Goal: Information Seeking & Learning: Learn about a topic

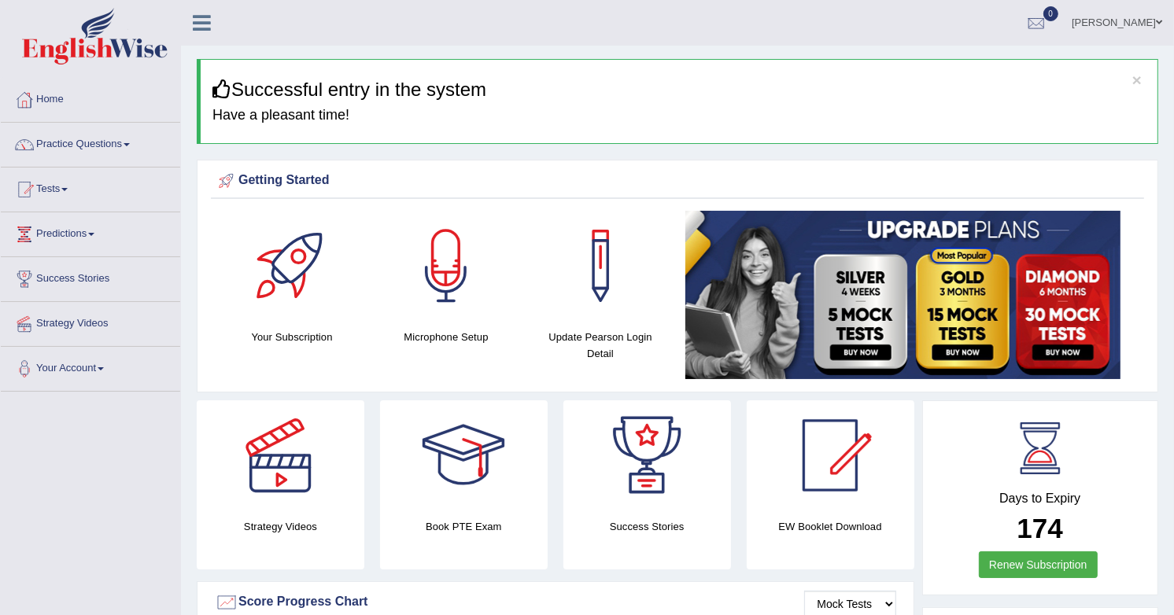
drag, startPoint x: 1024, startPoint y: 393, endPoint x: 716, endPoint y: 47, distance: 463.6
click at [751, 77] on div "× Successful entry in the system Have a pleasant time!" at bounding box center [677, 101] width 961 height 85
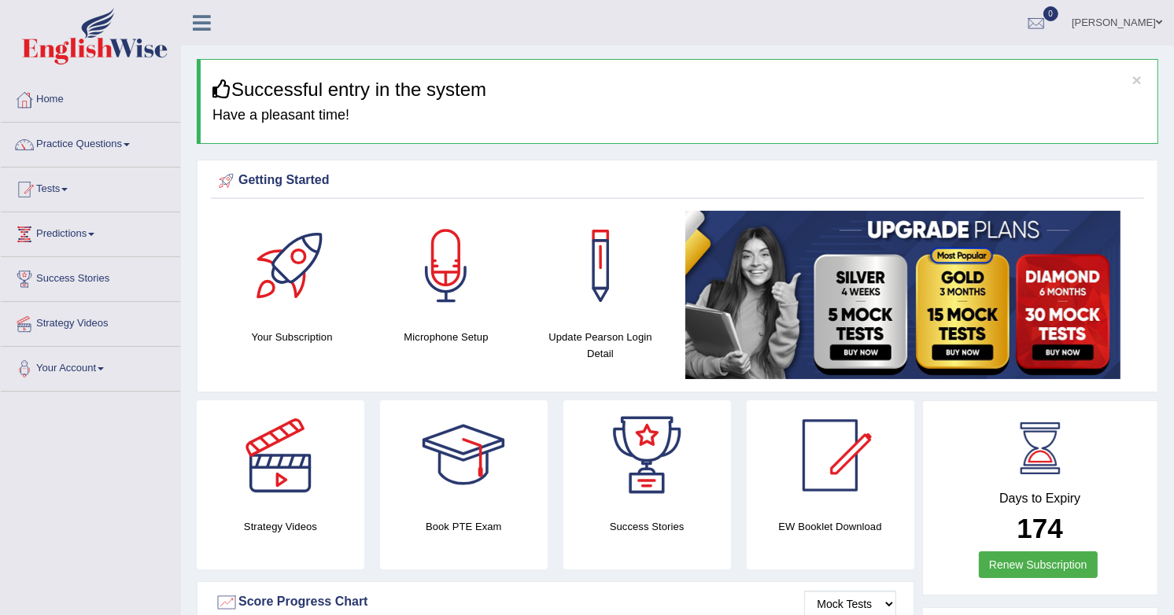
drag, startPoint x: 95, startPoint y: 146, endPoint x: 108, endPoint y: 148, distance: 12.8
click at [95, 146] on link "Practice Questions" at bounding box center [90, 142] width 179 height 39
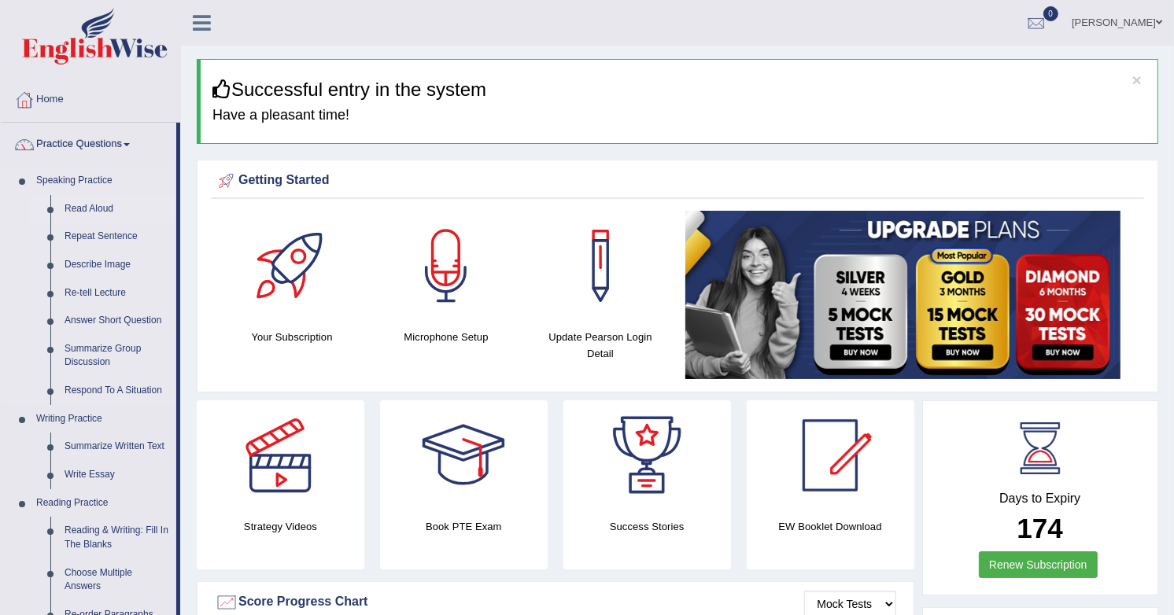
click at [77, 212] on link "Read Aloud" at bounding box center [116, 209] width 119 height 28
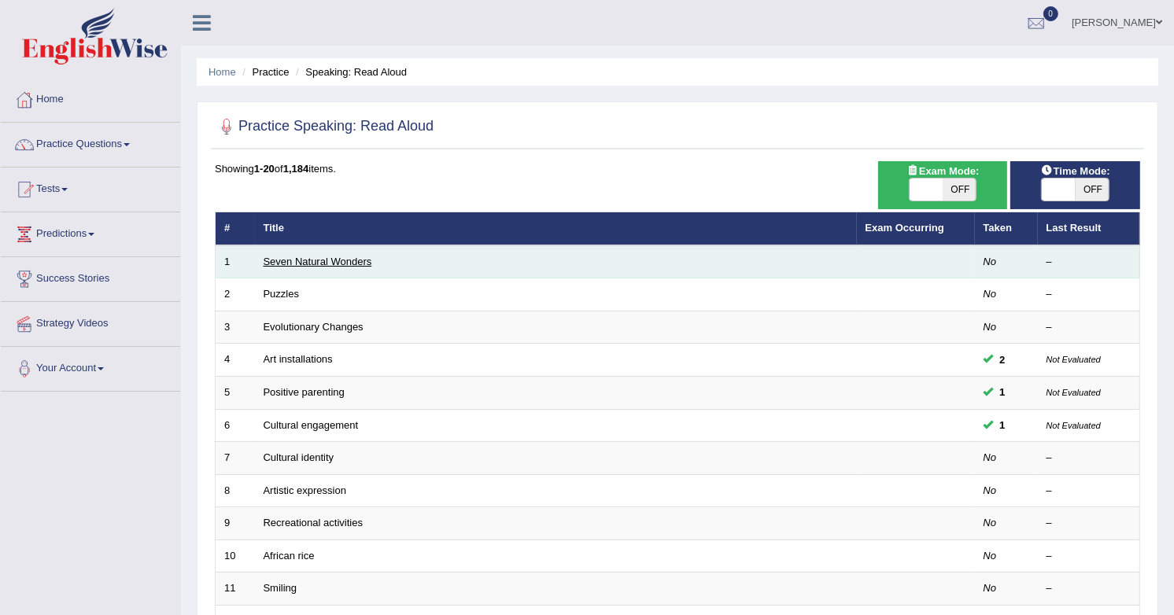
click at [327, 261] on link "Seven Natural Wonders" at bounding box center [318, 262] width 109 height 12
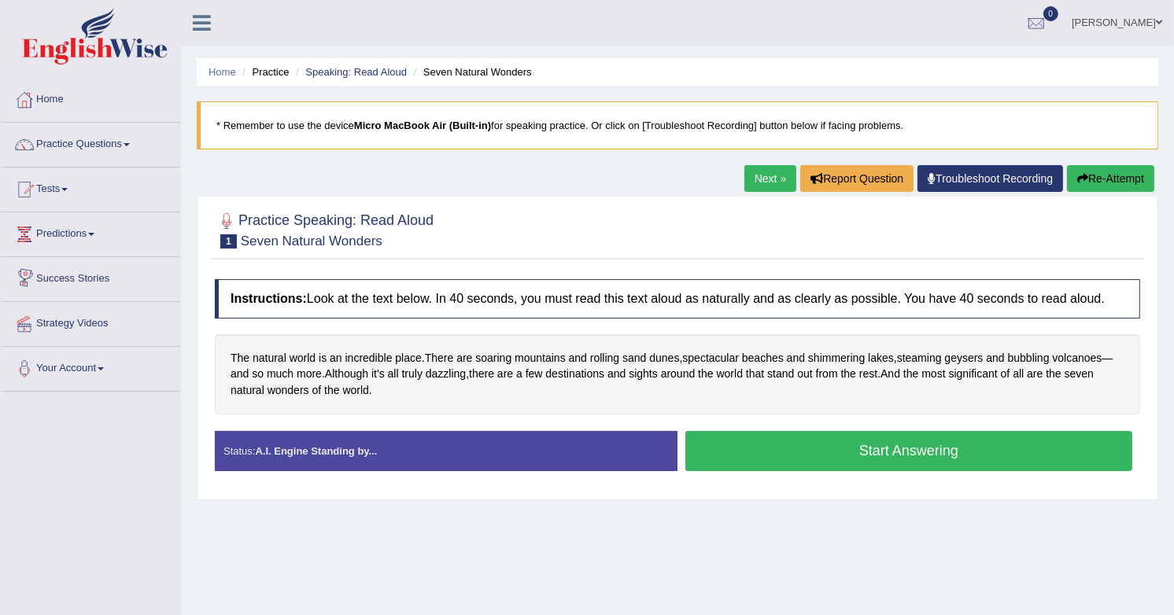
drag, startPoint x: 753, startPoint y: 184, endPoint x: 749, endPoint y: 294, distance: 110.2
click at [754, 184] on link "Next »" at bounding box center [770, 178] width 52 height 27
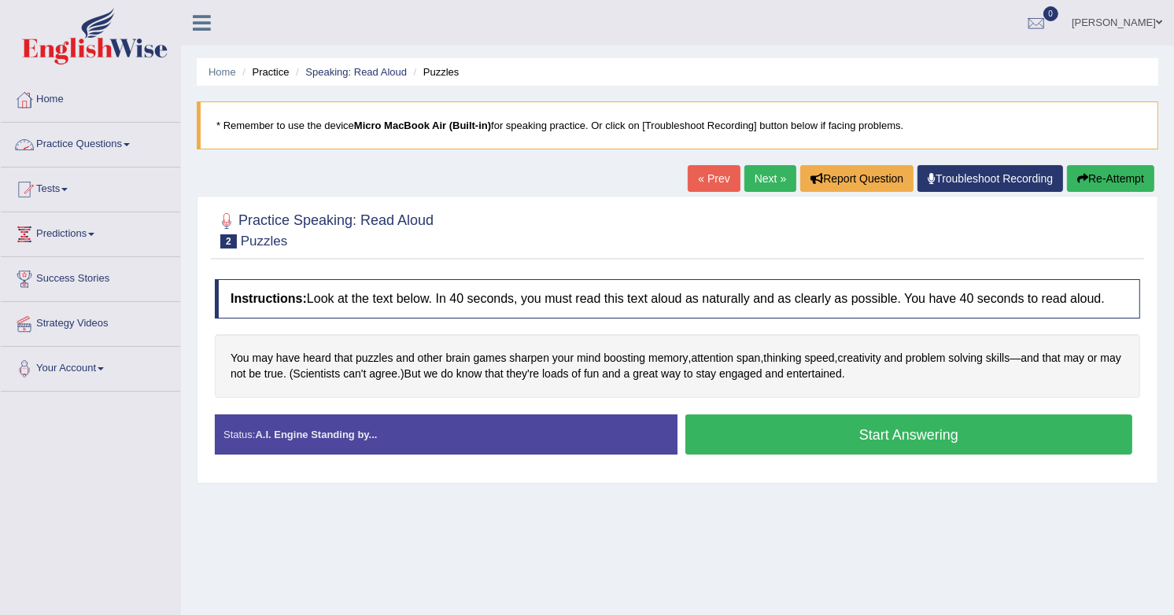
drag, startPoint x: 95, startPoint y: 146, endPoint x: 375, endPoint y: 219, distance: 289.5
click at [95, 146] on link "Practice Questions" at bounding box center [90, 142] width 179 height 39
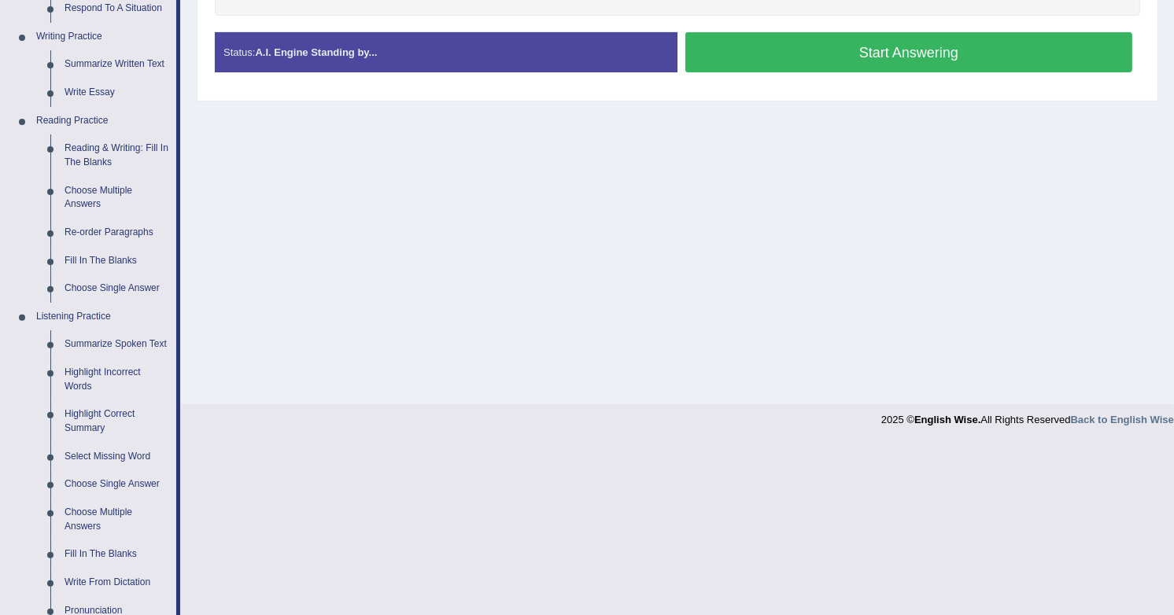
scroll to position [352, 0]
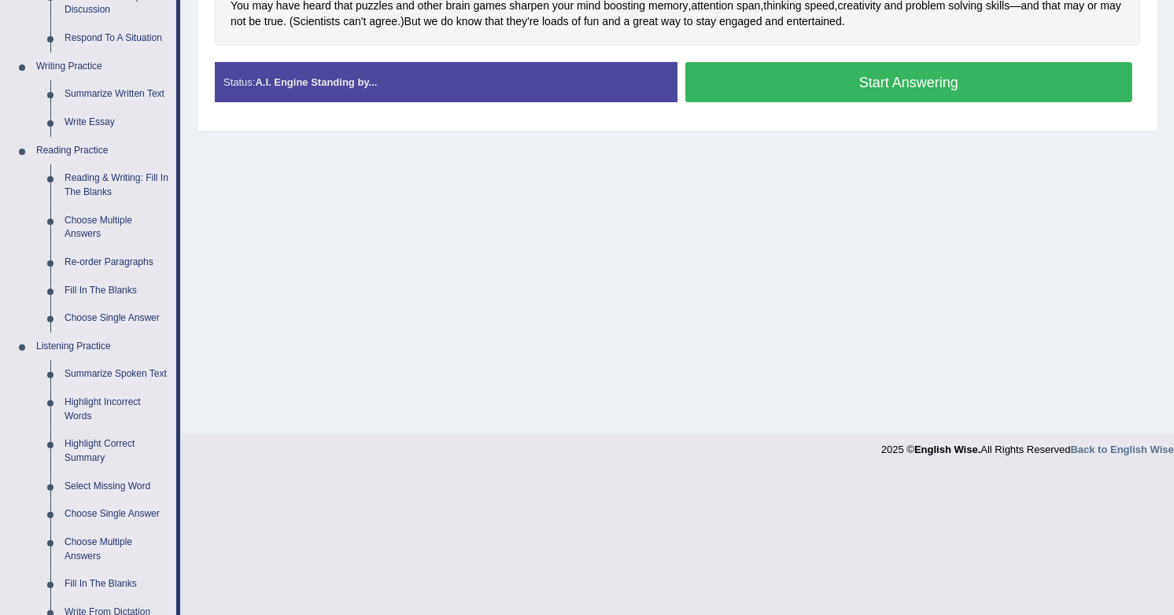
click at [288, 286] on div "Home Practice Speaking: Read Aloud Puzzles * Remember to use the device Micro M…" at bounding box center [677, 41] width 993 height 787
click at [358, 295] on div "Home Practice Speaking: Read Aloud Puzzles * Remember to use the device Micro M…" at bounding box center [677, 41] width 993 height 787
click at [102, 184] on link "Reading & Writing: Fill In The Blanks" at bounding box center [116, 185] width 119 height 42
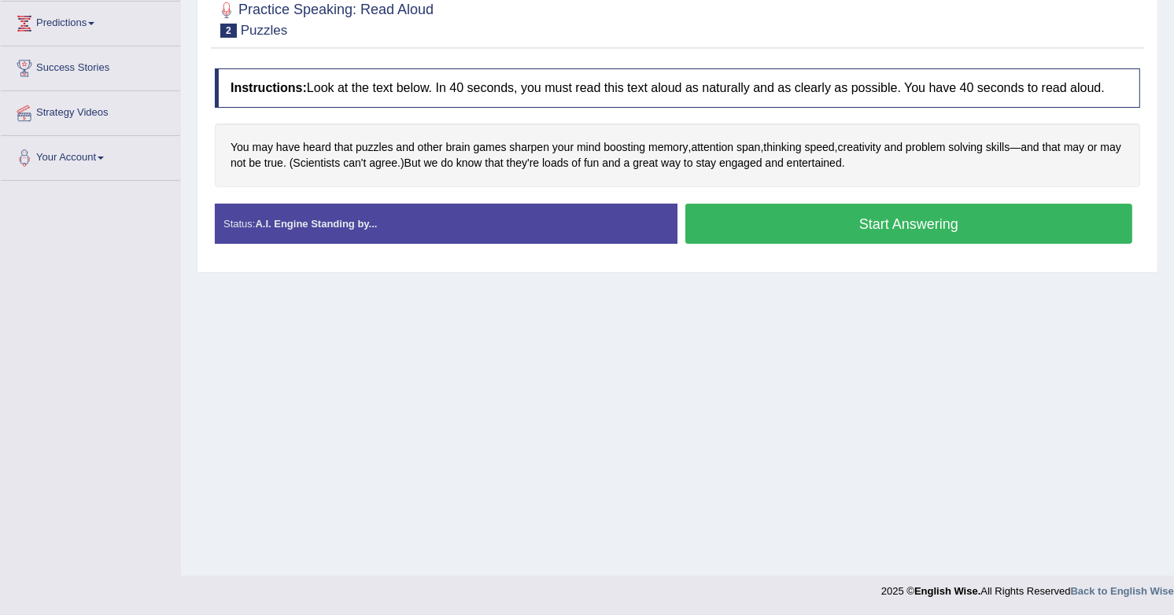
scroll to position [210, 0]
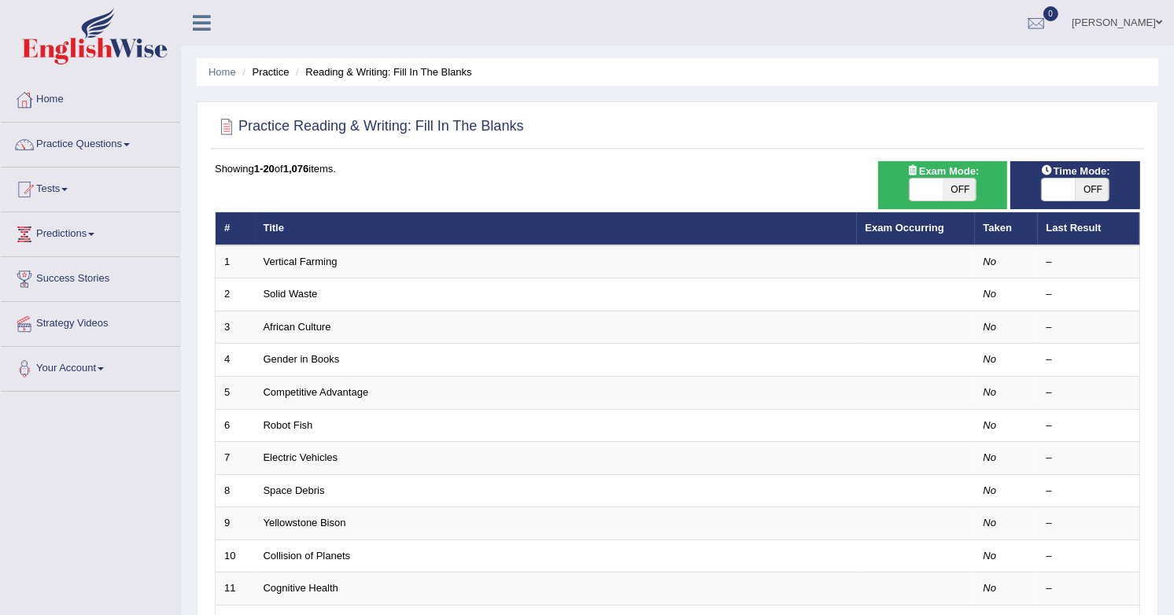
click at [958, 186] on span "OFF" at bounding box center [960, 190] width 34 height 22
checkbox input "true"
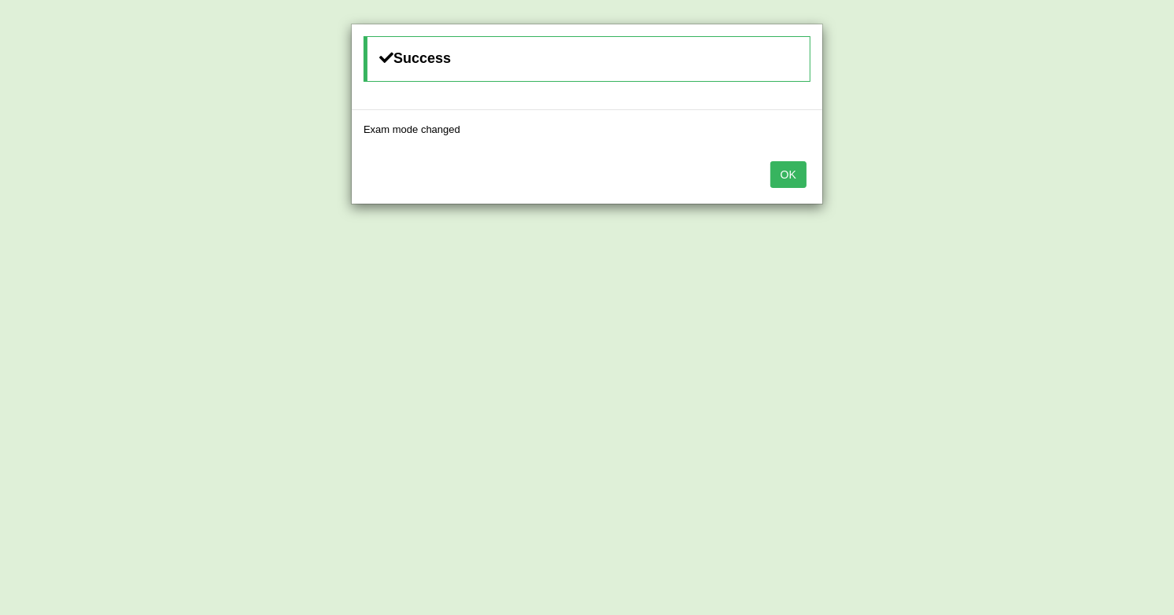
click at [781, 168] on button "OK" at bounding box center [788, 174] width 36 height 27
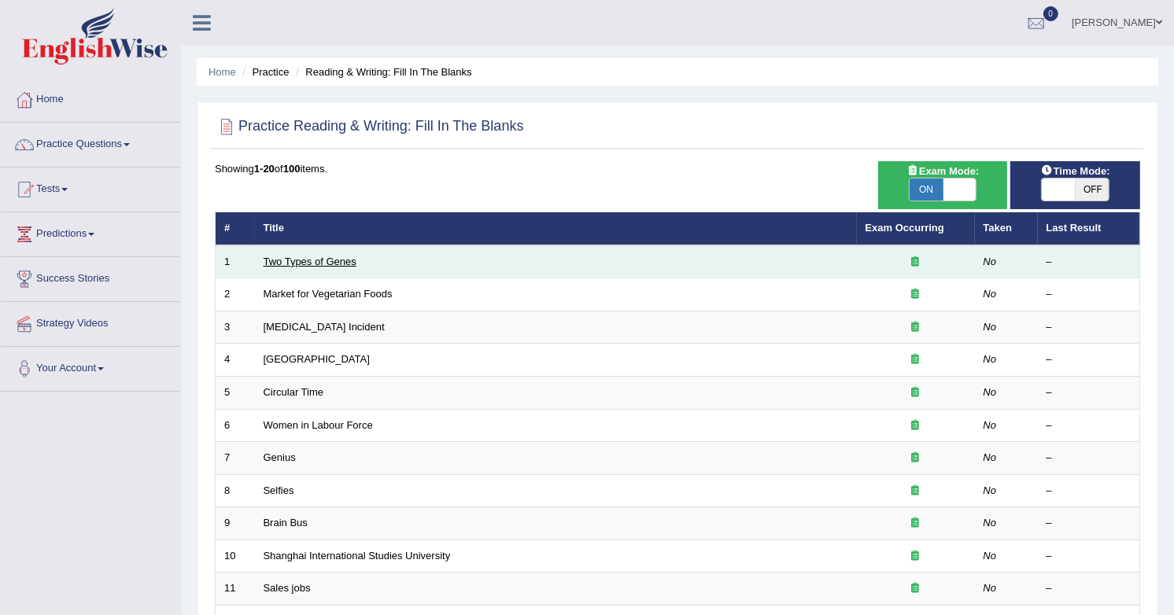
click at [307, 260] on link "Two Types of Genes" at bounding box center [310, 262] width 93 height 12
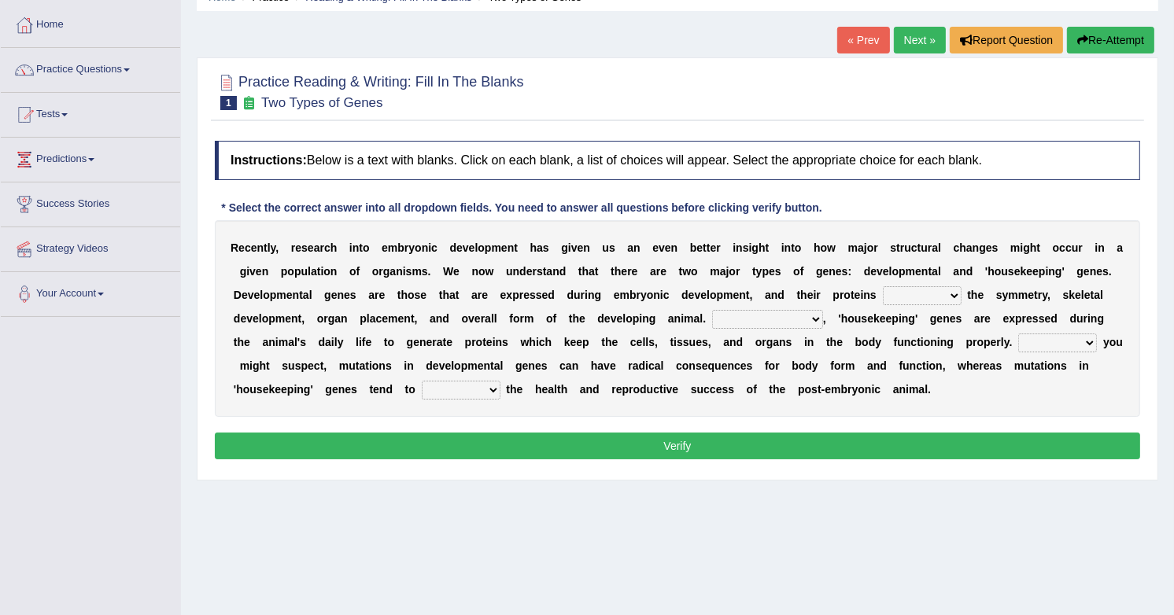
scroll to position [87, 0]
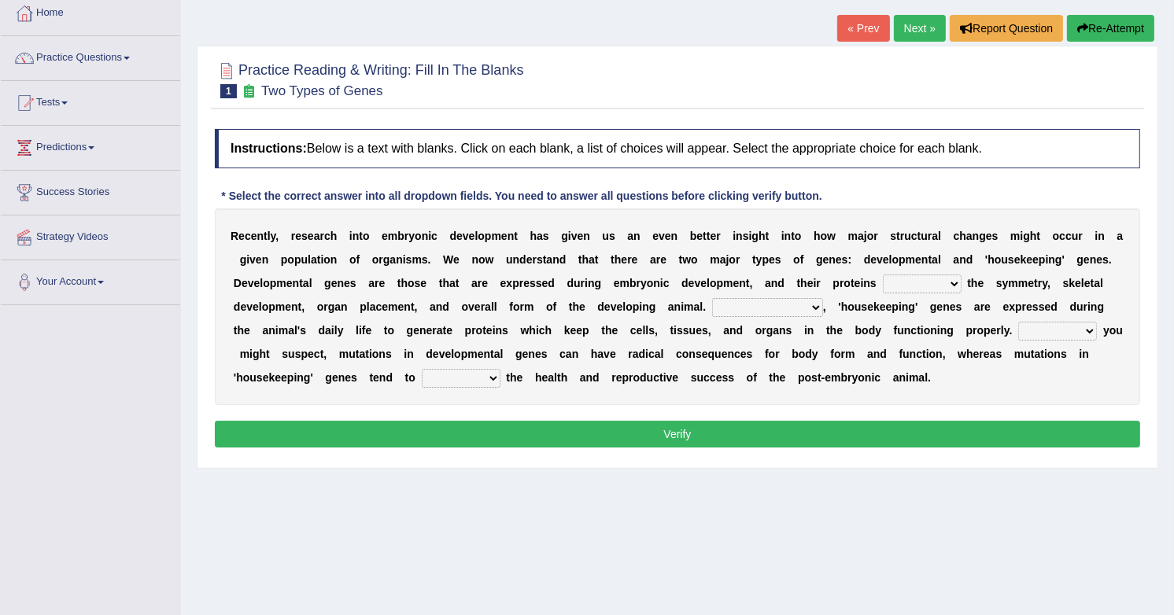
click at [934, 368] on div "R e c e n t l y , r e s e a r c h i n t o e m b r y o n i c d e v e l o p m e n…" at bounding box center [677, 306] width 925 height 197
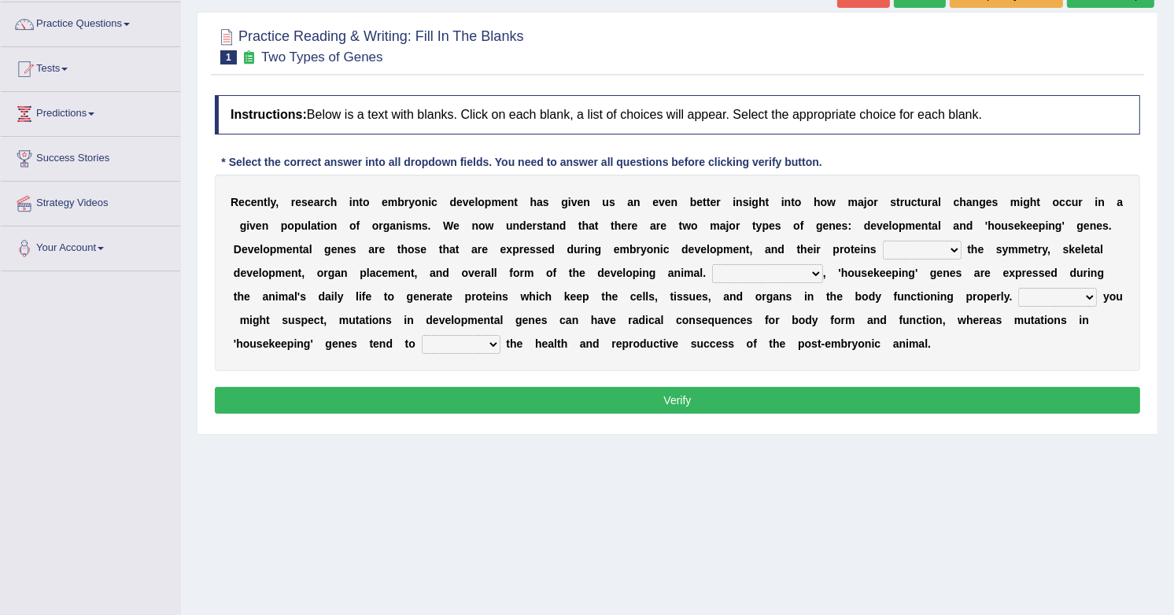
scroll to position [124, 0]
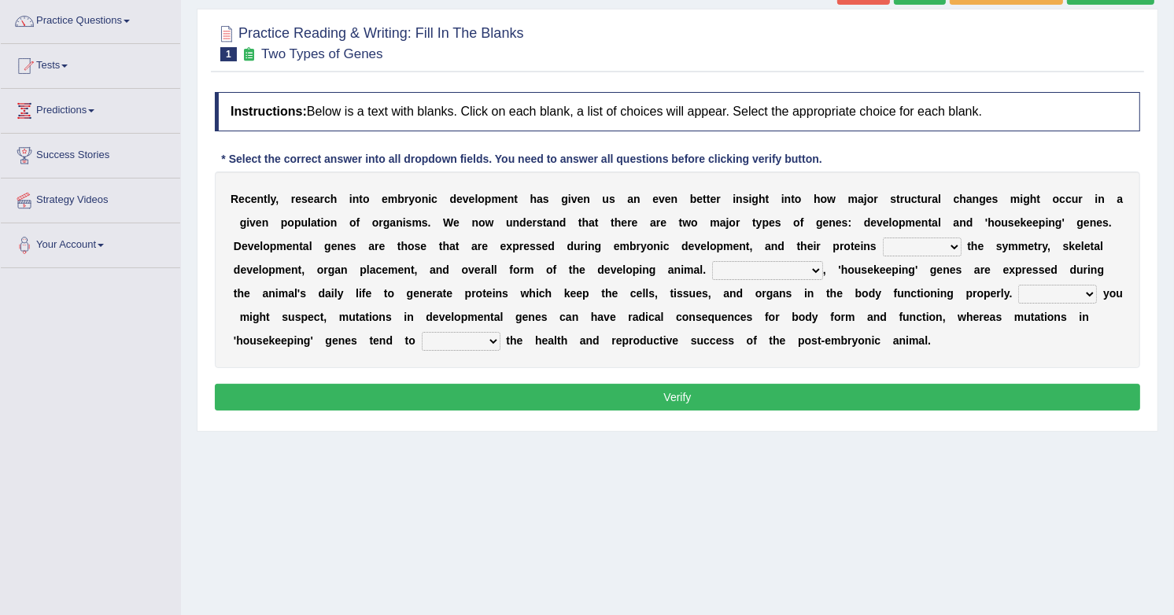
click at [924, 282] on div "R e c e n t l y , r e s e a r c h i n t o e m b r y o n i c d e v e l o p m e n…" at bounding box center [677, 270] width 925 height 197
click at [942, 242] on select "push control hold elevate" at bounding box center [922, 247] width 79 height 19
click at [883, 238] on select "push control hold elevate" at bounding box center [922, 247] width 79 height 19
click at [914, 246] on select "push control hold elevate" at bounding box center [922, 247] width 79 height 19
click at [914, 257] on div "R e c e n t l y , r e s e a r c h i n t o e m b r y o n i c d e v e l o p m e n…" at bounding box center [677, 270] width 925 height 197
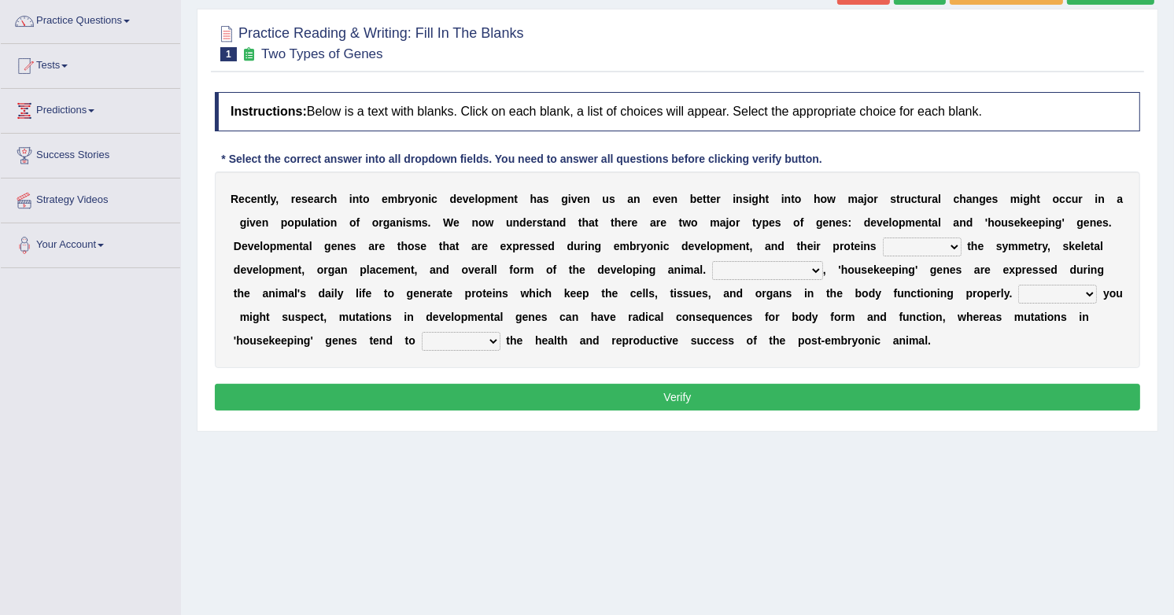
click at [914, 249] on select "push control hold elevate" at bounding box center [922, 247] width 79 height 19
click at [900, 238] on select "push control hold elevate" at bounding box center [922, 247] width 79 height 19
select select "control"
click at [883, 238] on select "push control hold elevate" at bounding box center [922, 247] width 79 height 19
click at [732, 268] on select "Correspondingly Inclusively Conversely In contrast" at bounding box center [767, 270] width 111 height 19
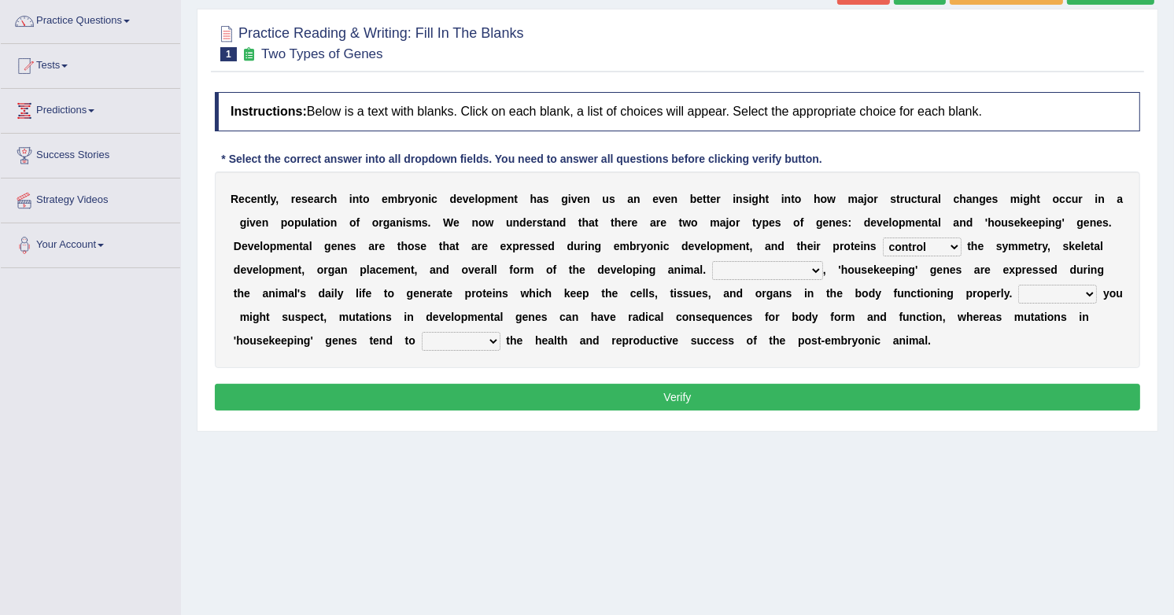
click at [712, 261] on select "Correspondingly Inclusively Conversely In contrast" at bounding box center [767, 270] width 111 height 19
click at [743, 268] on select "Correspondingly Inclusively Conversely In contrast" at bounding box center [767, 270] width 111 height 19
select select "In contrast"
click at [712, 261] on select "Correspondingly Inclusively Conversely In contrast" at bounding box center [767, 270] width 111 height 19
click at [1049, 297] on select "For As With Within" at bounding box center [1057, 294] width 79 height 19
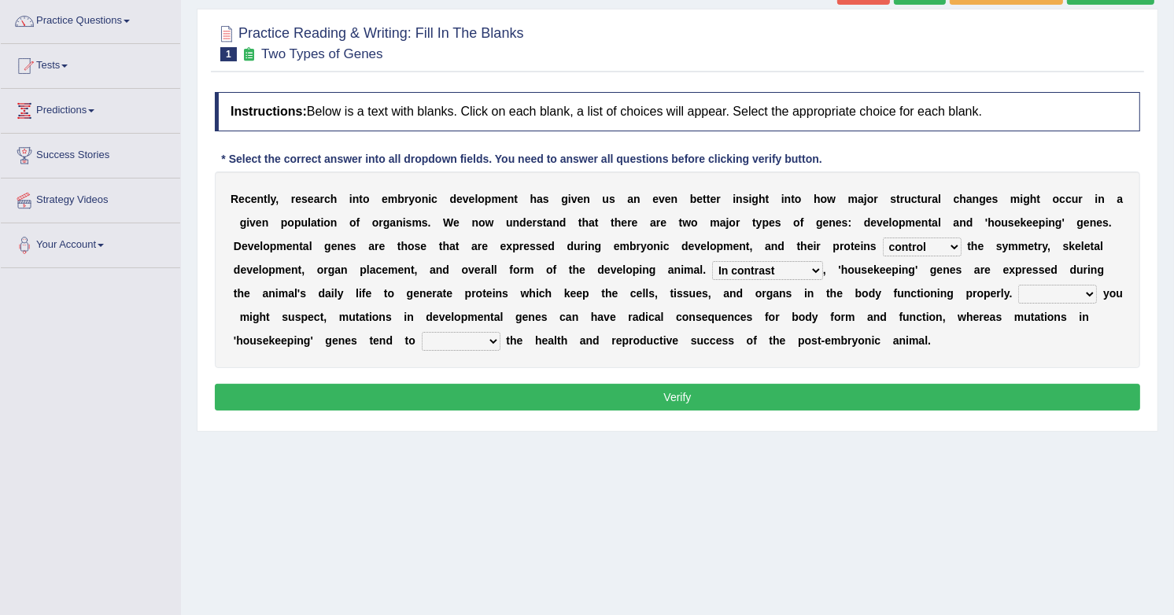
select select "As"
click at [1018, 285] on select "For As With Within" at bounding box center [1057, 294] width 79 height 19
click at [477, 337] on select "affect effect interrupt defect" at bounding box center [461, 341] width 79 height 19
select select "affect"
click at [422, 333] on select "affect effect interrupt defect" at bounding box center [461, 341] width 79 height 19
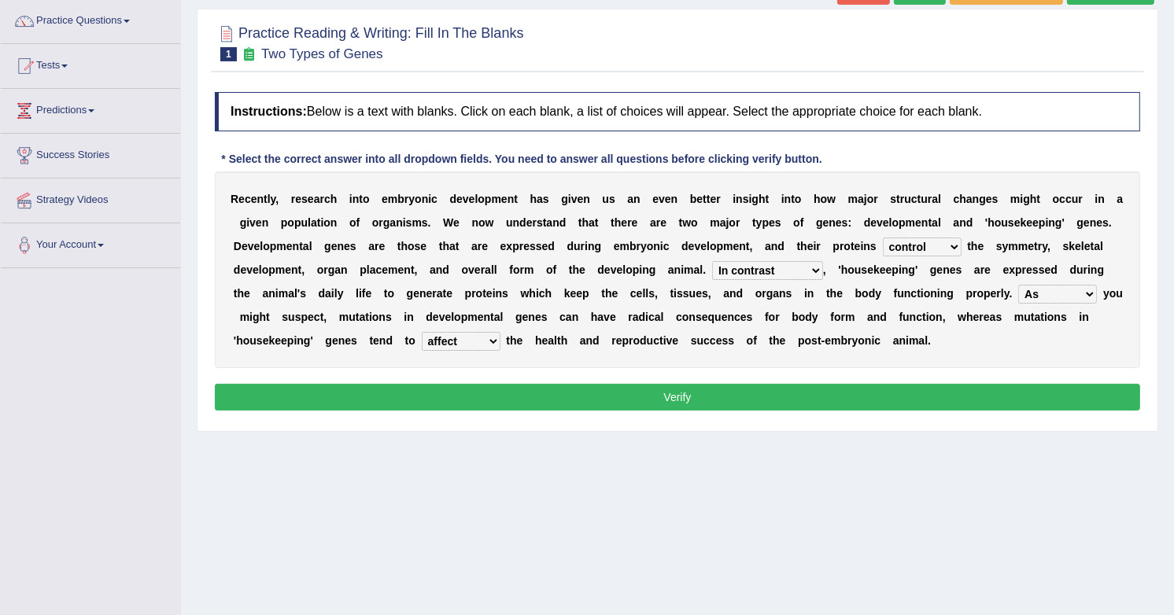
click at [460, 340] on select "affect effect interrupt defect" at bounding box center [461, 341] width 79 height 19
click at [656, 393] on button "Verify" at bounding box center [677, 397] width 925 height 27
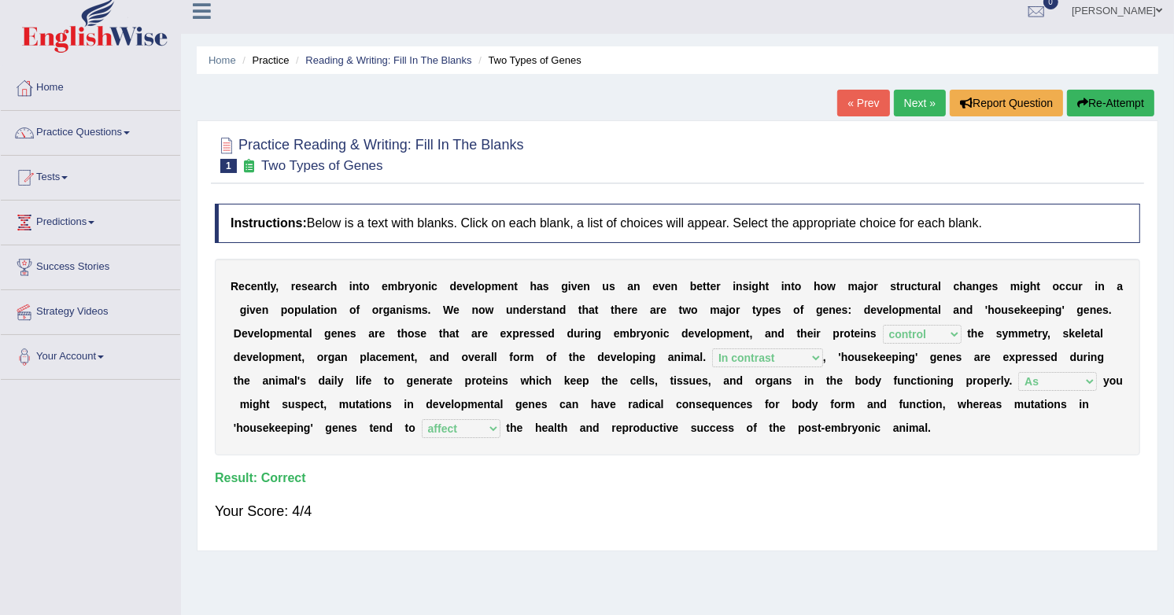
scroll to position [0, 0]
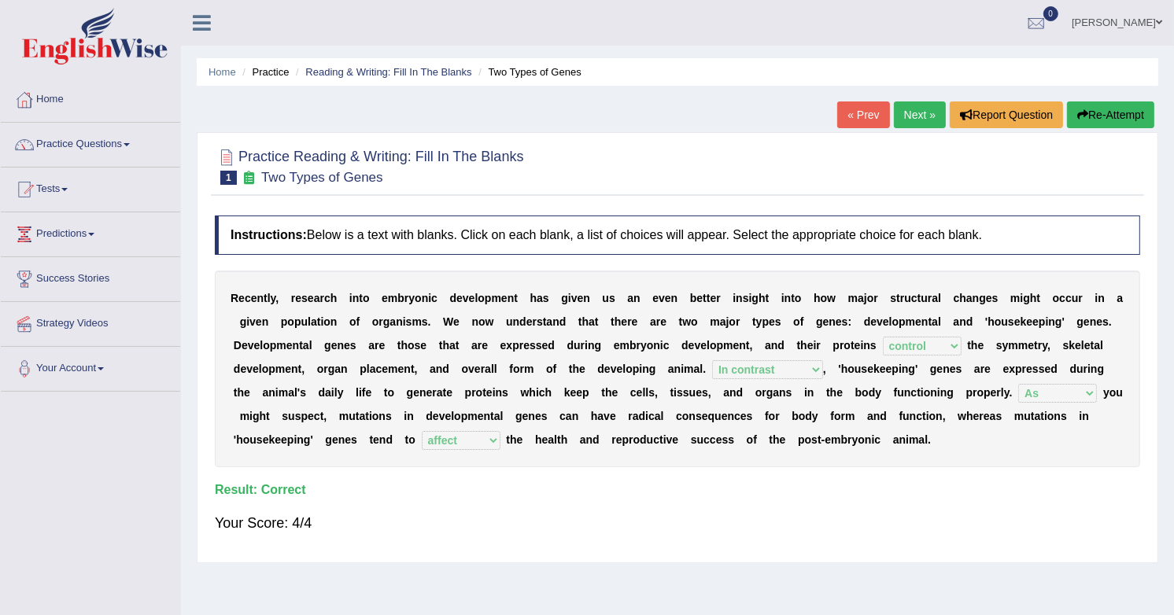
click at [913, 114] on link "Next »" at bounding box center [920, 114] width 52 height 27
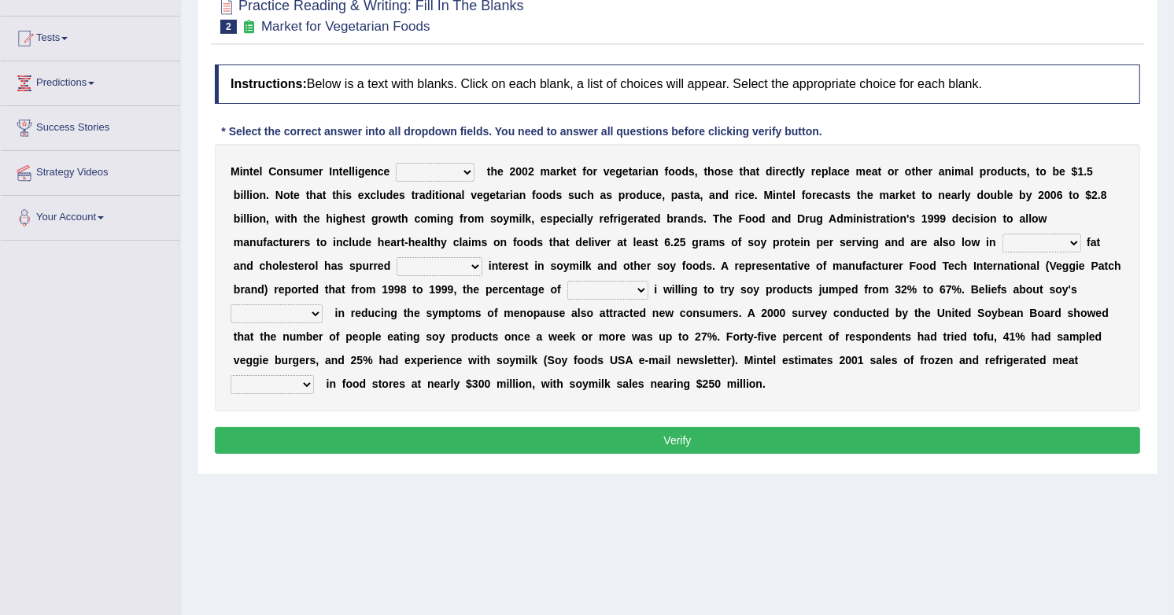
scroll to position [151, 0]
click at [396, 163] on select "deals fulfills creates estimates" at bounding box center [435, 172] width 79 height 19
click at [432, 167] on select "deals fulfills creates estimates" at bounding box center [435, 172] width 79 height 19
select select "fulfills"
click at [396, 163] on select "deals fulfills creates estimates" at bounding box center [435, 172] width 79 height 19
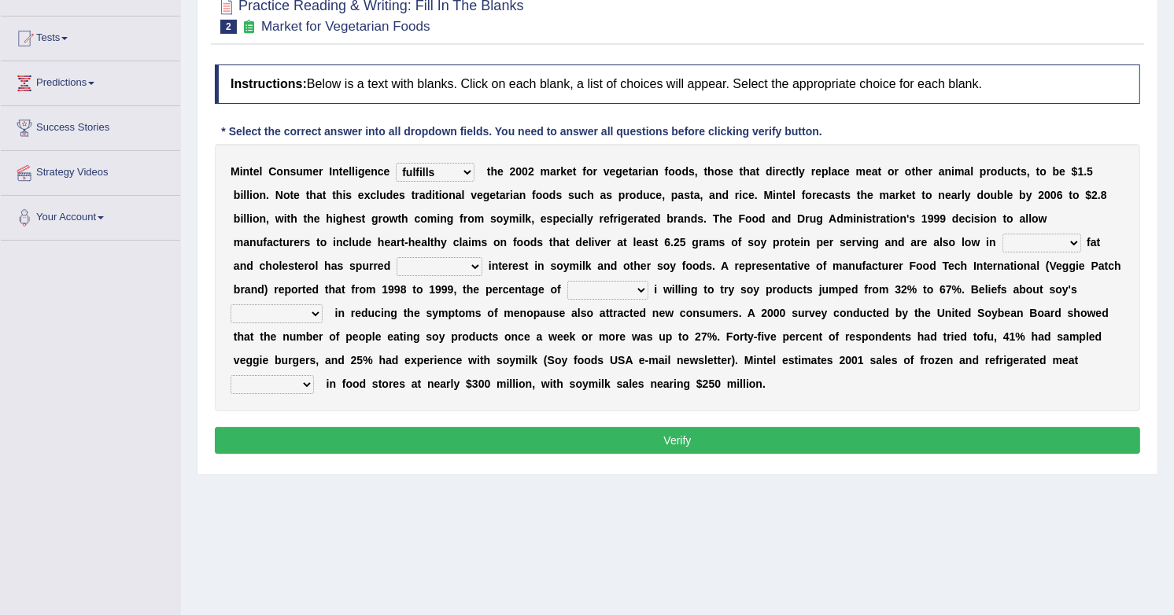
click at [1014, 238] on select "saturated solid acid liquid" at bounding box center [1041, 243] width 79 height 19
select select "saturated"
click at [1002, 234] on select "saturated solid acid liquid" at bounding box center [1041, 243] width 79 height 19
click at [436, 265] on select "good big tremendous extreme" at bounding box center [440, 266] width 86 height 19
select select "good"
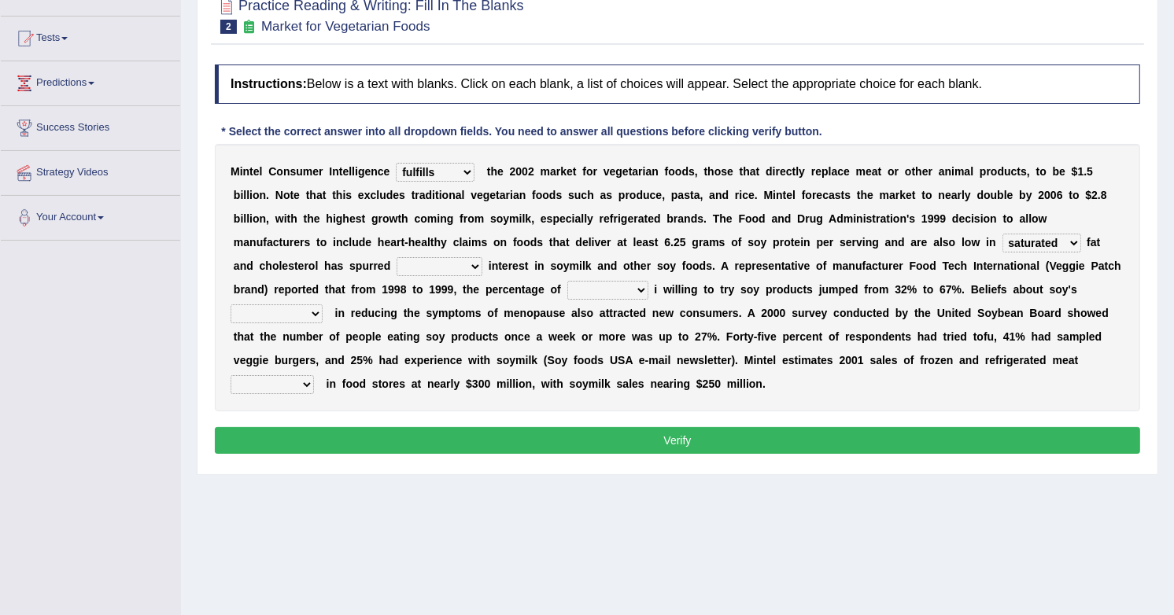
click at [397, 257] on select "good big tremendous extreme" at bounding box center [440, 266] width 86 height 19
click at [594, 284] on select "guests consumers customers clients" at bounding box center [607, 290] width 81 height 19
click at [567, 282] on select "guests consumers customers clients" at bounding box center [607, 290] width 81 height 19
click at [621, 292] on select "guests consumers customers clients" at bounding box center [607, 290] width 81 height 19
select select "customers"
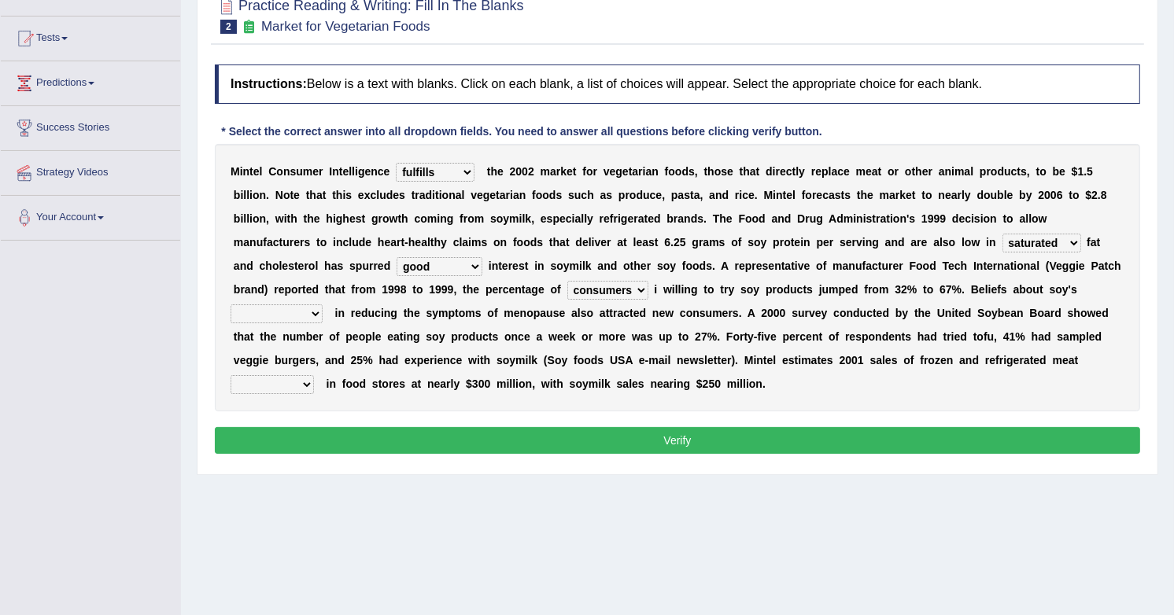
click at [567, 282] on select "guests consumers customers clients" at bounding box center [607, 290] width 81 height 19
click at [296, 307] on select "effectiveness timeliness efficiency goodness" at bounding box center [277, 313] width 92 height 19
select select "efficiency"
click at [231, 305] on select "effectiveness timeliness efficiency goodness" at bounding box center [277, 313] width 92 height 19
click at [302, 371] on div "M i n t e l C o n s u m e r I n t e l l i g e n c e deals fulfills creates esti…" at bounding box center [677, 277] width 925 height 267
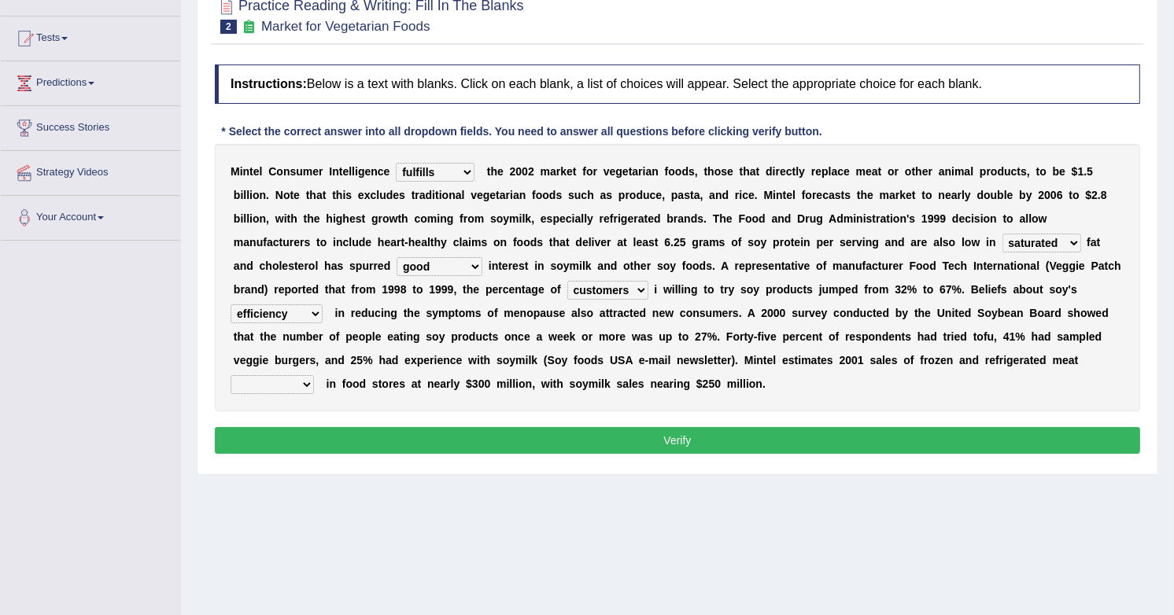
click at [289, 385] on select "foods choices staffs alternatives" at bounding box center [272, 384] width 83 height 19
select select "alternatives"
click at [231, 378] on select "foods choices staffs alternatives" at bounding box center [272, 384] width 83 height 19
click at [239, 314] on select "effectiveness timeliness efficiency goodness" at bounding box center [277, 313] width 92 height 19
click at [231, 305] on select "effectiveness timeliness efficiency goodness" at bounding box center [277, 313] width 92 height 19
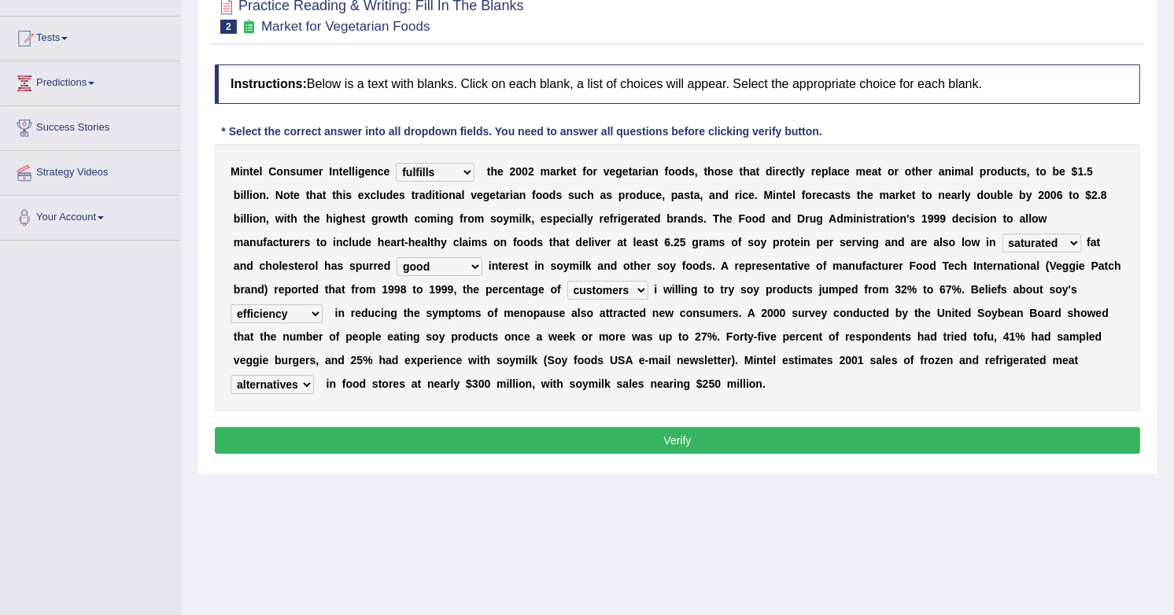
drag, startPoint x: 239, startPoint y: 314, endPoint x: 611, endPoint y: 439, distance: 392.6
click at [611, 439] on button "Verify" at bounding box center [677, 440] width 925 height 27
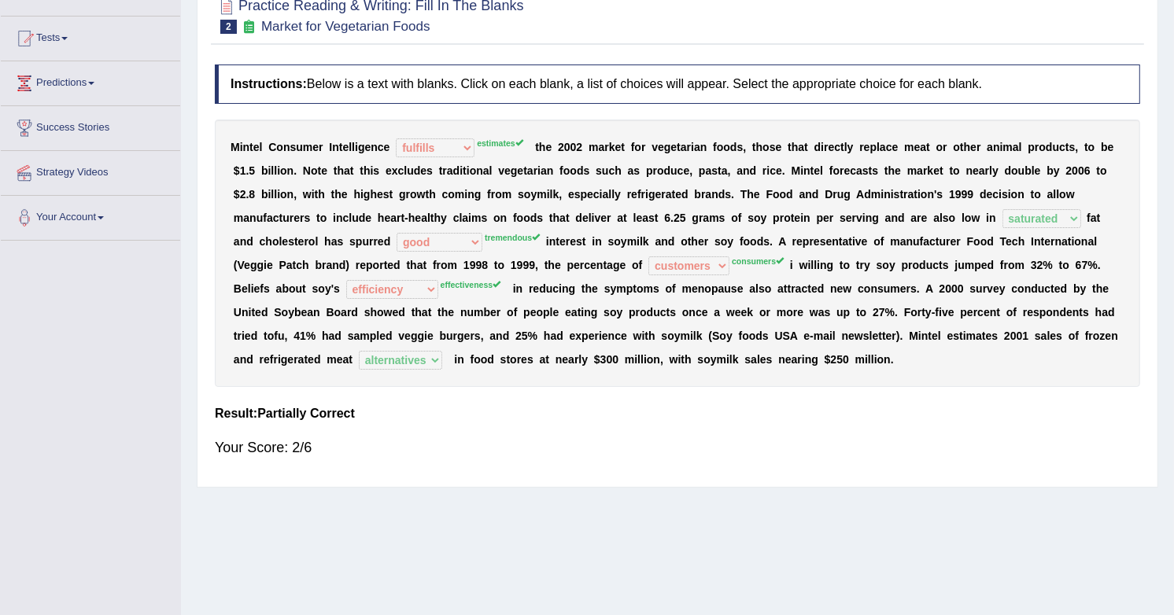
click at [611, 439] on div "Your Score: 2/6" at bounding box center [677, 448] width 925 height 38
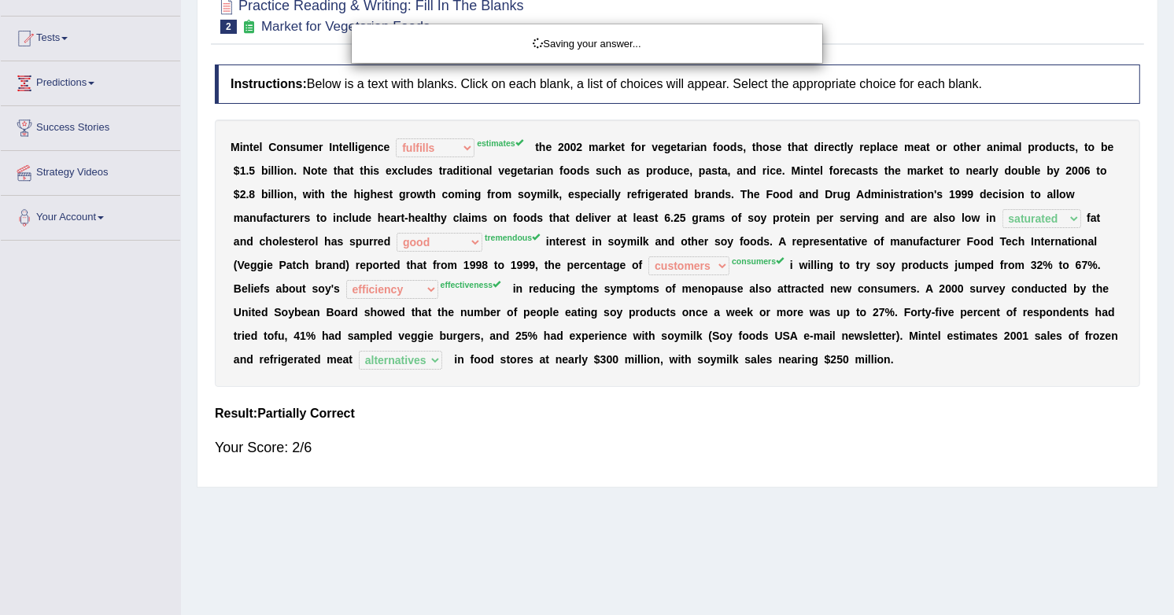
click at [615, 433] on div "Saving your answer..." at bounding box center [587, 307] width 1174 height 615
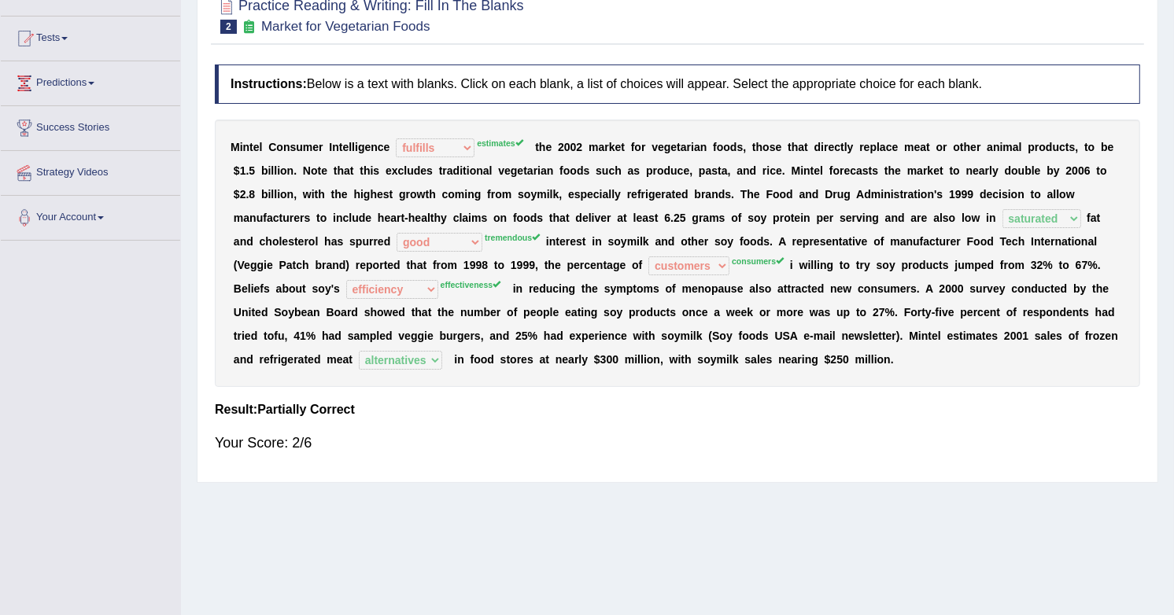
click at [618, 442] on div "Your Score: 2/6" at bounding box center [677, 443] width 925 height 38
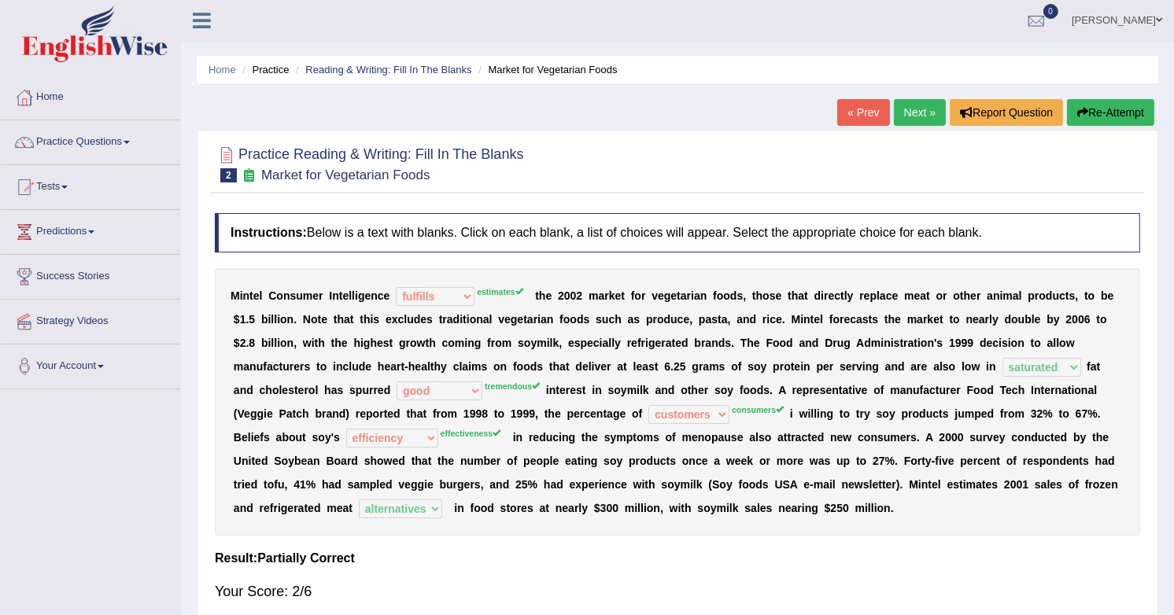
scroll to position [0, 0]
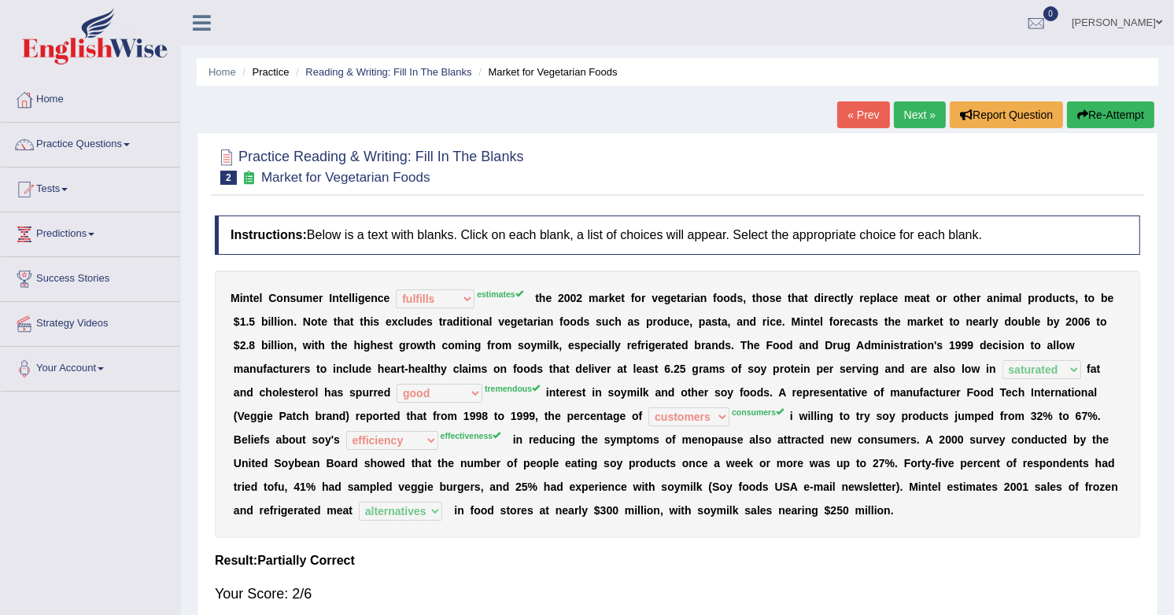
click at [922, 116] on link "Next »" at bounding box center [920, 114] width 52 height 27
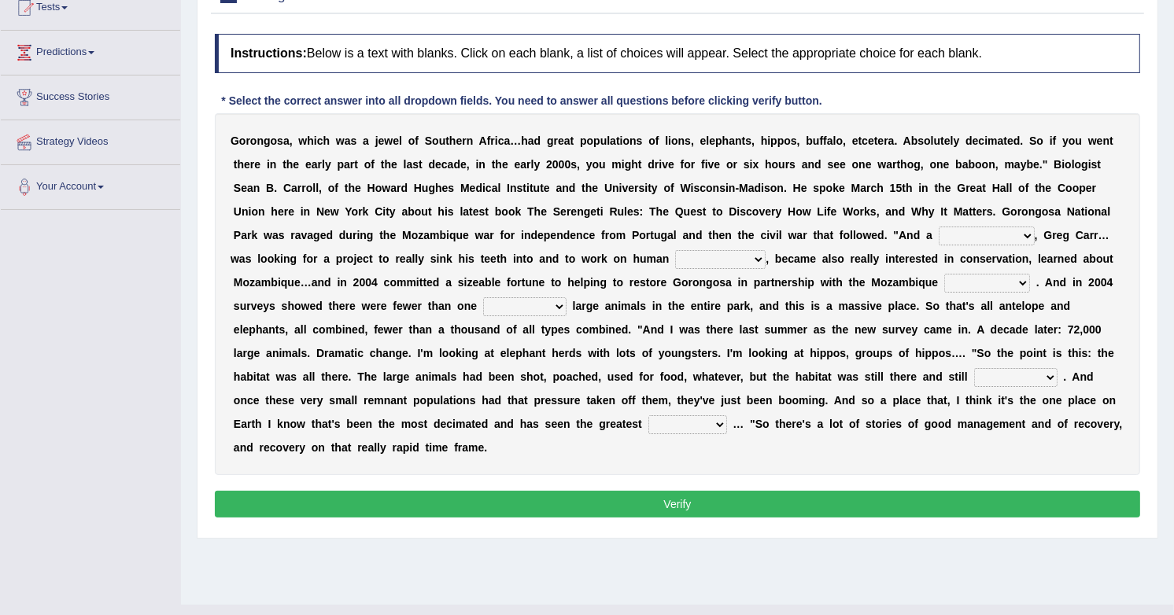
click at [981, 240] on select "passion solstice ballast philanthropist" at bounding box center [987, 236] width 96 height 19
click at [939, 227] on select "passion solstice ballast philanthropist" at bounding box center [987, 236] width 96 height 19
click at [981, 240] on select "passion solstice ballast philanthropist" at bounding box center [987, 236] width 96 height 19
click at [939, 227] on select "passion solstice ballast philanthropist" at bounding box center [987, 236] width 96 height 19
click at [990, 238] on select "passion solstice ballast philanthropist" at bounding box center [987, 236] width 96 height 19
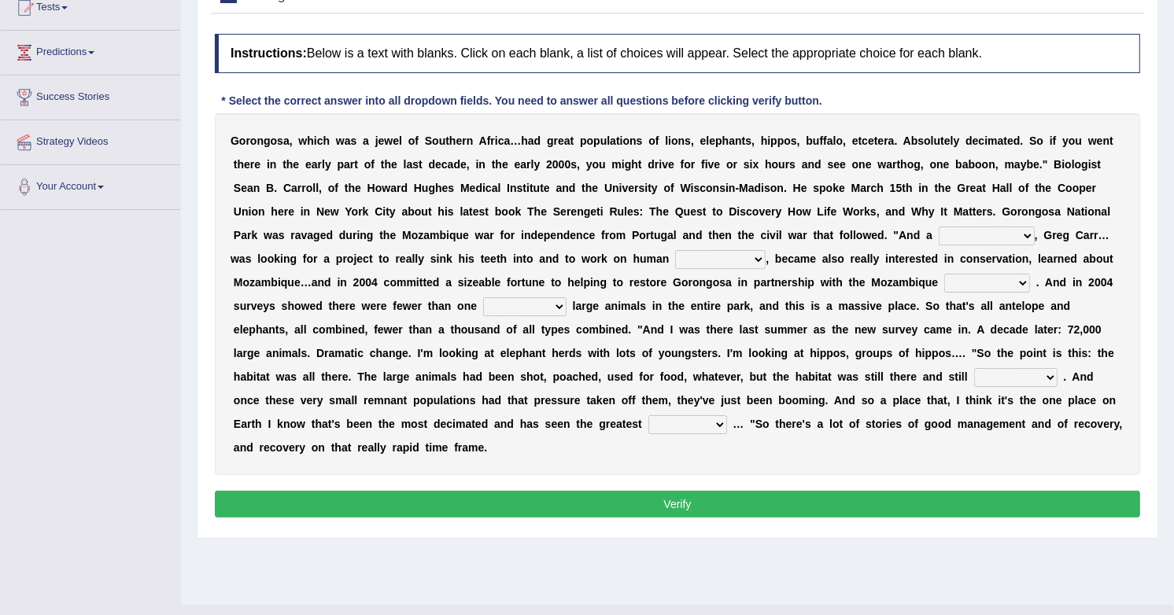
select select "passion"
click at [939, 227] on select "passion solstice ballast philanthropist" at bounding box center [987, 236] width 96 height 19
click at [961, 241] on select "passion solstice ballast philanthropist" at bounding box center [987, 236] width 96 height 19
click at [681, 254] on select "negligence prevalence development malevolence" at bounding box center [720, 259] width 90 height 19
select select "development"
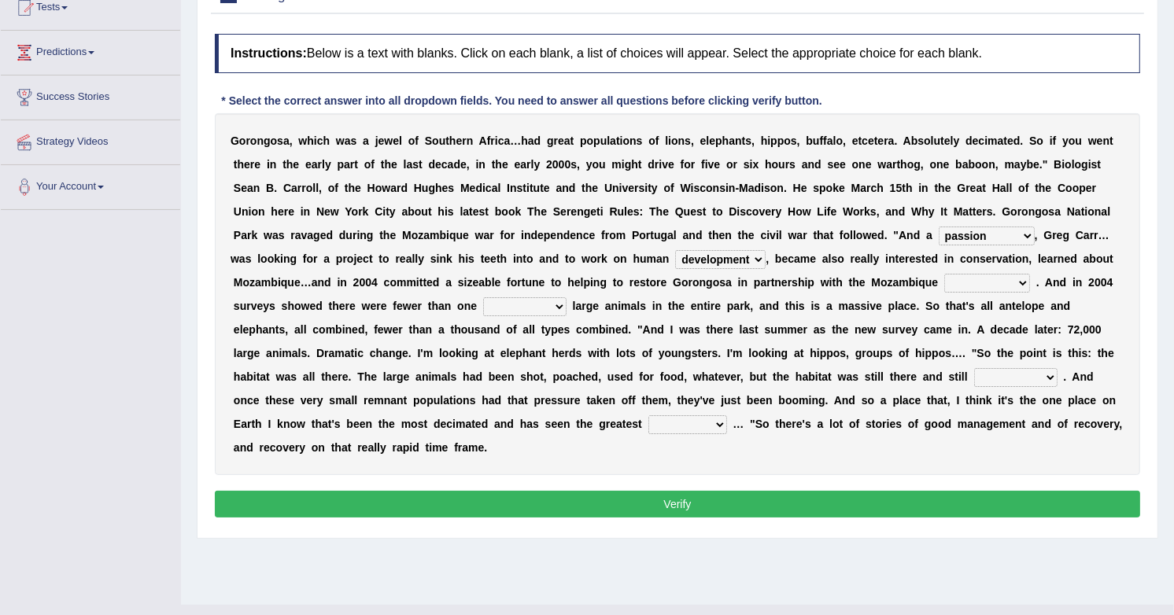
click at [675, 251] on select "negligence prevalence development malevolence" at bounding box center [720, 259] width 90 height 19
click at [975, 283] on select "parliament semanticist government journalist" at bounding box center [987, 283] width 86 height 19
select select "government"
click at [945, 275] on select "parliament semanticist government journalist" at bounding box center [987, 283] width 86 height 19
click at [493, 309] on select "deflowered embowered roundest thousand" at bounding box center [524, 306] width 83 height 19
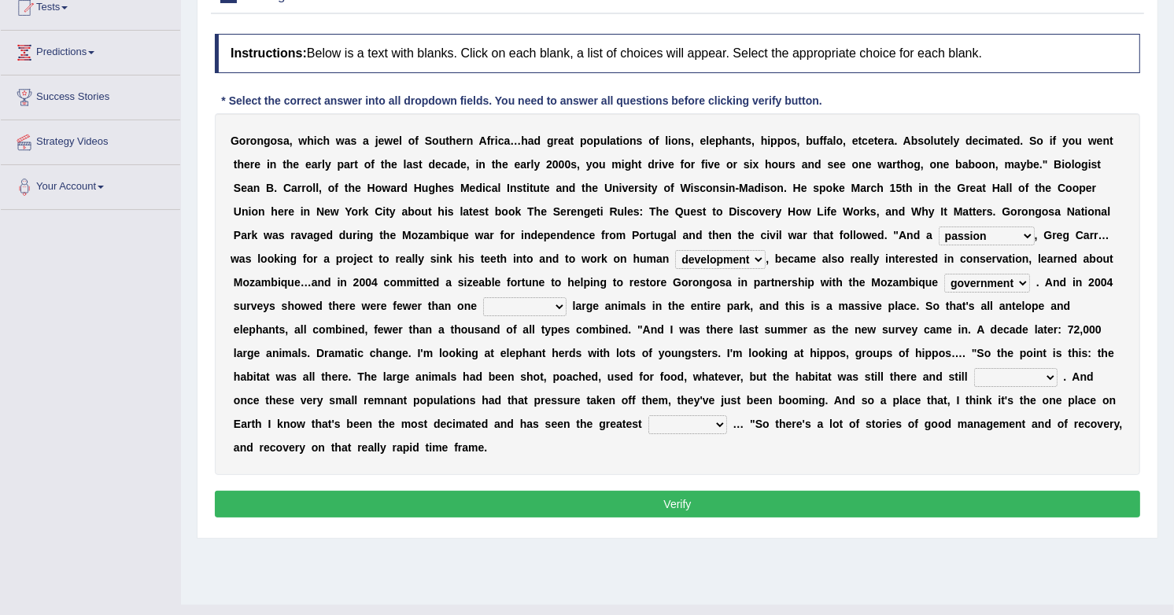
click at [483, 299] on select "deflowered embowered roundest thousand" at bounding box center [524, 306] width 83 height 19
click at [493, 309] on select "deflowered embowered roundest thousand" at bounding box center [524, 306] width 83 height 19
select select "thousand"
click at [483, 299] on select "deflowered embowered roundest thousand" at bounding box center [524, 306] width 83 height 19
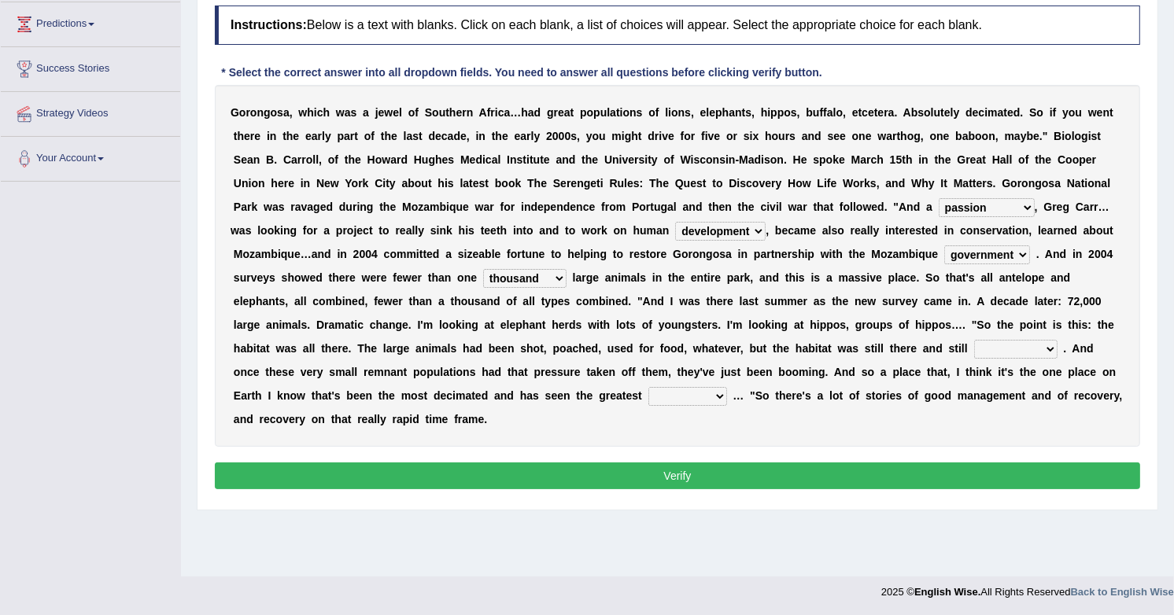
click at [990, 357] on select "assertive incidental compulsive productive" at bounding box center [1015, 349] width 83 height 19
select select "productive"
click at [974, 342] on select "assertive incidental compulsive productive" at bounding box center [1015, 349] width 83 height 19
click at [666, 400] on select "recovery efficacy golly stumpy" at bounding box center [687, 396] width 79 height 19
click at [648, 390] on select "recovery efficacy golly stumpy" at bounding box center [687, 396] width 79 height 19
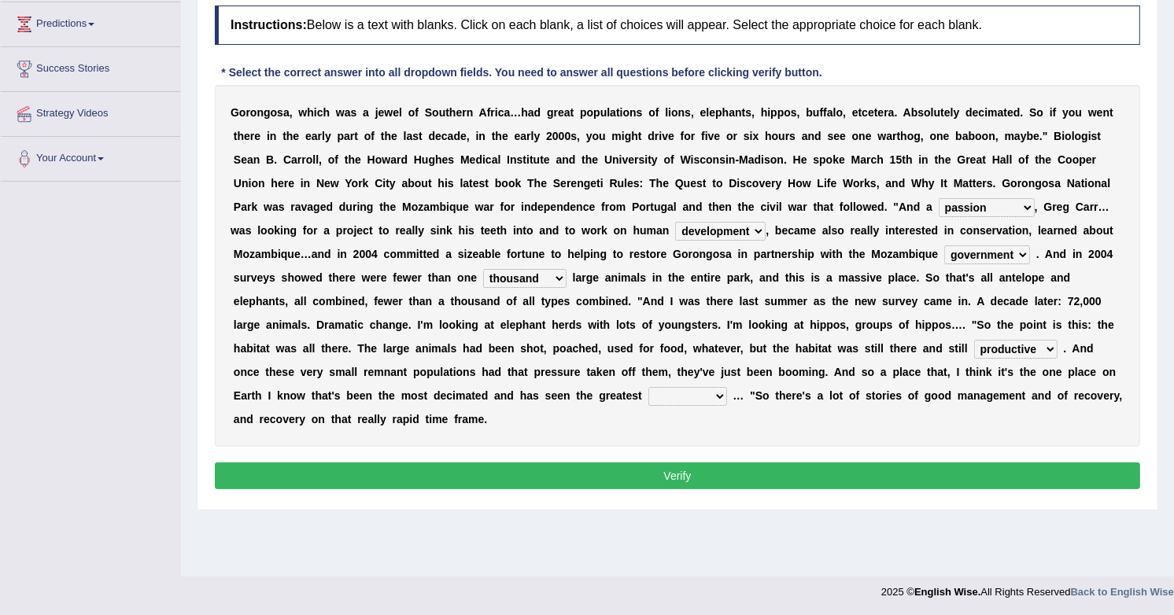
click at [666, 400] on select "recovery efficacy golly stumpy" at bounding box center [687, 396] width 79 height 19
select select "recovery"
click at [648, 390] on select "recovery efficacy golly stumpy" at bounding box center [687, 396] width 79 height 19
click at [987, 208] on select "passion solstice ballast philanthropist" at bounding box center [987, 207] width 96 height 19
select select "philanthropist"
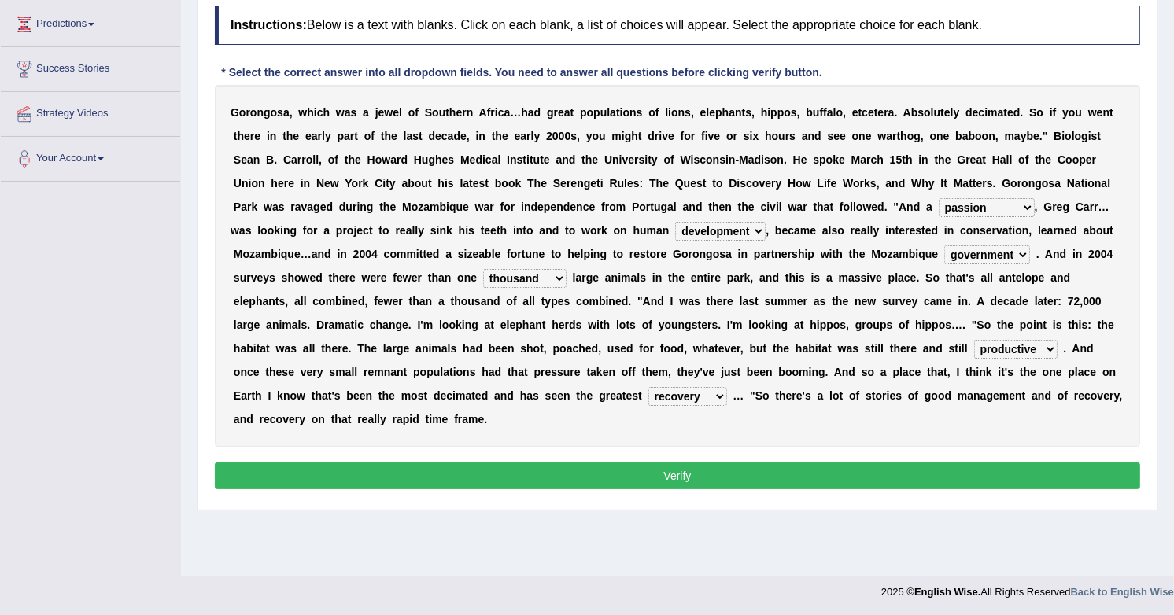
click at [939, 198] on select "passion solstice ballast philanthropist" at bounding box center [987, 207] width 96 height 19
click at [745, 478] on button "Verify" at bounding box center [677, 476] width 925 height 27
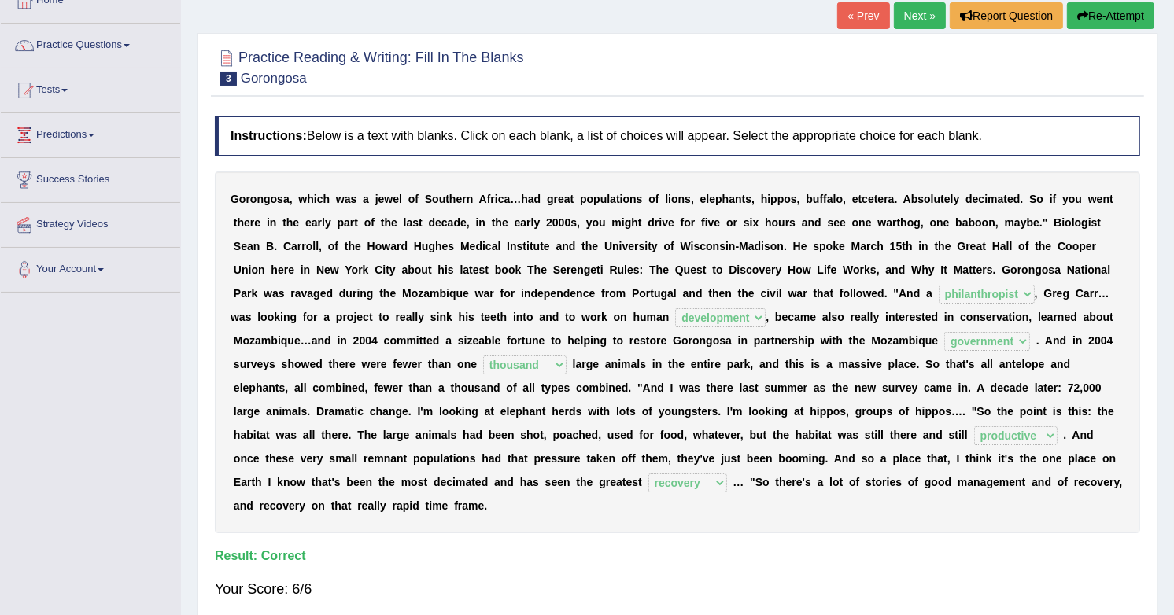
scroll to position [71, 0]
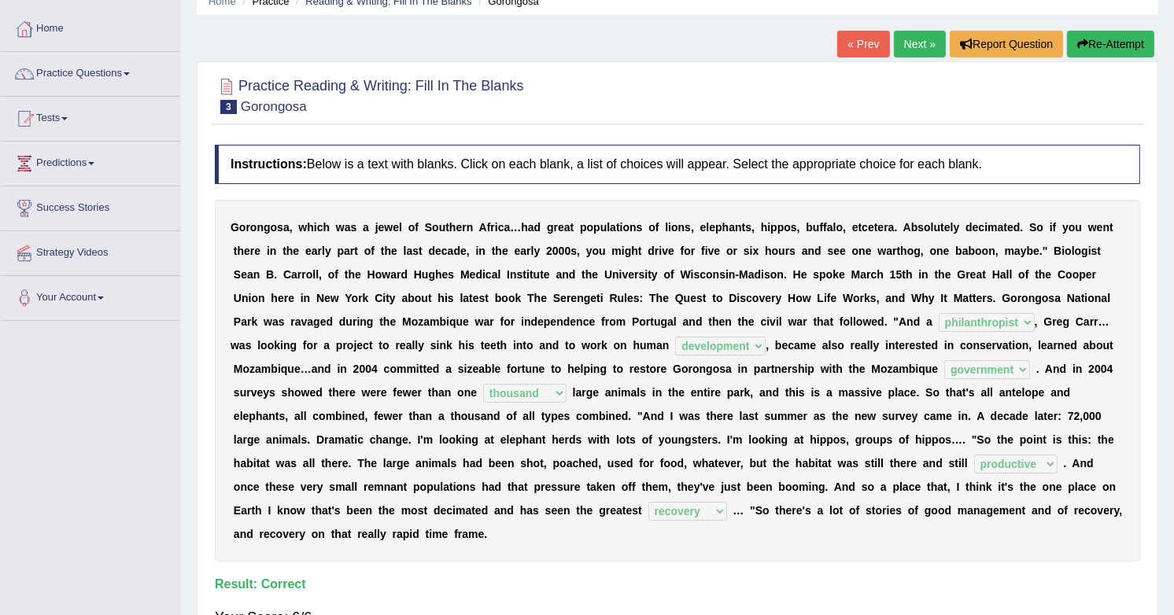
click at [915, 43] on link "Next »" at bounding box center [920, 44] width 52 height 27
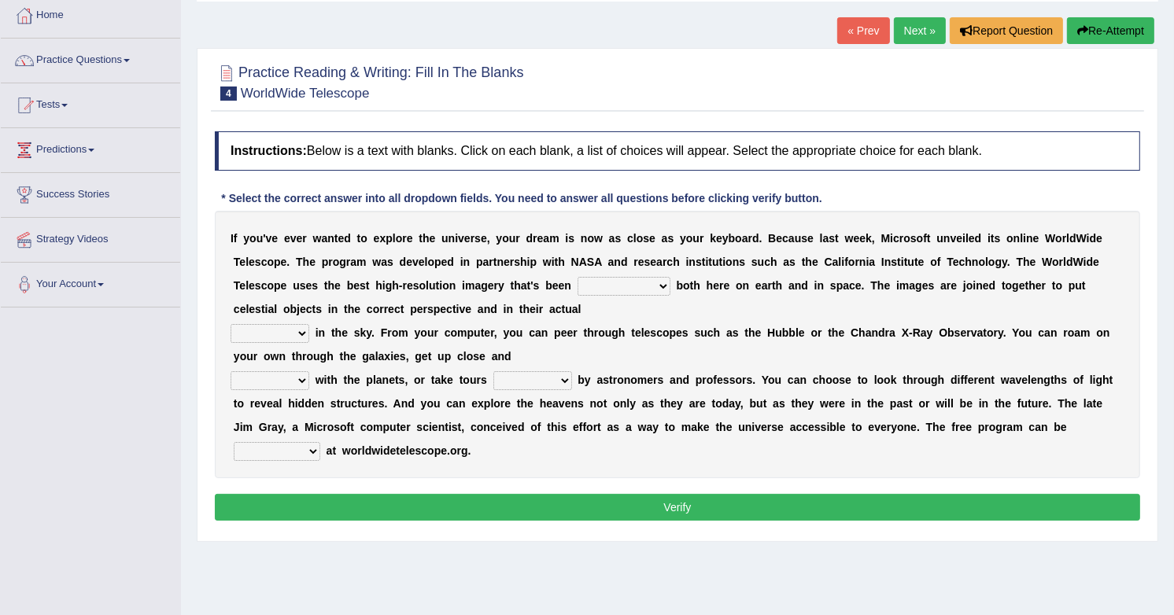
click at [614, 280] on select "degraded ascended remonstrated generated" at bounding box center [623, 286] width 93 height 19
select select "generated"
click at [577, 277] on select "degraded ascended remonstrated generated" at bounding box center [623, 286] width 93 height 19
click at [269, 338] on select "aspects parts conditions positions" at bounding box center [270, 333] width 79 height 19
click at [281, 332] on select "aspects parts conditions positions" at bounding box center [270, 333] width 79 height 19
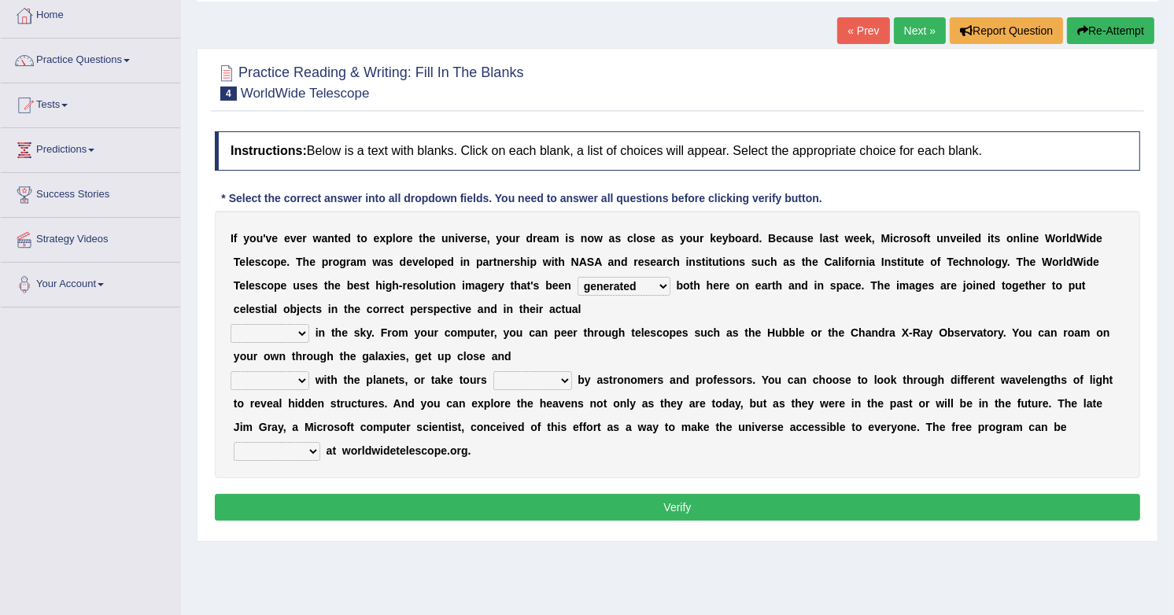
select select "positions"
click at [231, 324] on select "aspects parts conditions positions" at bounding box center [270, 333] width 79 height 19
click at [284, 382] on select "personal individual apart polite" at bounding box center [270, 380] width 79 height 19
select select "individual"
click at [231, 372] on select "personal individual apart polite" at bounding box center [270, 380] width 79 height 19
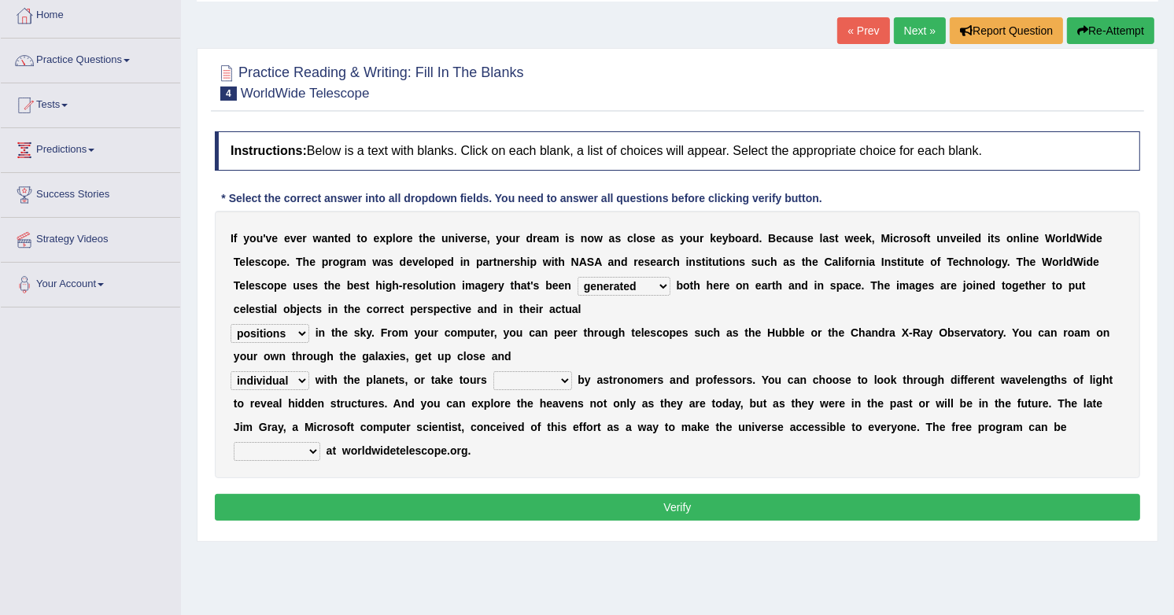
click at [530, 381] on select "guide guided guiding to guide" at bounding box center [532, 380] width 79 height 19
select select "guiding"
click at [493, 372] on select "guide guided guiding to guide" at bounding box center [532, 380] width 79 height 19
click at [295, 456] on select "upheld downloaded loaded posted" at bounding box center [277, 451] width 87 height 19
select select "downloaded"
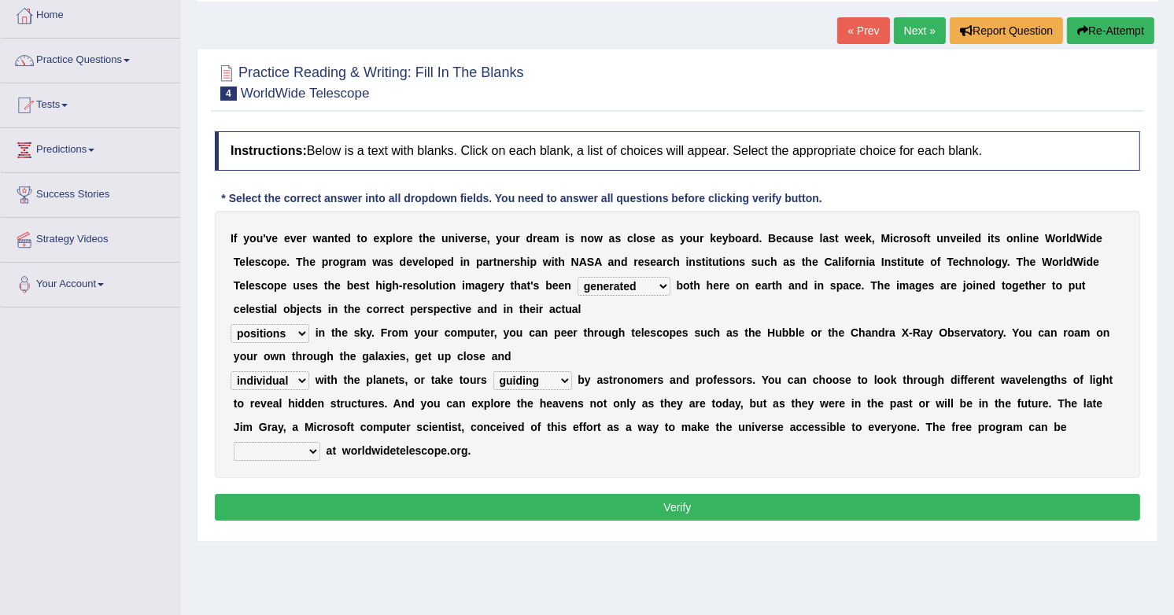
click at [234, 444] on select "upheld downloaded loaded posted" at bounding box center [277, 451] width 87 height 19
drag, startPoint x: 442, startPoint y: 187, endPoint x: 627, endPoint y: 497, distance: 360.9
click at [627, 497] on button "Verify" at bounding box center [677, 507] width 925 height 27
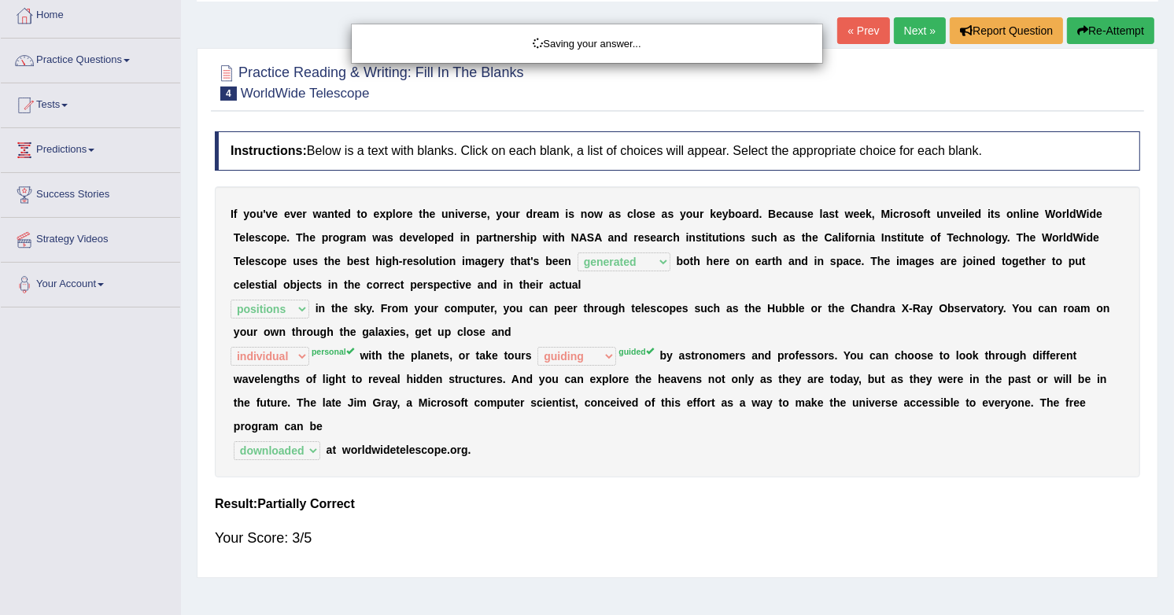
click at [627, 497] on div "Saving your answer..." at bounding box center [587, 307] width 1174 height 615
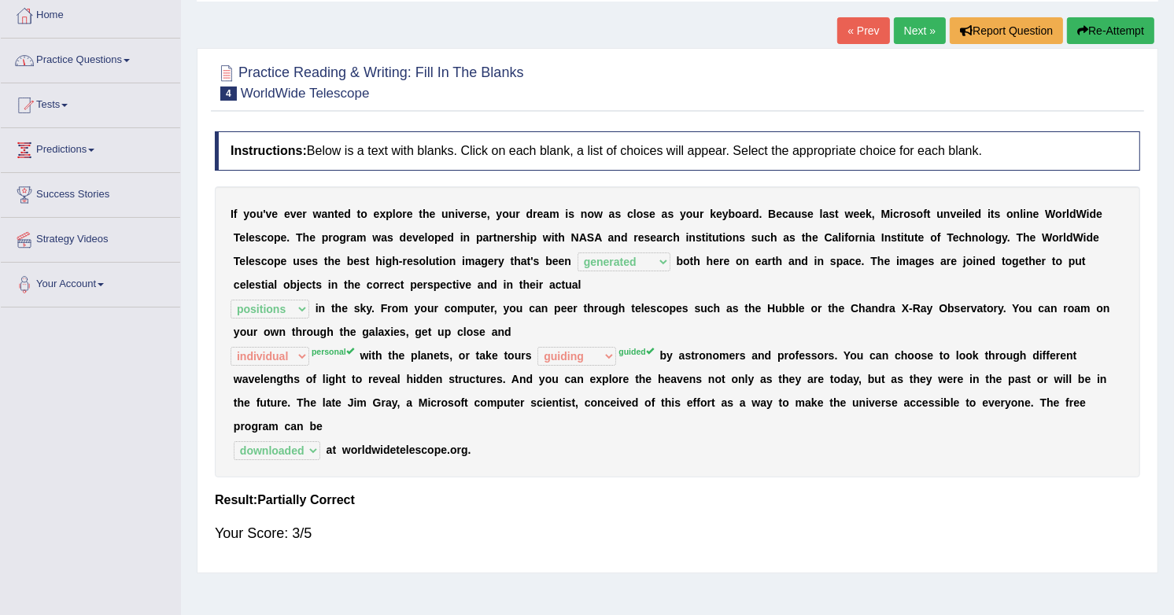
click at [123, 59] on link "Practice Questions" at bounding box center [90, 58] width 179 height 39
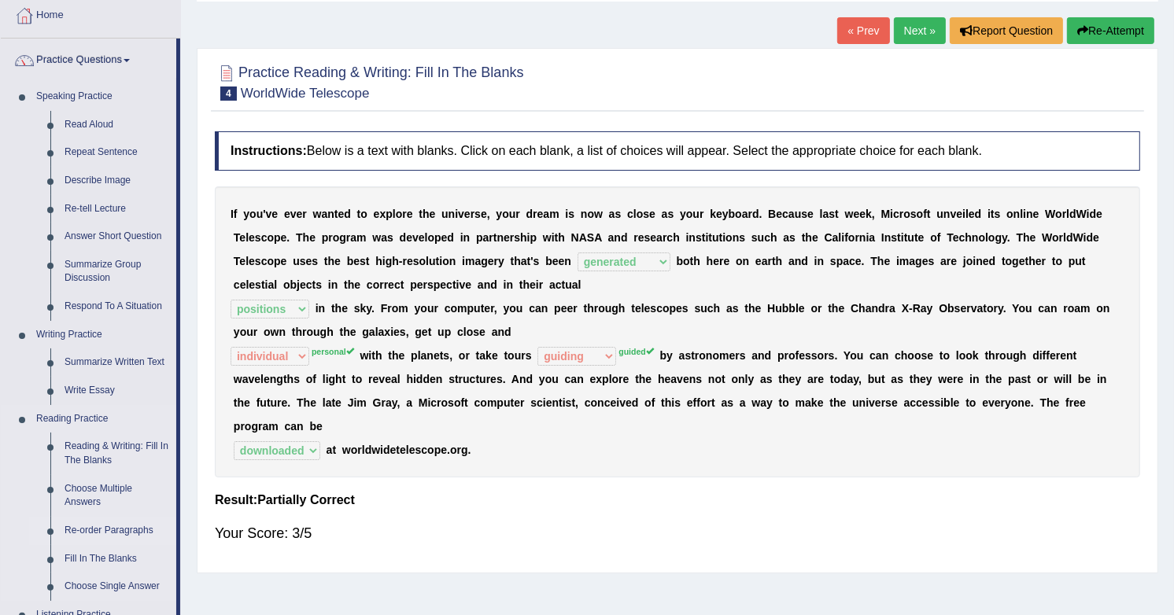
click at [79, 533] on link "Re-order Paragraphs" at bounding box center [116, 531] width 119 height 28
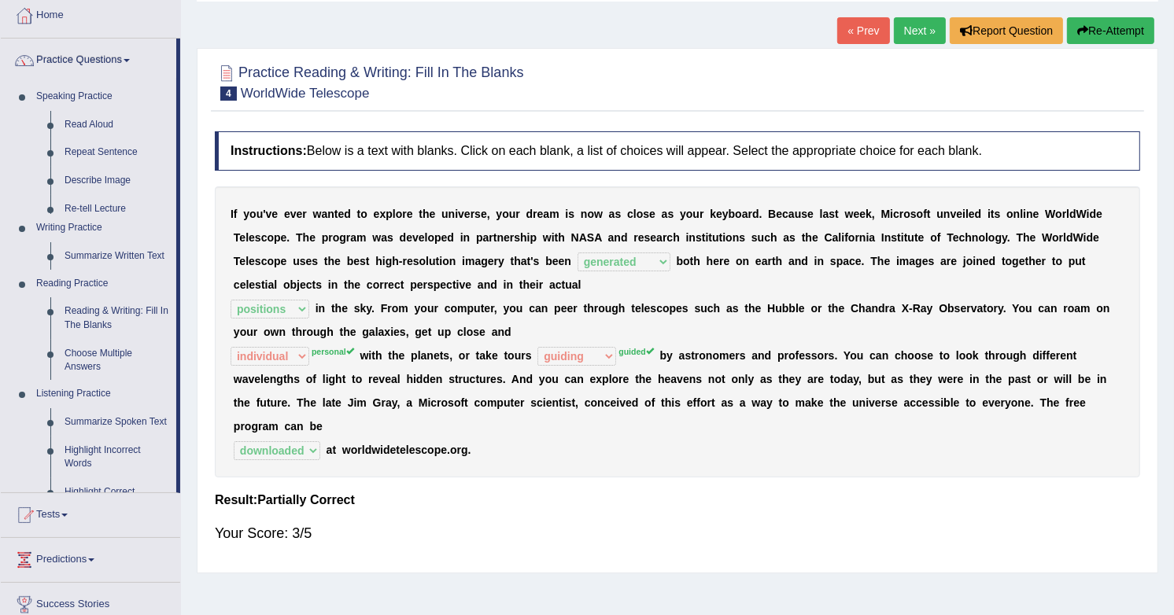
click at [79, 530] on div "Toggle navigation Home Practice Questions Speaking Practice Read Aloud Repeat S…" at bounding box center [587, 325] width 1174 height 818
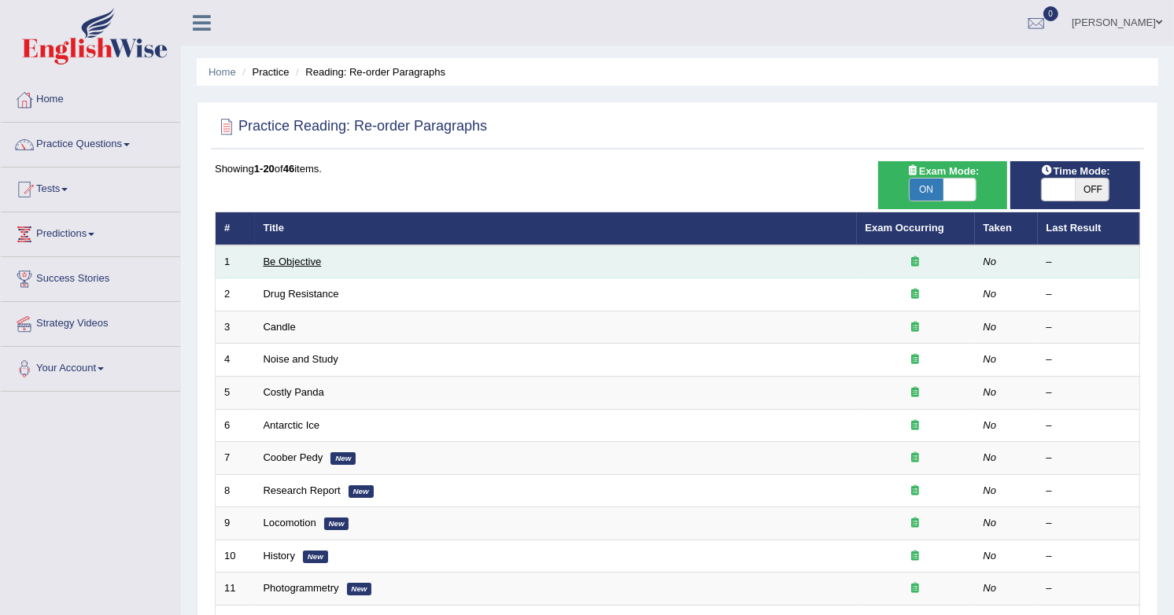
click at [301, 261] on link "Be Objective" at bounding box center [293, 262] width 58 height 12
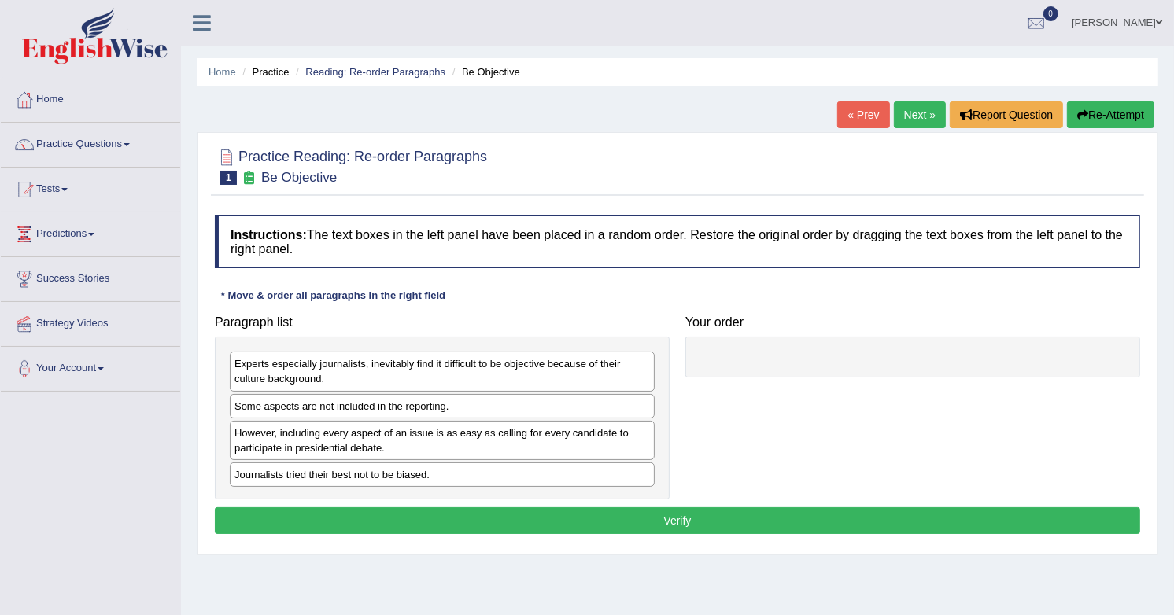
click at [103, 53] on img at bounding box center [95, 36] width 146 height 57
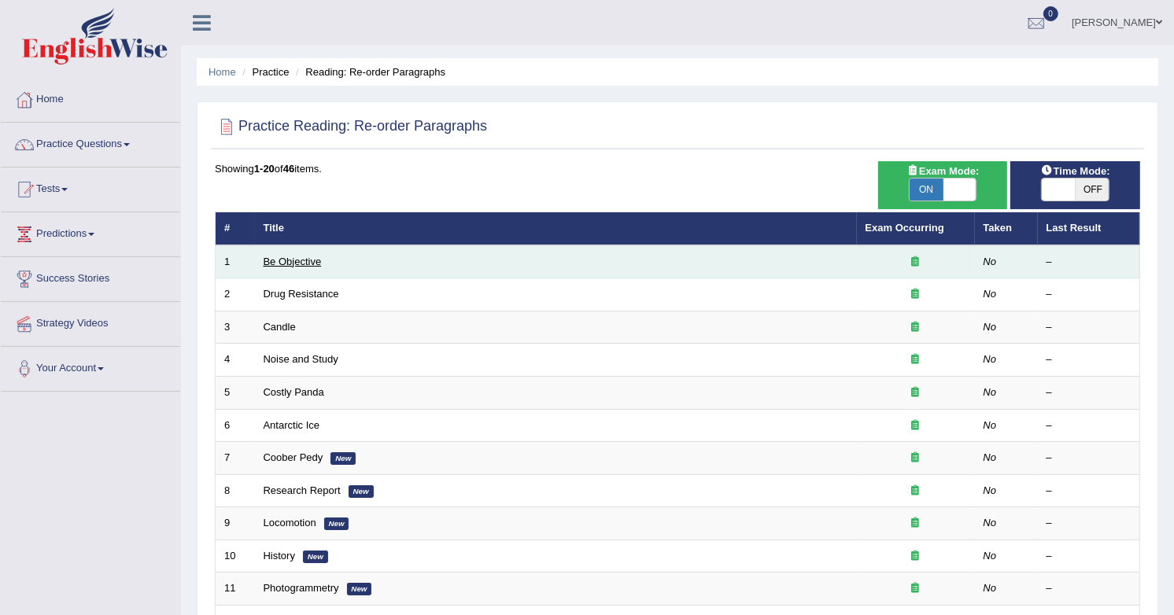
click at [303, 257] on link "Be Objective" at bounding box center [293, 262] width 58 height 12
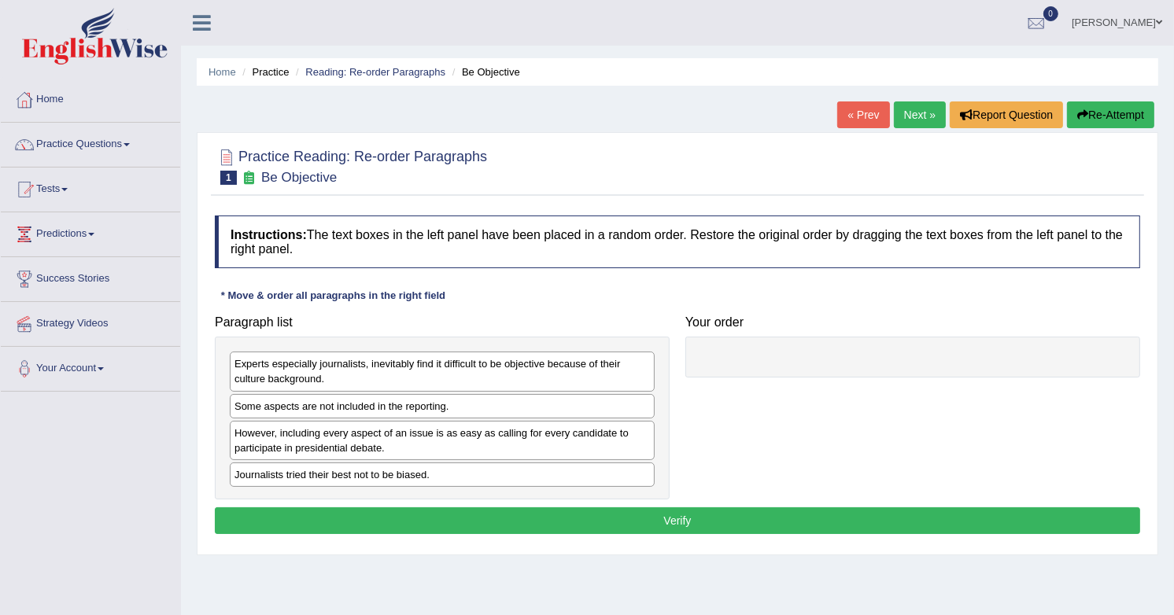
click at [648, 232] on h4 "Instructions: The text boxes in the left panel have been placed in a random ord…" at bounding box center [677, 242] width 925 height 53
click at [519, 364] on div "Experts especially journalists, inevitably find it difficult to be objective be…" at bounding box center [442, 371] width 425 height 39
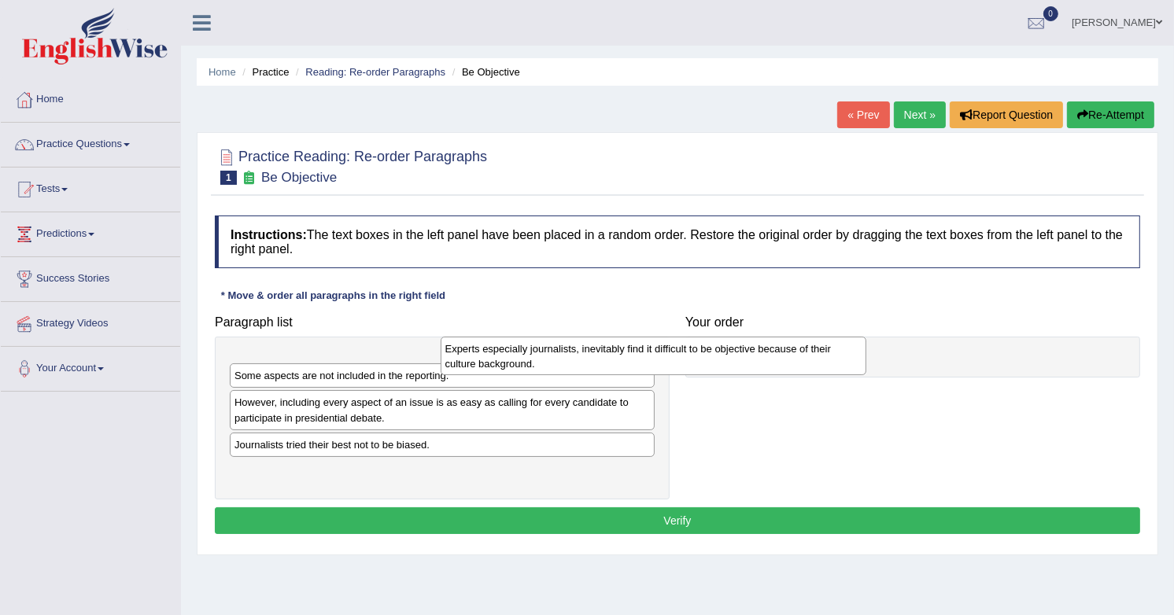
drag, startPoint x: 519, startPoint y: 364, endPoint x: 732, endPoint y: 349, distance: 213.7
click at [732, 349] on div "Experts especially journalists, inevitably find it difficult to be objective be…" at bounding box center [654, 356] width 426 height 39
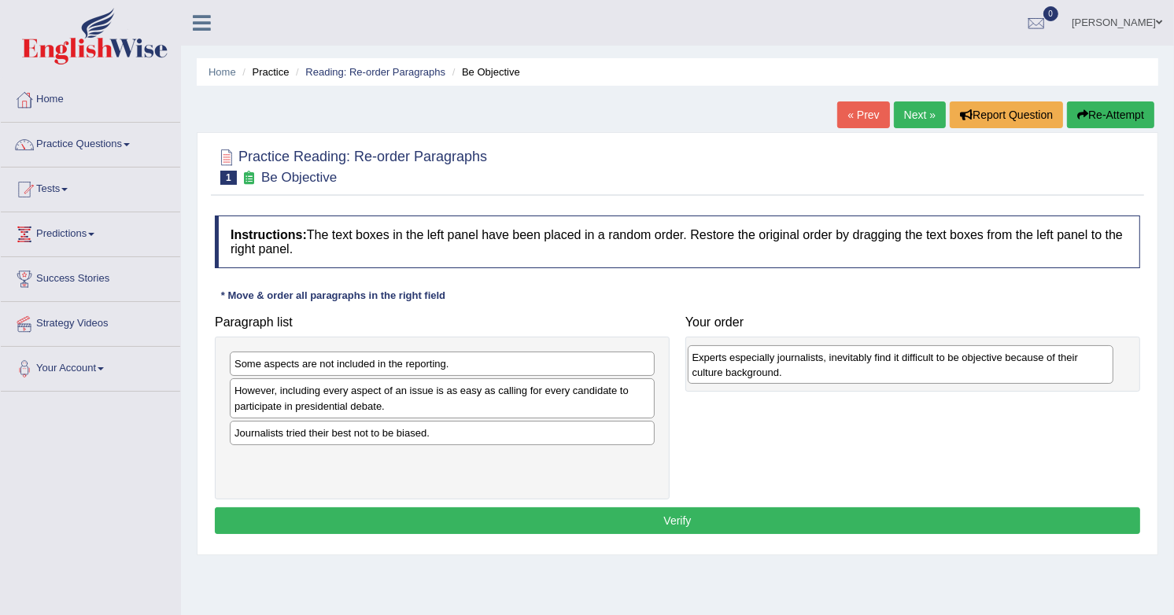
drag, startPoint x: 319, startPoint y: 374, endPoint x: 775, endPoint y: 367, distance: 456.3
click at [492, 372] on div "Experts especially journalists, inevitably find it difficult to be objective be…" at bounding box center [442, 418] width 455 height 162
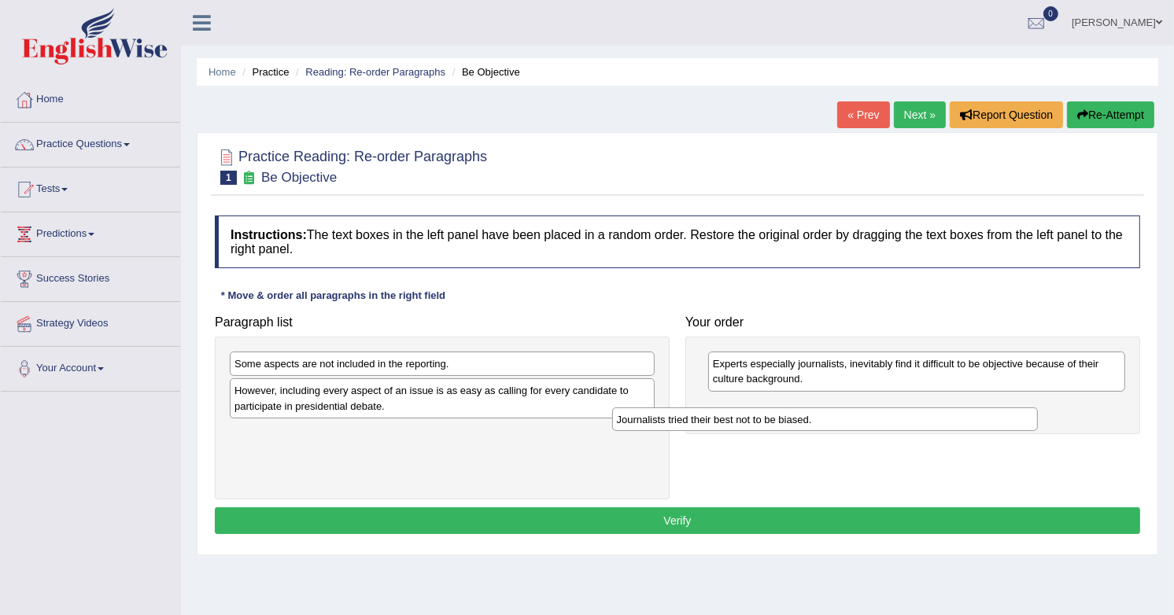
drag, startPoint x: 369, startPoint y: 433, endPoint x: 751, endPoint y: 404, distance: 383.5
click at [751, 408] on div "Journalists tried their best not to be biased." at bounding box center [825, 420] width 426 height 24
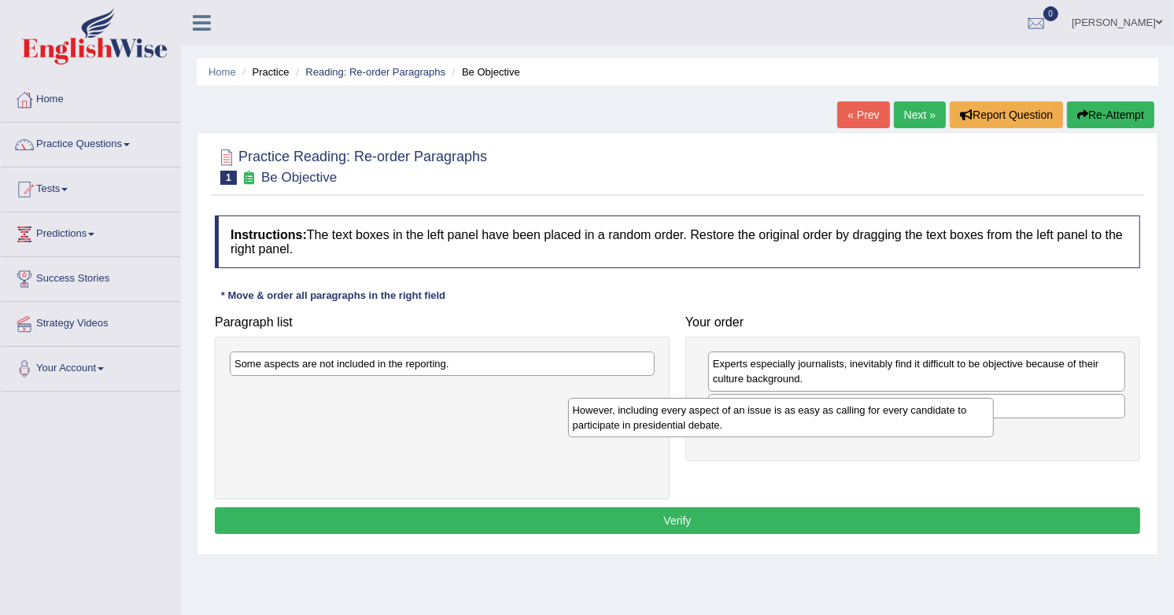
drag, startPoint x: 445, startPoint y: 406, endPoint x: 784, endPoint y: 426, distance: 338.9
click at [784, 426] on div "However, including every aspect of an issue is as easy as calling for every can…" at bounding box center [781, 417] width 426 height 39
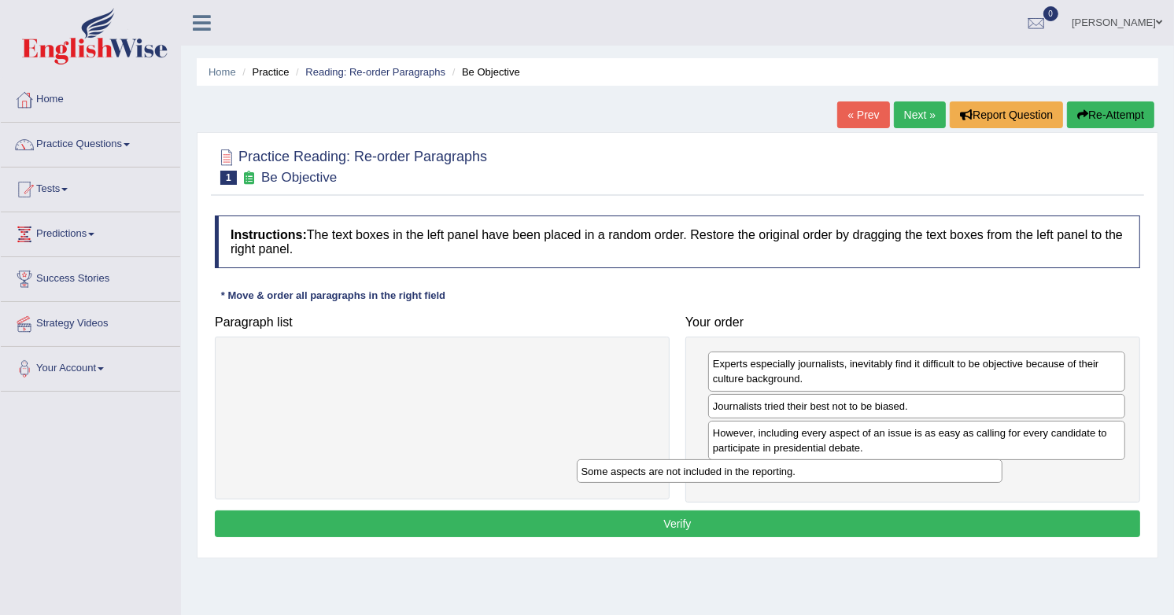
drag, startPoint x: 470, startPoint y: 371, endPoint x: 817, endPoint y: 478, distance: 363.3
click at [817, 478] on div "Some aspects are not included in the reporting." at bounding box center [790, 471] width 426 height 24
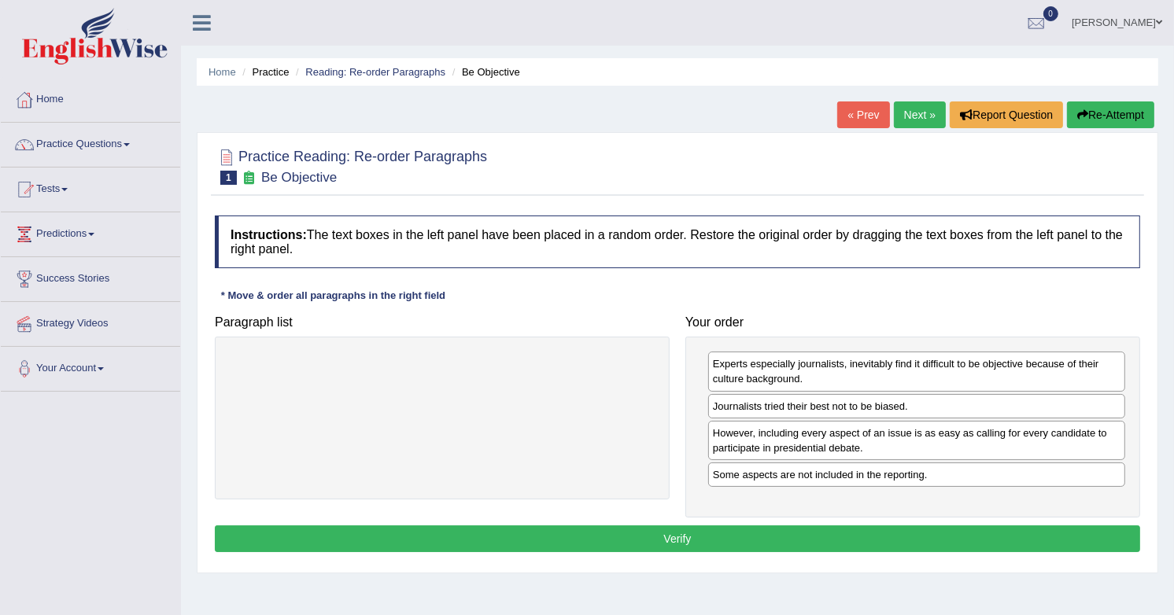
click at [801, 528] on button "Verify" at bounding box center [677, 539] width 925 height 27
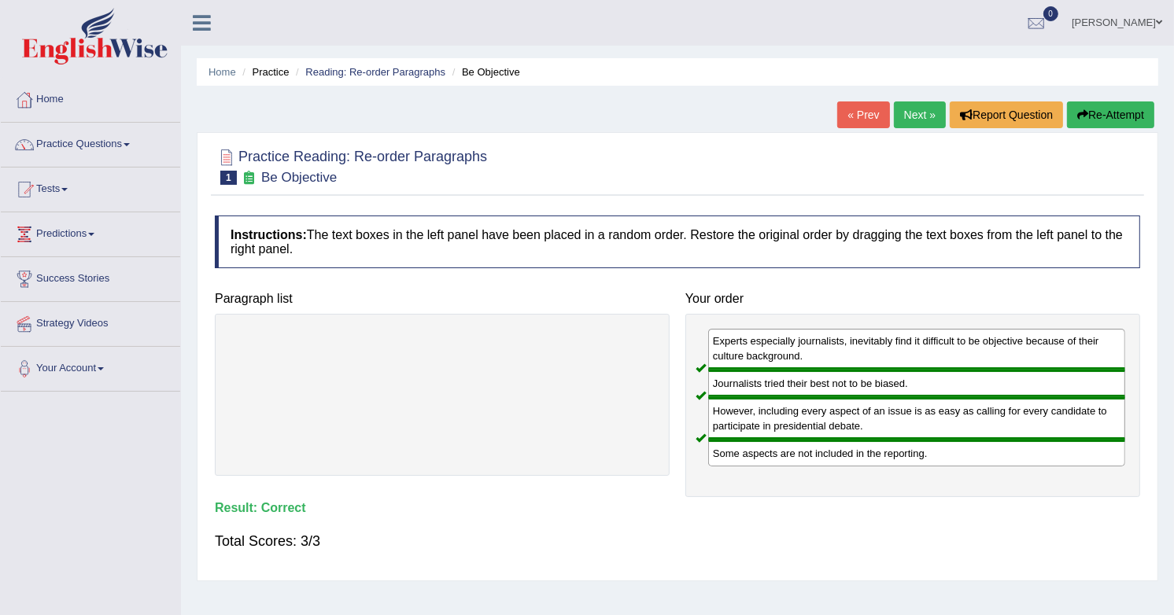
drag, startPoint x: 801, startPoint y: 528, endPoint x: 633, endPoint y: 543, distance: 169.0
click at [633, 543] on div "Total Scores: 3/3" at bounding box center [677, 541] width 925 height 38
click at [634, 529] on div "Total Scores: 3/3" at bounding box center [677, 541] width 925 height 38
click at [910, 118] on link "Next »" at bounding box center [920, 114] width 52 height 27
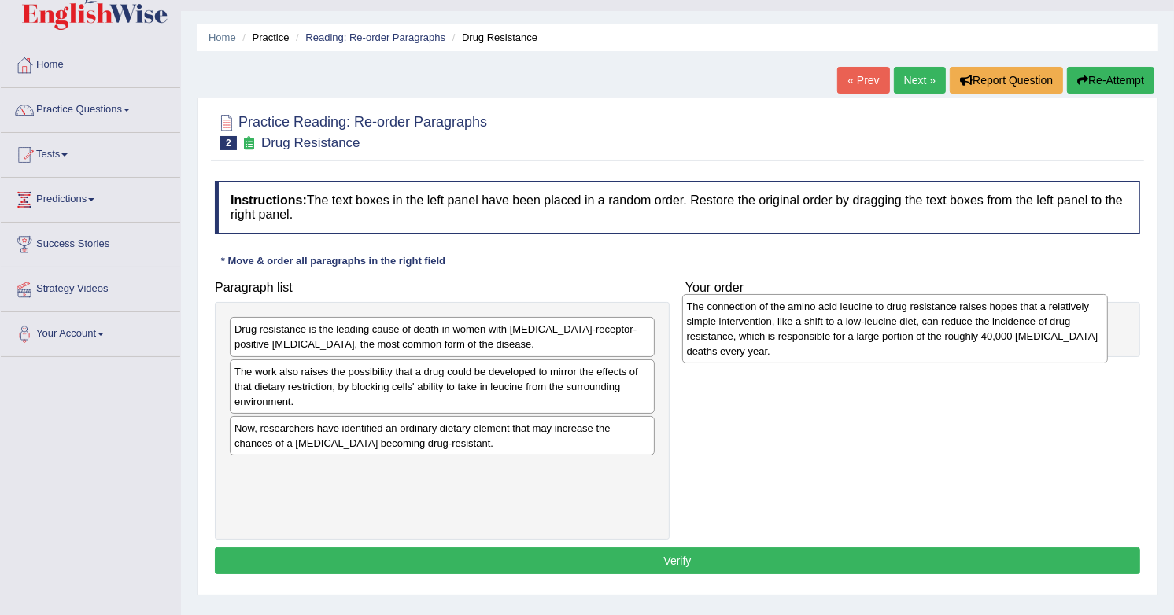
drag, startPoint x: 0, startPoint y: 0, endPoint x: 732, endPoint y: 319, distance: 798.3
click at [279, 342] on div "The connection of the amino acid leucine to drug resistance raises hopes that a…" at bounding box center [442, 421] width 455 height 238
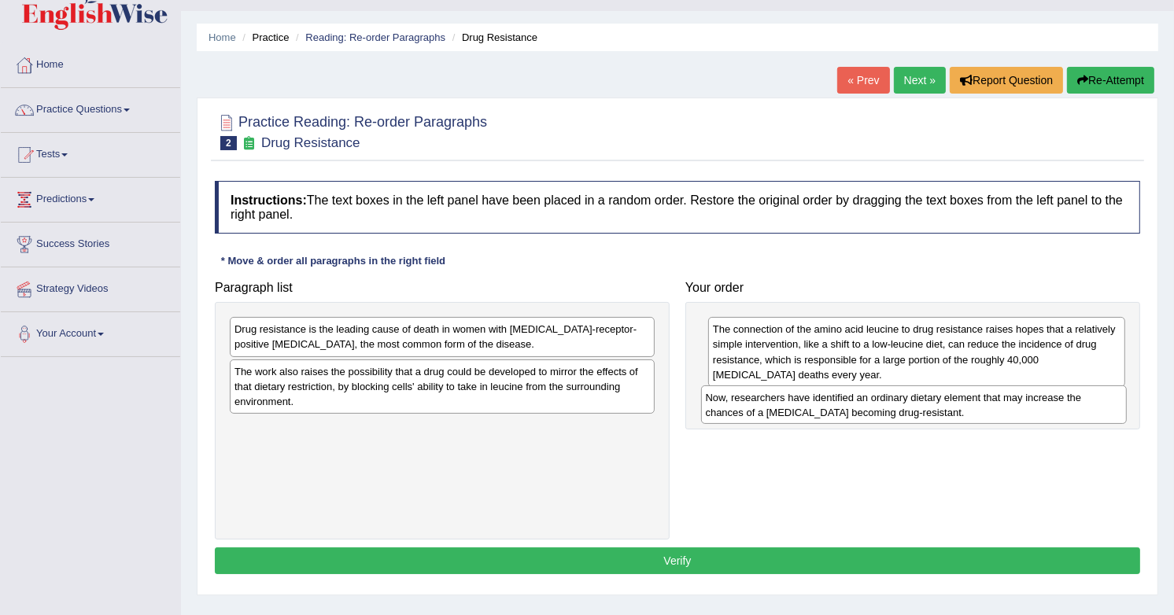
drag, startPoint x: 320, startPoint y: 434, endPoint x: 791, endPoint y: 407, distance: 471.3
click at [791, 407] on div "Now, researchers have identified an ordinary dietary element that may increase …" at bounding box center [914, 404] width 426 height 39
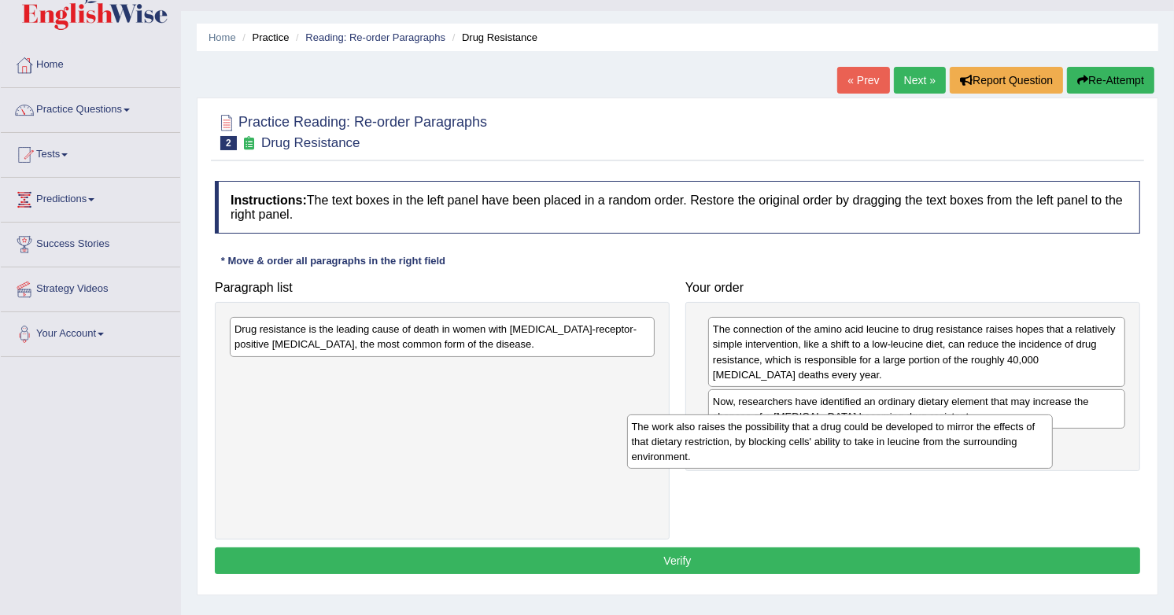
drag, startPoint x: 478, startPoint y: 386, endPoint x: 876, endPoint y: 442, distance: 401.2
click at [876, 442] on div "The work also raises the possibility that a drug could be developed to mirror t…" at bounding box center [840, 441] width 426 height 53
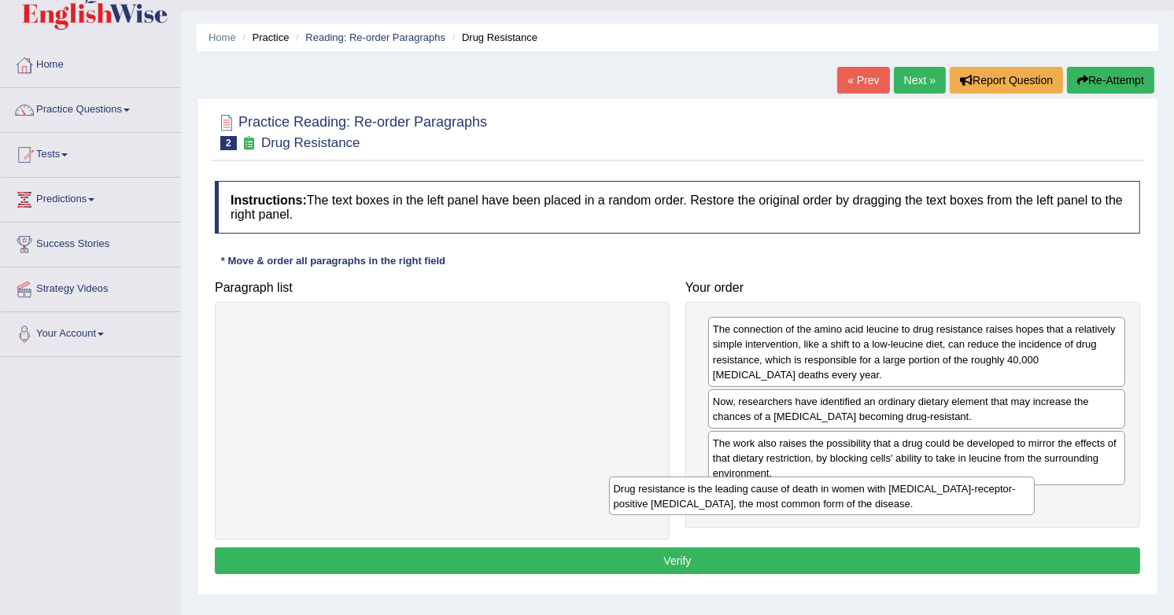
drag, startPoint x: 518, startPoint y: 332, endPoint x: 902, endPoint y: 491, distance: 414.8
click at [902, 491] on div "Drug resistance is the leading cause of death in women with [MEDICAL_DATA]-rece…" at bounding box center [822, 496] width 426 height 39
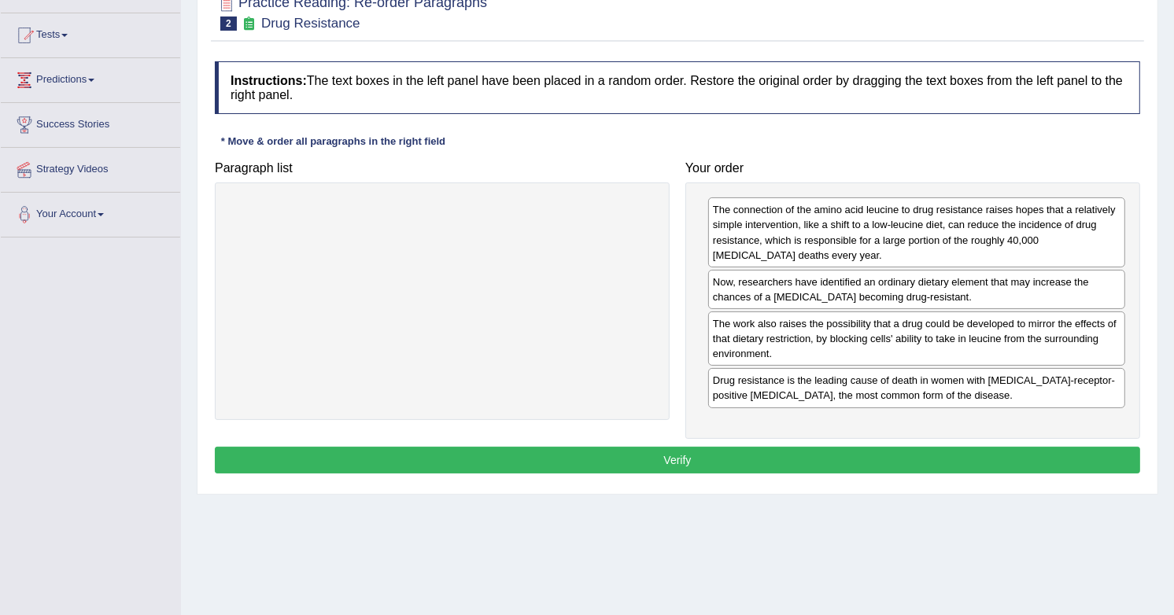
scroll to position [159, 0]
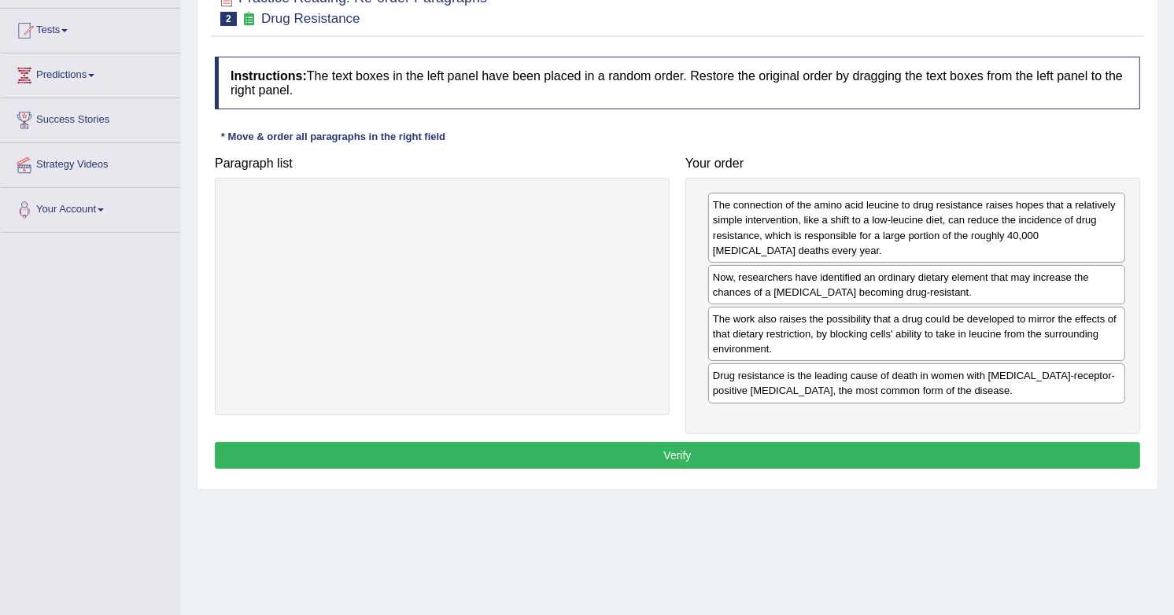
click at [443, 449] on button "Verify" at bounding box center [677, 455] width 925 height 27
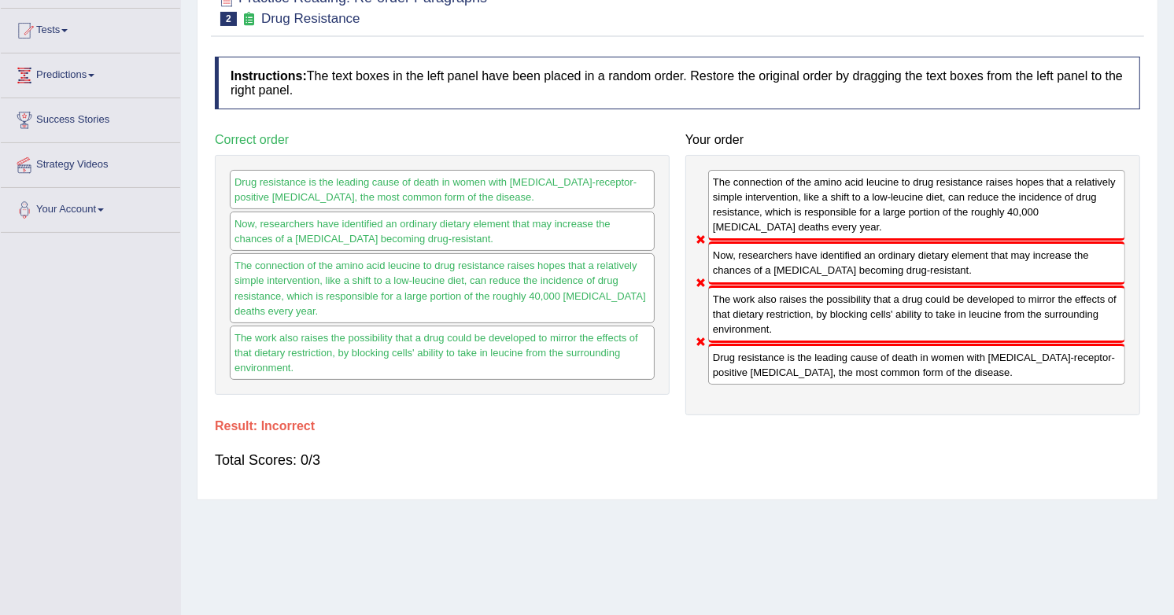
drag, startPoint x: 443, startPoint y: 449, endPoint x: 685, endPoint y: 238, distance: 321.2
click at [685, 238] on div "The connection of the amino acid leucine to drug resistance raises hopes that a…" at bounding box center [912, 285] width 455 height 260
drag, startPoint x: 742, startPoint y: 385, endPoint x: 716, endPoint y: 220, distance: 167.2
click at [751, 183] on div "The connection of the amino acid leucine to drug resistance raises hopes that a…" at bounding box center [912, 285] width 455 height 260
drag, startPoint x: 679, startPoint y: 272, endPoint x: 729, endPoint y: 249, distance: 55.6
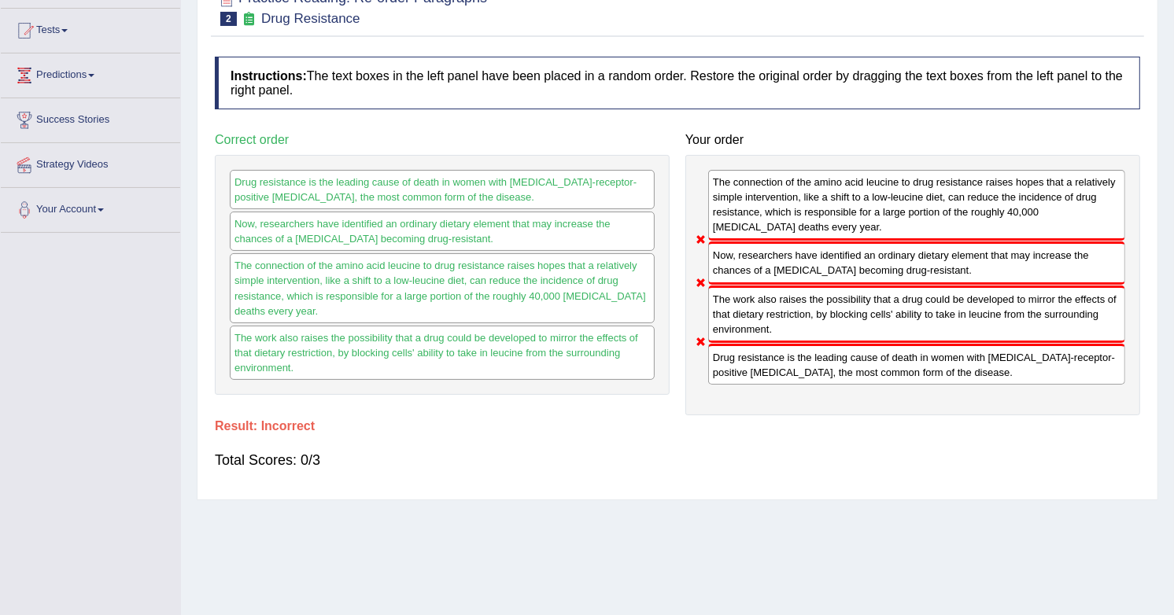
click at [679, 272] on div "Your order The connection of the amino acid leucine to drug resistance raises h…" at bounding box center [912, 270] width 470 height 290
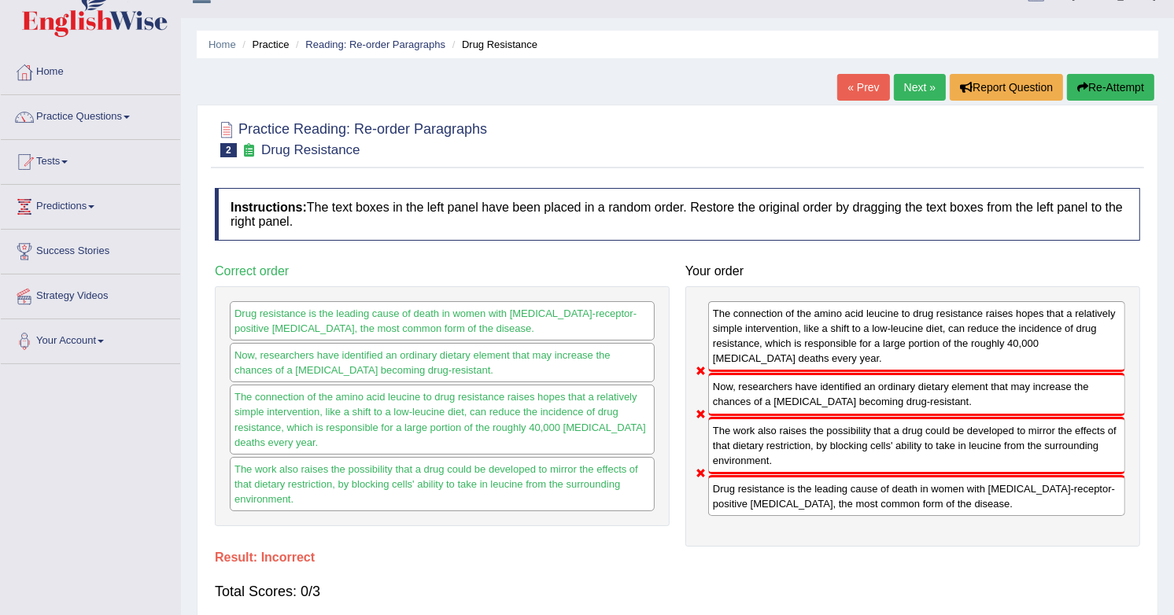
scroll to position [19, 0]
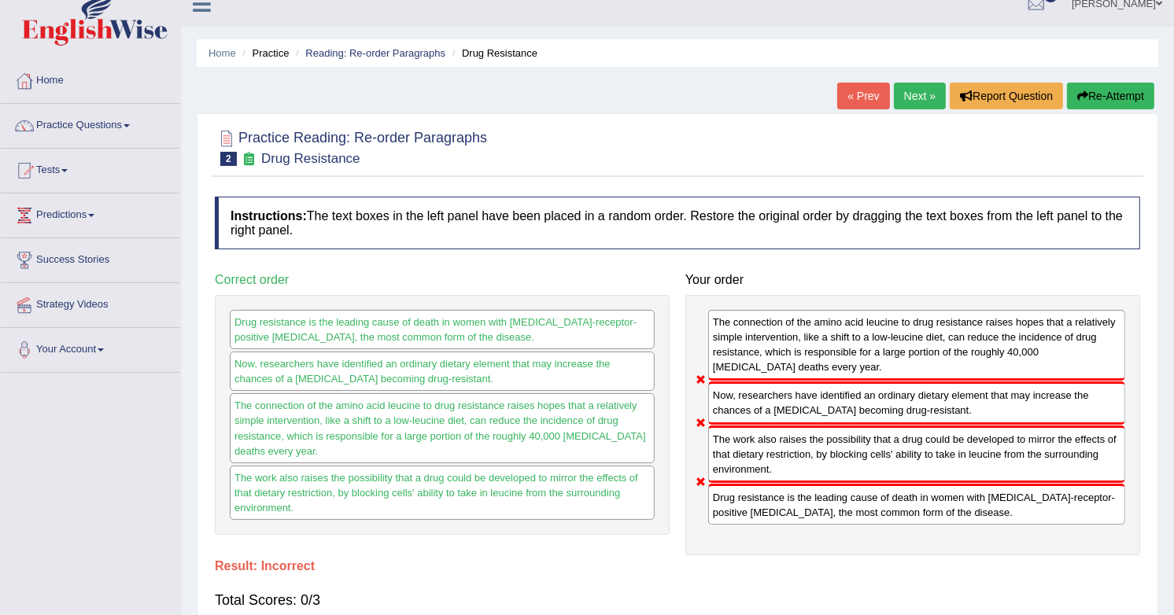
click at [913, 97] on link "Next »" at bounding box center [920, 96] width 52 height 27
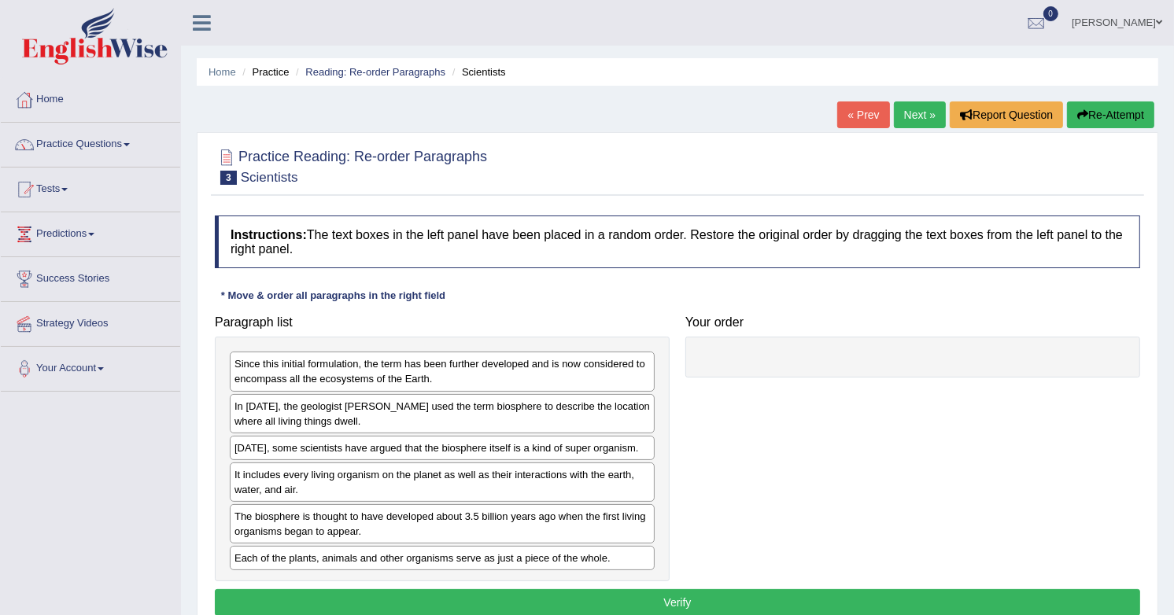
click at [911, 80] on ul "Home Practice Reading: Re-order Paragraphs Scientists" at bounding box center [677, 72] width 961 height 28
click at [906, 114] on link "Next »" at bounding box center [920, 114] width 52 height 27
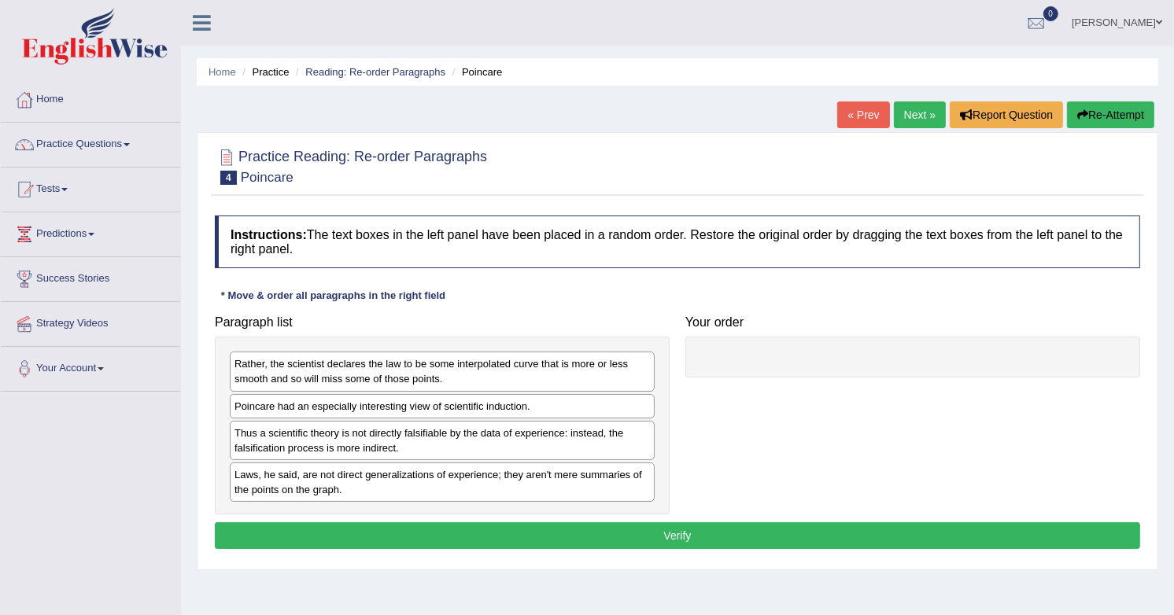
click at [511, 481] on div "Laws, he said, are not direct generalizations of experience; they aren't mere s…" at bounding box center [442, 482] width 425 height 39
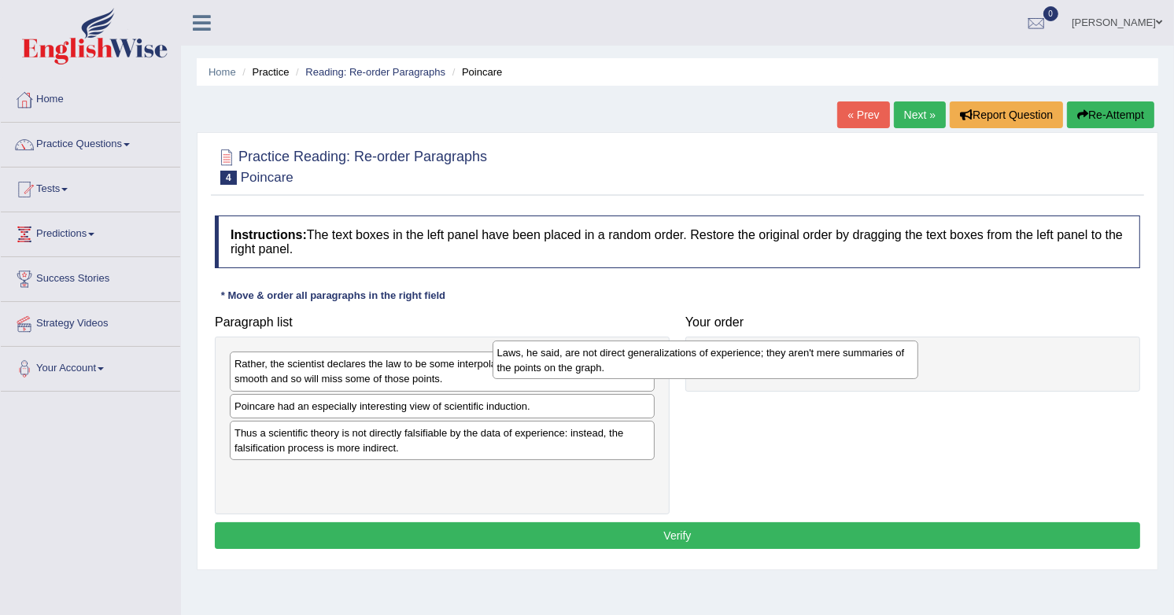
drag, startPoint x: 1164, startPoint y: 347, endPoint x: 774, endPoint y: 362, distance: 390.5
click at [774, 362] on div "Laws, he said, are not direct generalizations of experience; they aren't mere s…" at bounding box center [705, 360] width 426 height 39
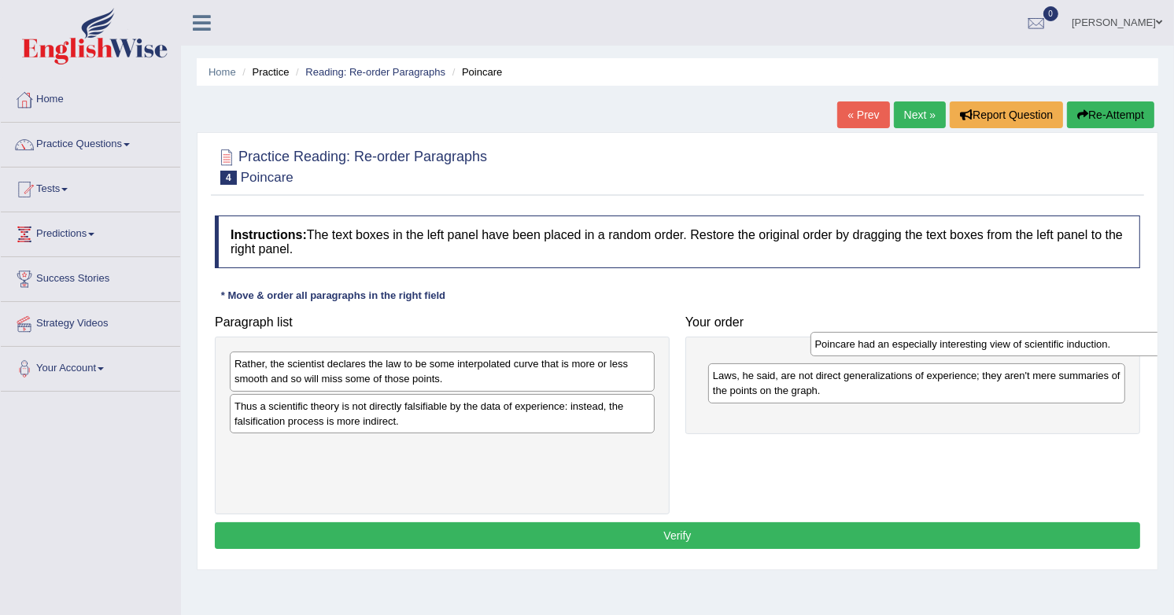
drag, startPoint x: 777, startPoint y: 405, endPoint x: 957, endPoint y: 343, distance: 191.3
click at [958, 342] on div "Poincare had an especially interesting view of scientific induction." at bounding box center [1023, 344] width 426 height 24
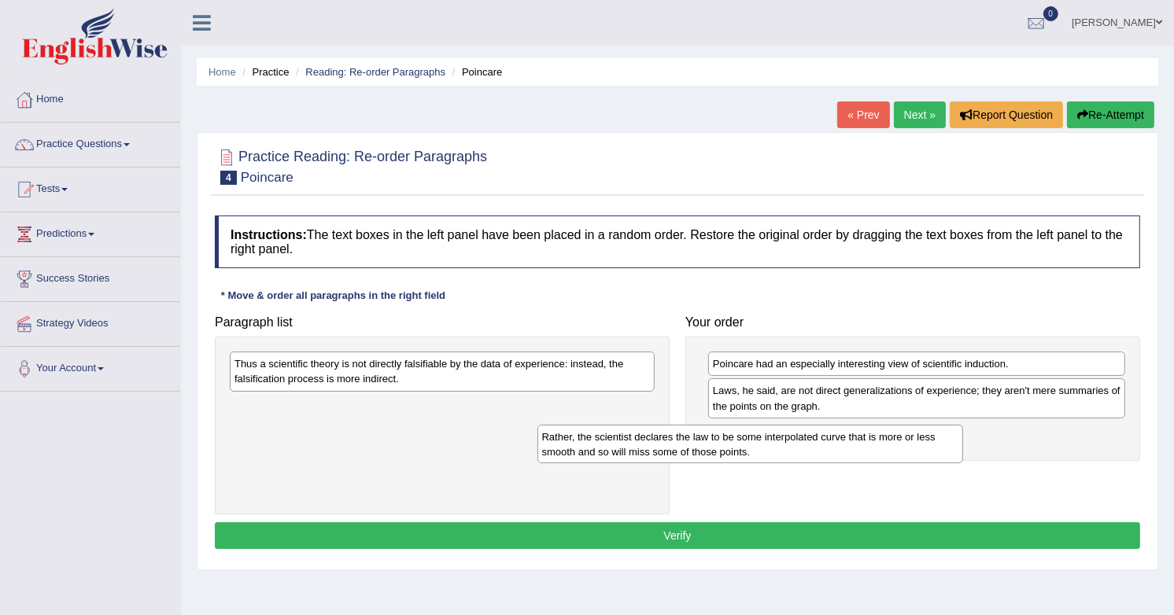
drag, startPoint x: 1094, startPoint y: 431, endPoint x: 778, endPoint y: 433, distance: 316.3
click at [474, 363] on div "Rather, the scientist declares the law to be some interpolated curve that is mo…" at bounding box center [442, 425] width 455 height 177
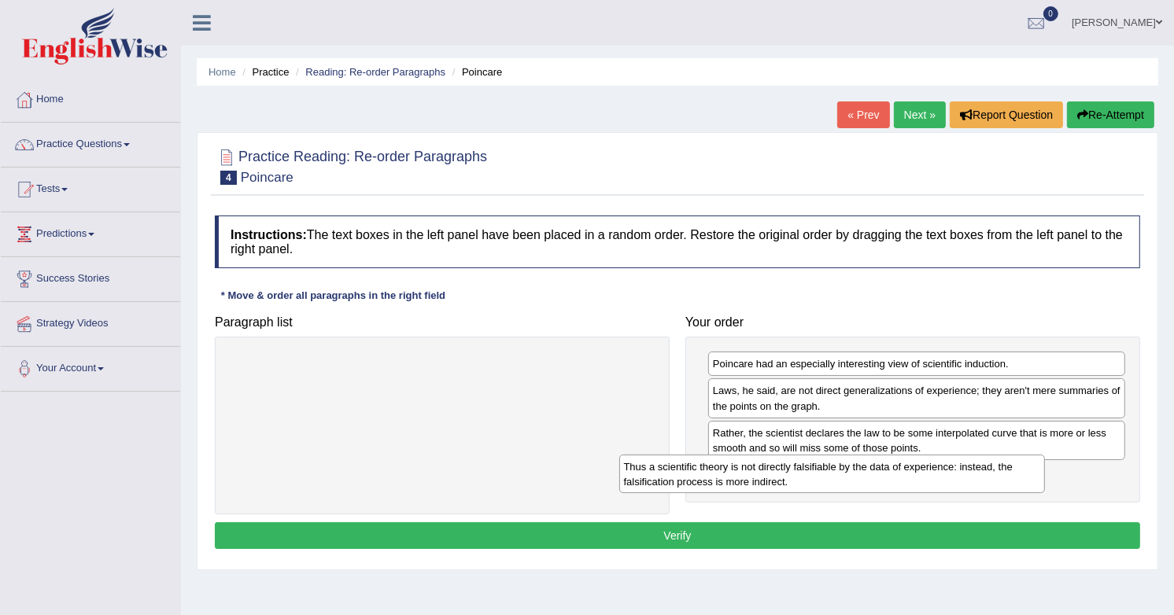
drag, startPoint x: 343, startPoint y: 378, endPoint x: 742, endPoint y: 489, distance: 413.8
click at [742, 489] on div "Thus a scientific theory is not directly falsifiable by the data of experience:…" at bounding box center [832, 474] width 426 height 39
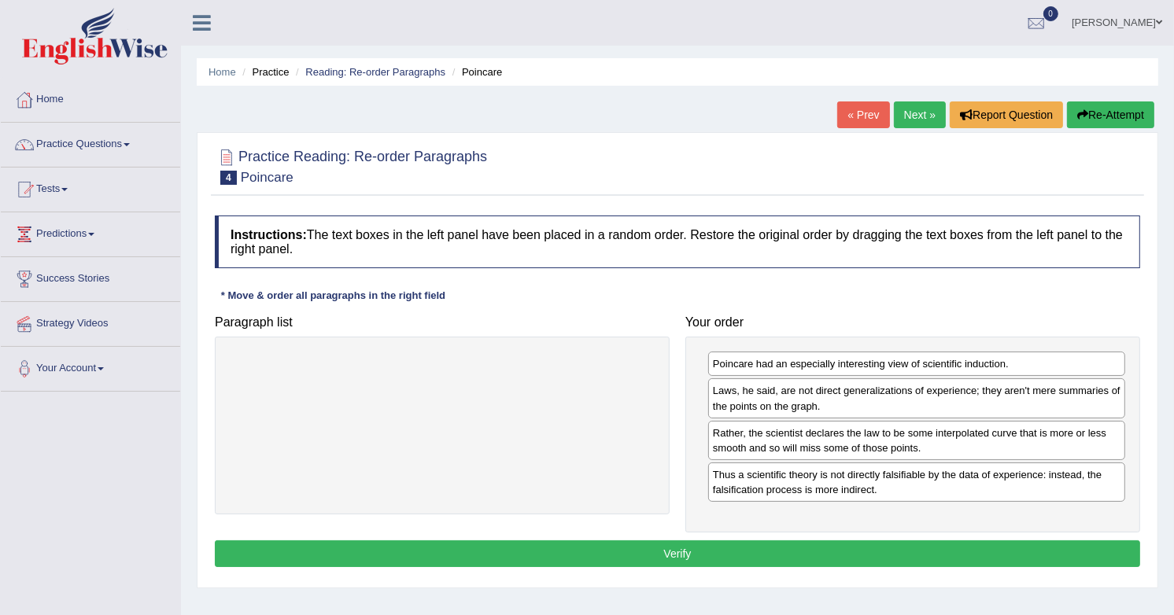
click at [651, 543] on button "Verify" at bounding box center [677, 553] width 925 height 27
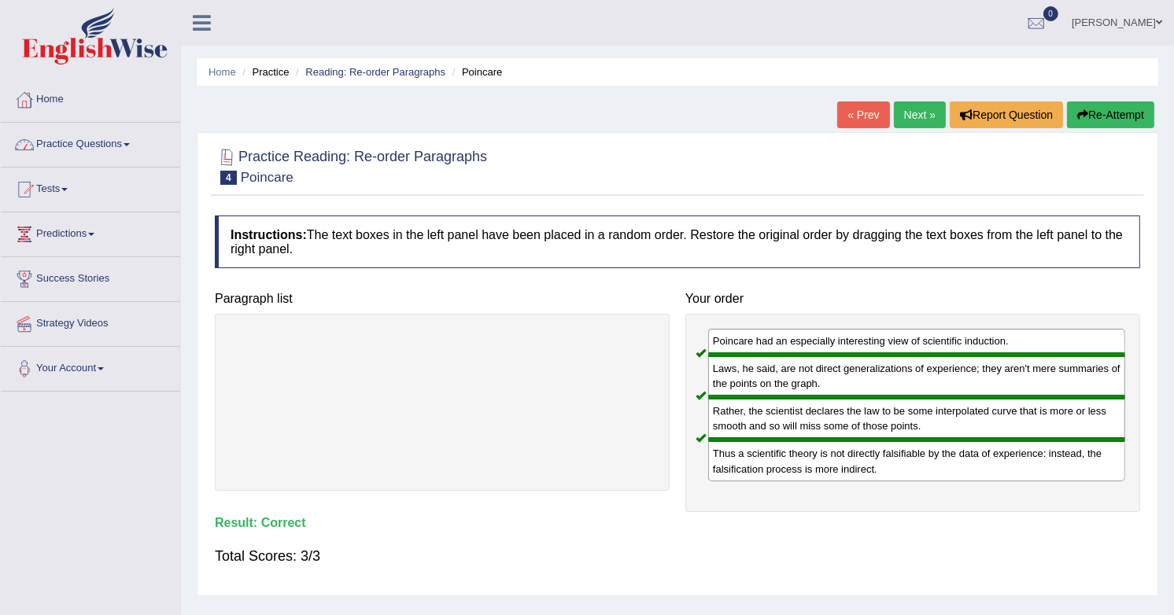
click at [111, 146] on link "Practice Questions" at bounding box center [90, 142] width 179 height 39
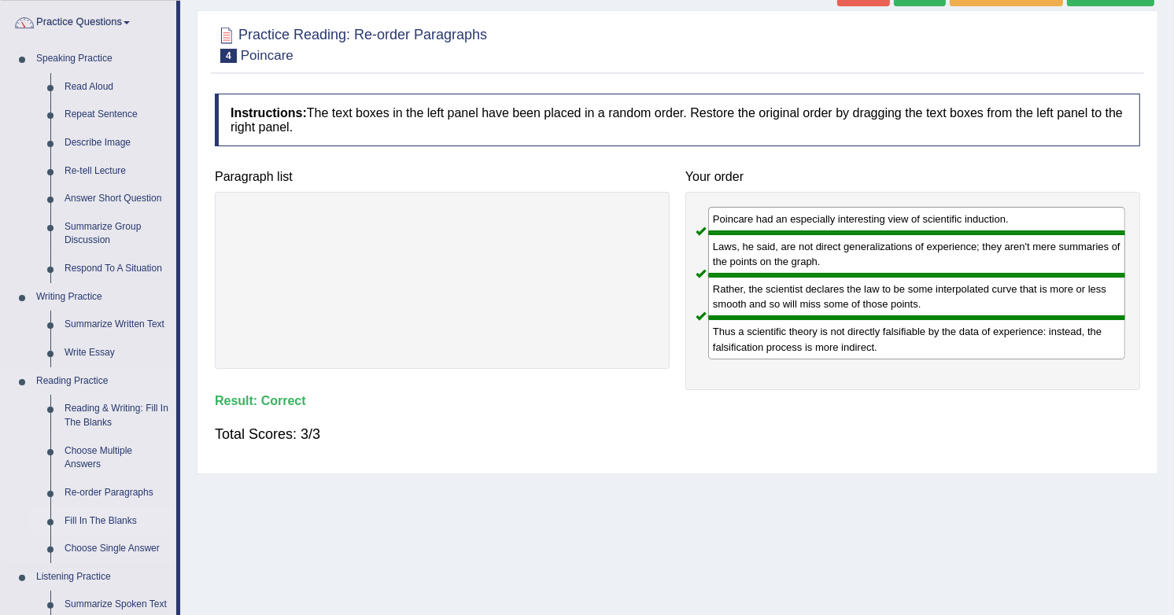
scroll to position [139, 0]
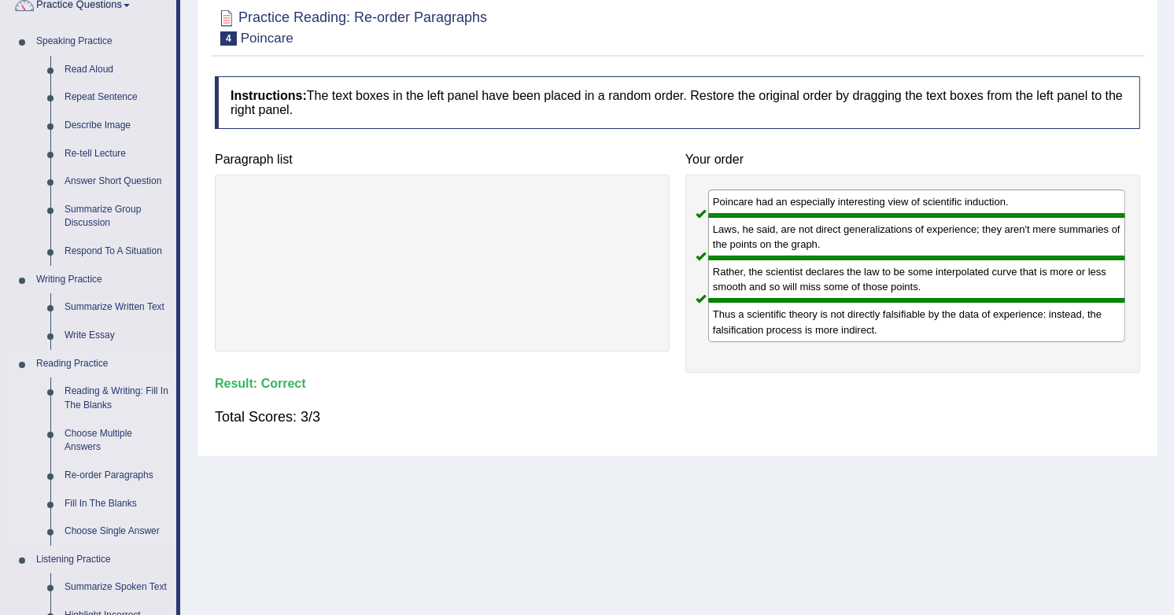
click at [107, 491] on link "Fill In The Blanks" at bounding box center [116, 504] width 119 height 28
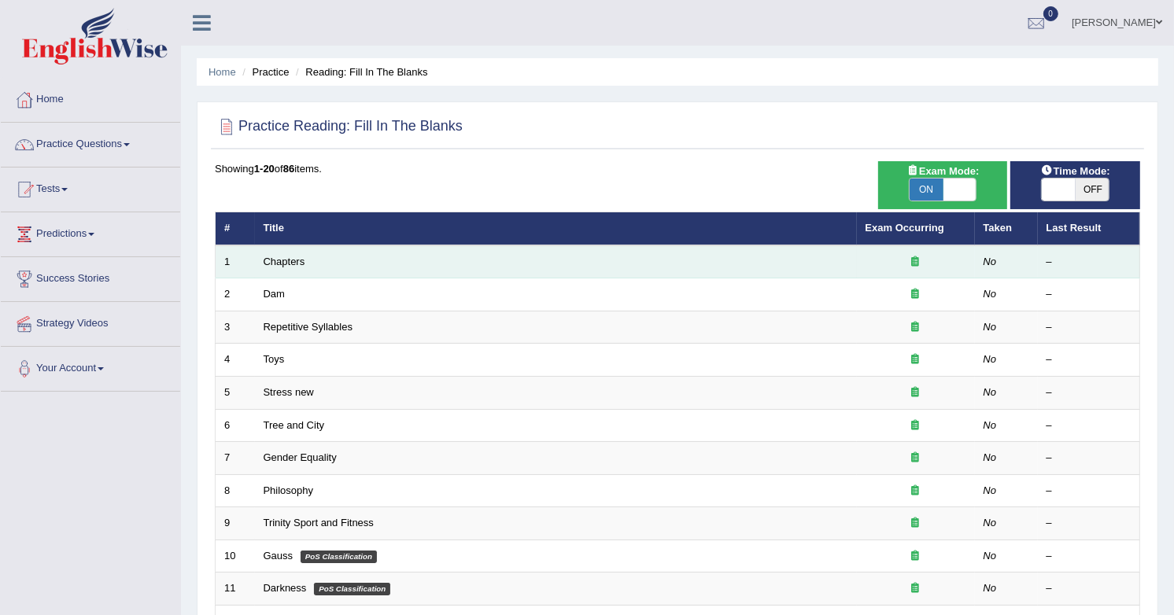
click at [290, 253] on td "Chapters" at bounding box center [556, 261] width 602 height 33
click at [279, 264] on link "Chapters" at bounding box center [285, 262] width 42 height 12
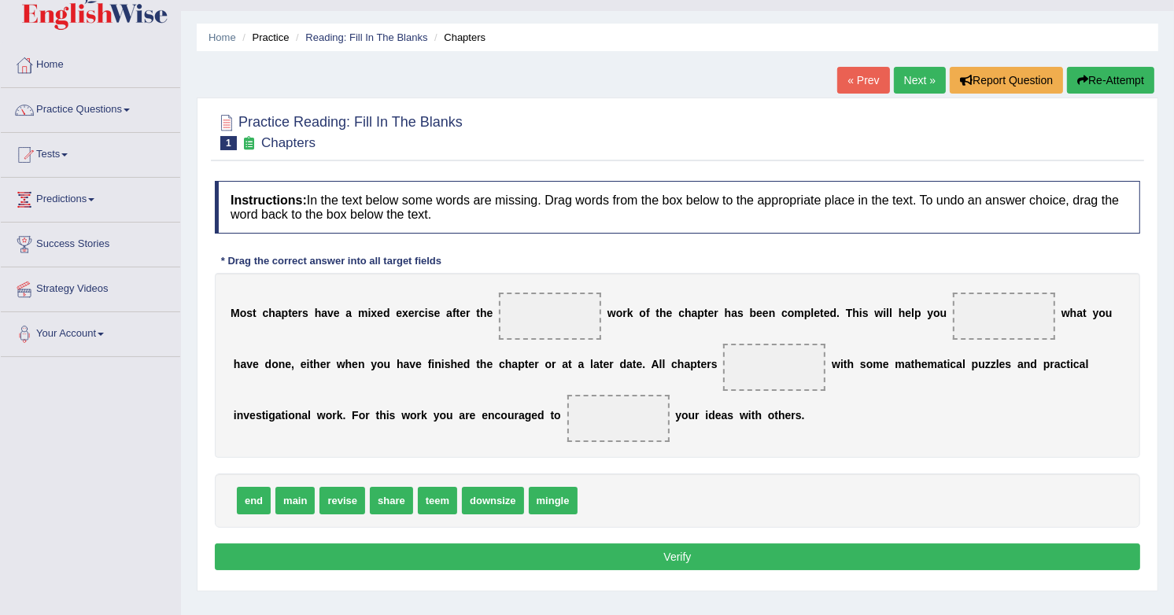
click at [297, 500] on span "main" at bounding box center [294, 501] width 39 height 28
drag, startPoint x: 721, startPoint y: 195, endPoint x: 549, endPoint y: 312, distance: 207.7
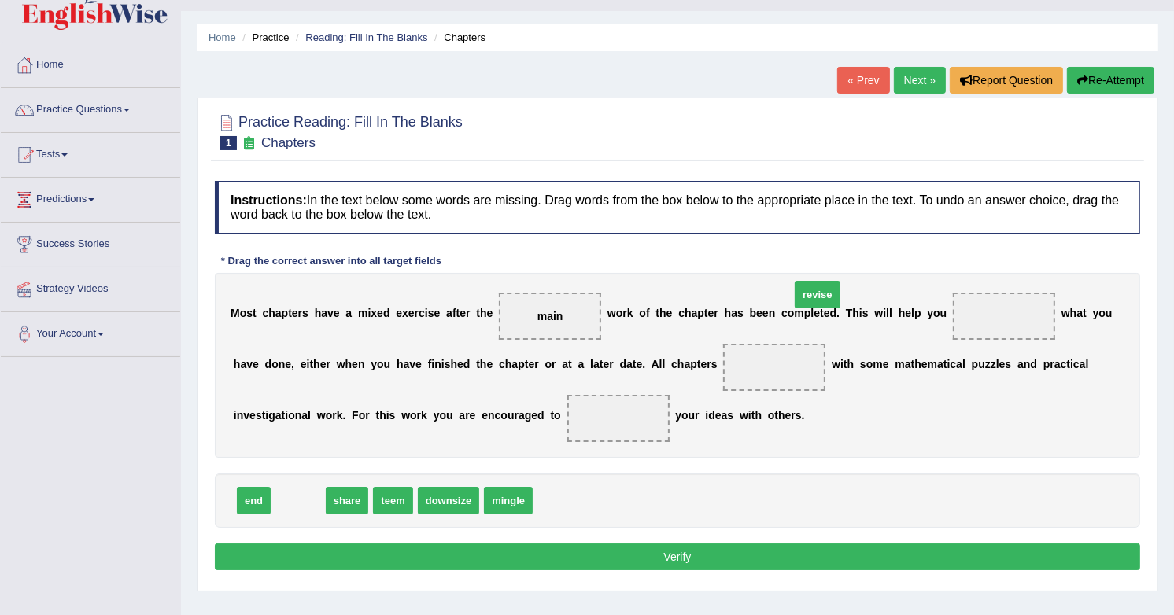
drag, startPoint x: 308, startPoint y: 502, endPoint x: 901, endPoint y: 312, distance: 622.0
click at [840, 308] on span "revise" at bounding box center [818, 295] width 46 height 28
drag, startPoint x: 296, startPoint y: 496, endPoint x: 958, endPoint y: 314, distance: 687.1
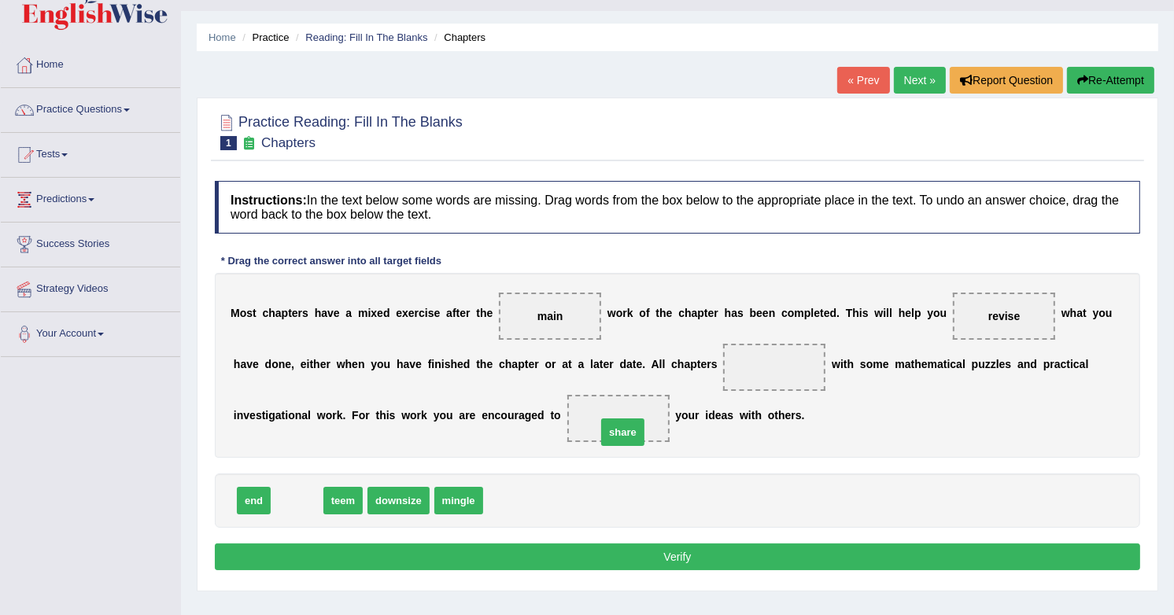
drag, startPoint x: 302, startPoint y: 500, endPoint x: 627, endPoint y: 431, distance: 332.2
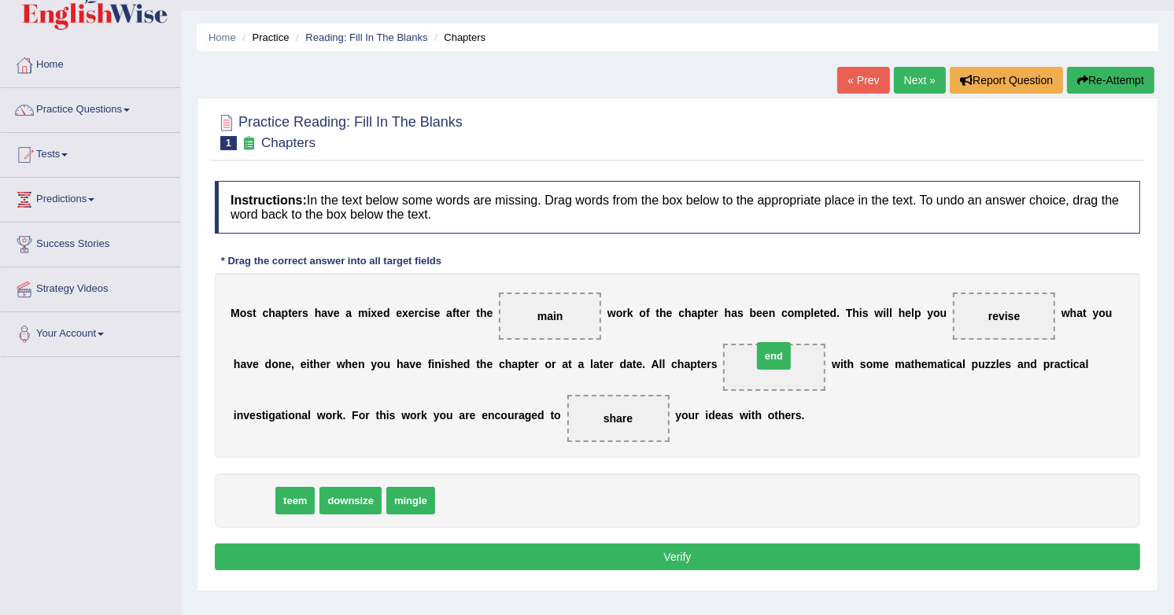
drag, startPoint x: 258, startPoint y: 500, endPoint x: 789, endPoint y: 356, distance: 550.2
drag, startPoint x: 846, startPoint y: 514, endPoint x: 602, endPoint y: 557, distance: 247.7
click at [603, 560] on button "Verify" at bounding box center [677, 557] width 925 height 27
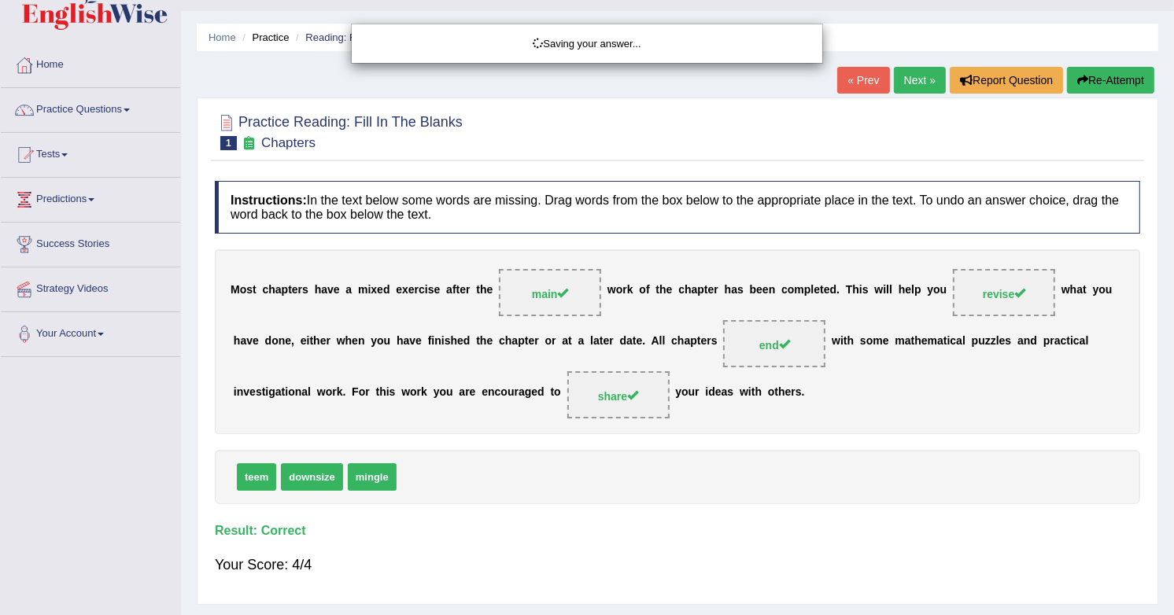
click at [602, 557] on div "Saving your answer..." at bounding box center [587, 307] width 1174 height 615
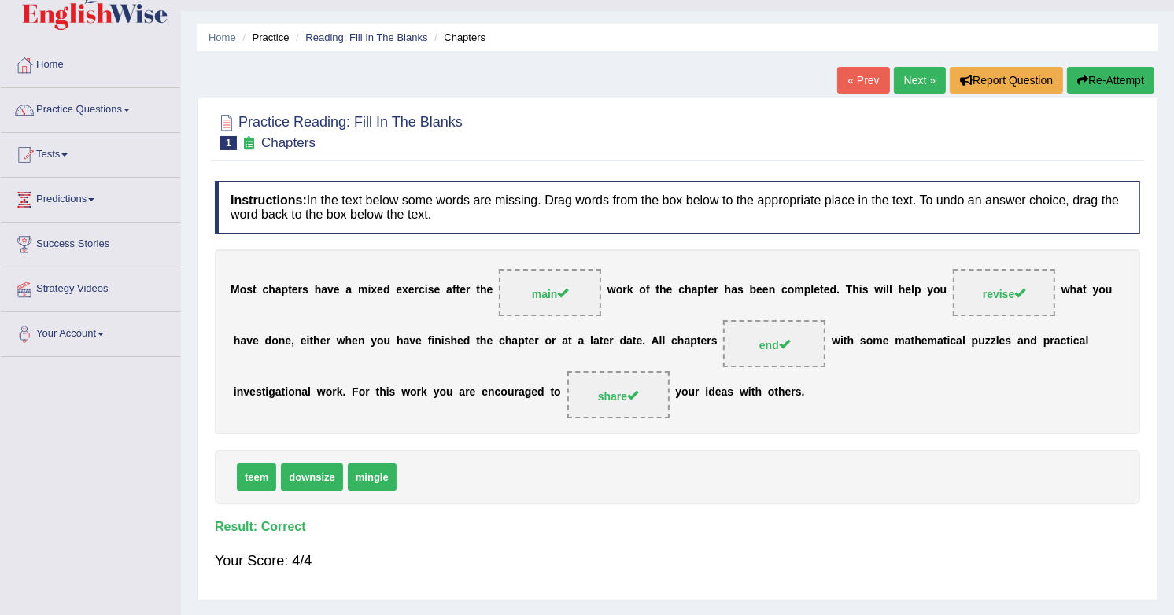
drag, startPoint x: 902, startPoint y: 81, endPoint x: 946, endPoint y: 154, distance: 85.0
click at [902, 81] on link "Next »" at bounding box center [920, 80] width 52 height 27
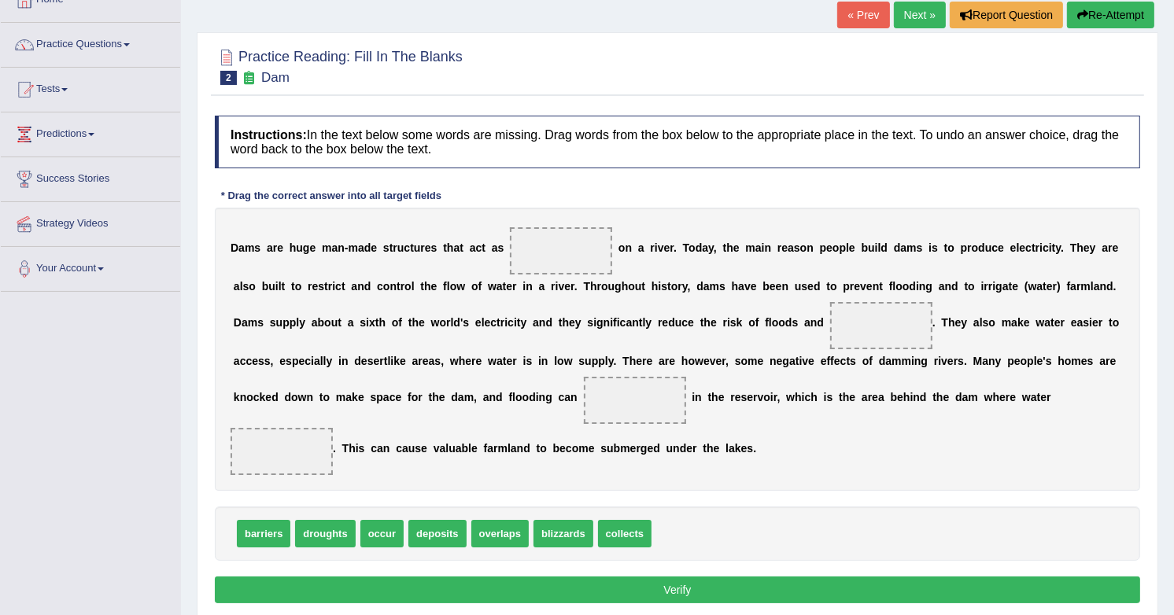
drag, startPoint x: 930, startPoint y: 570, endPoint x: 256, endPoint y: 533, distance: 674.5
click at [256, 533] on span "barriers" at bounding box center [263, 534] width 53 height 28
drag, startPoint x: 256, startPoint y: 533, endPoint x: 555, endPoint y: 256, distance: 407.5
click at [256, 523] on span "droughts" at bounding box center [267, 534] width 60 height 28
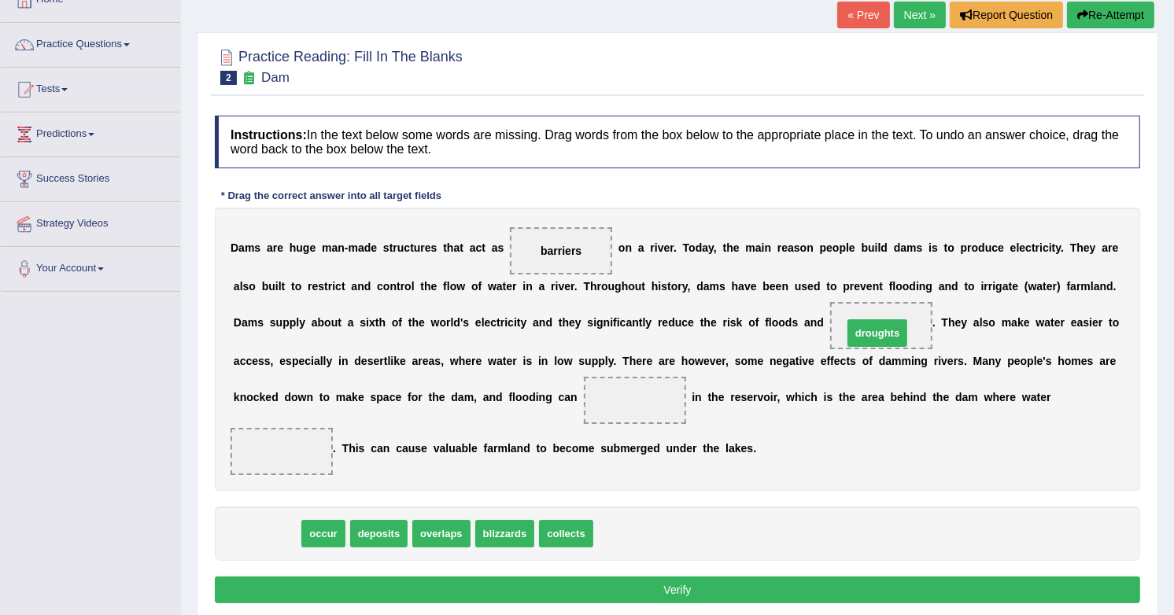
drag, startPoint x: 263, startPoint y: 532, endPoint x: 872, endPoint y: 335, distance: 639.9
drag, startPoint x: 262, startPoint y: 530, endPoint x: 632, endPoint y: 391, distance: 395.1
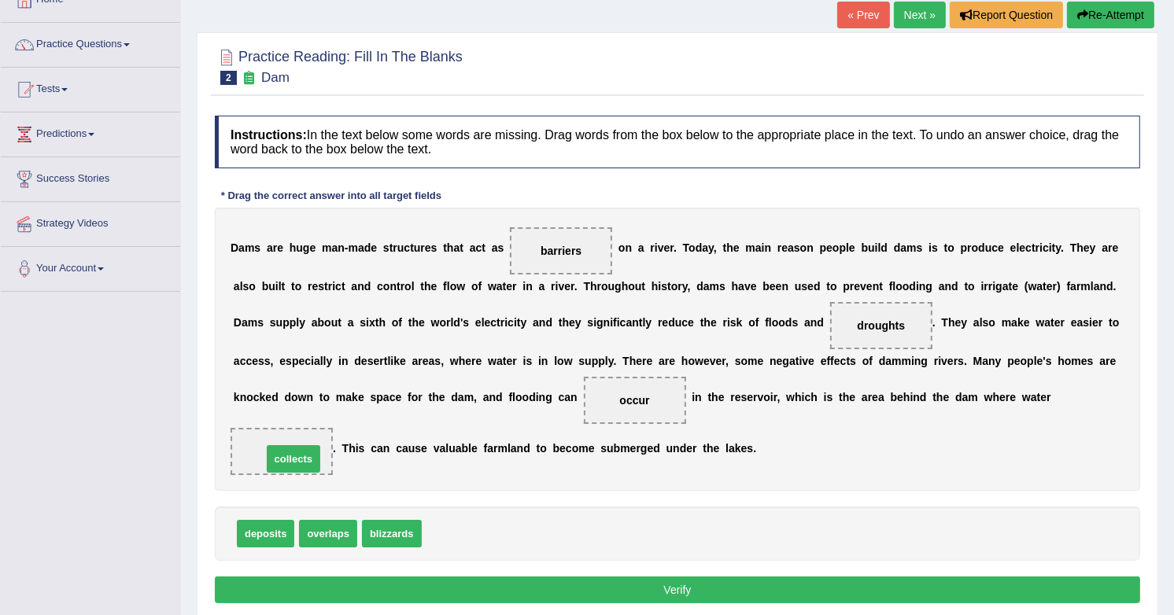
drag, startPoint x: 459, startPoint y: 526, endPoint x: 297, endPoint y: 449, distance: 179.8
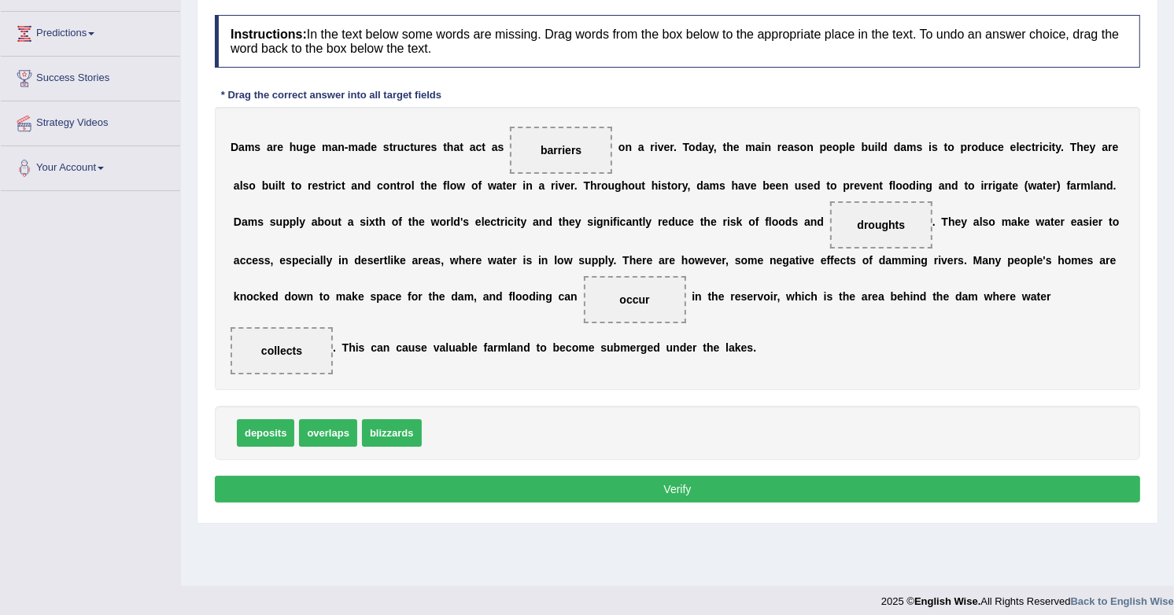
scroll to position [205, 0]
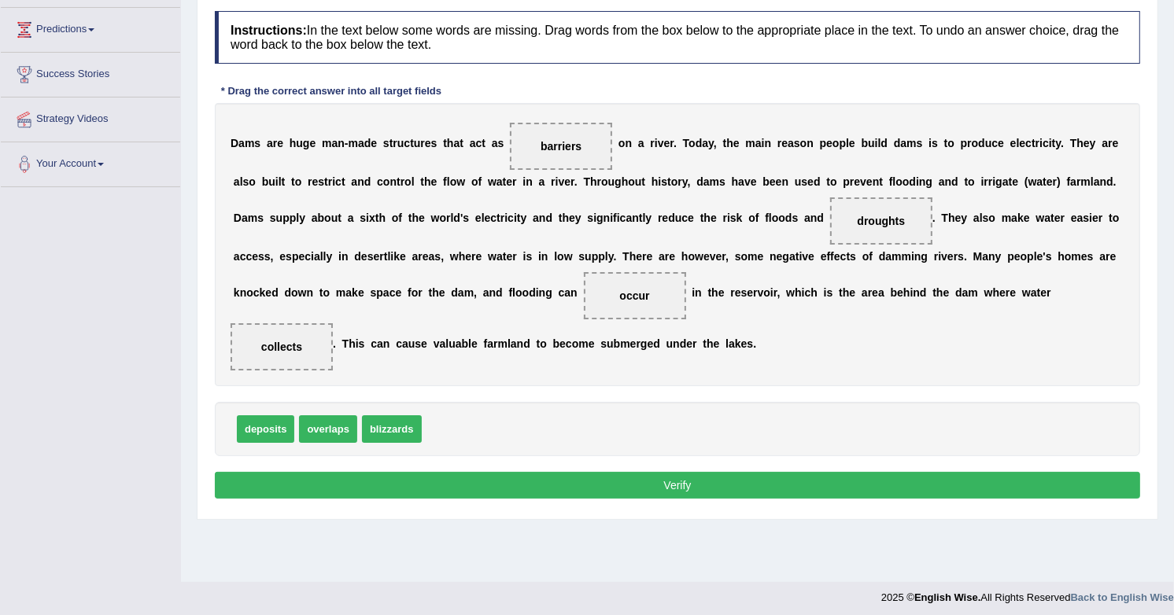
click at [651, 485] on button "Verify" at bounding box center [677, 485] width 925 height 27
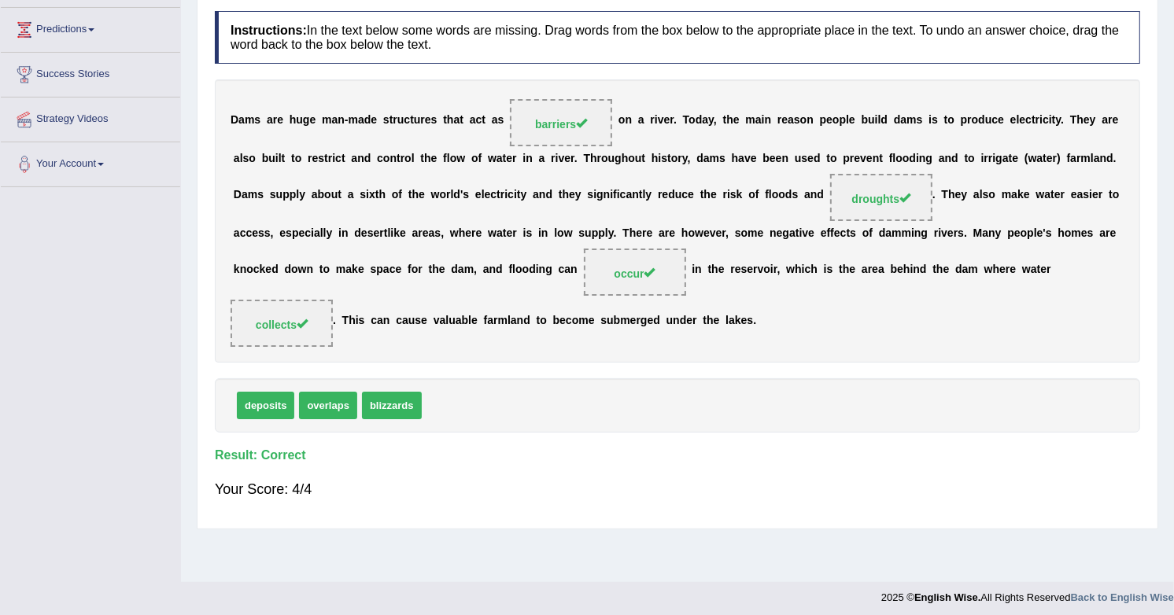
click at [658, 490] on div "Your Score: 4/4" at bounding box center [677, 489] width 925 height 38
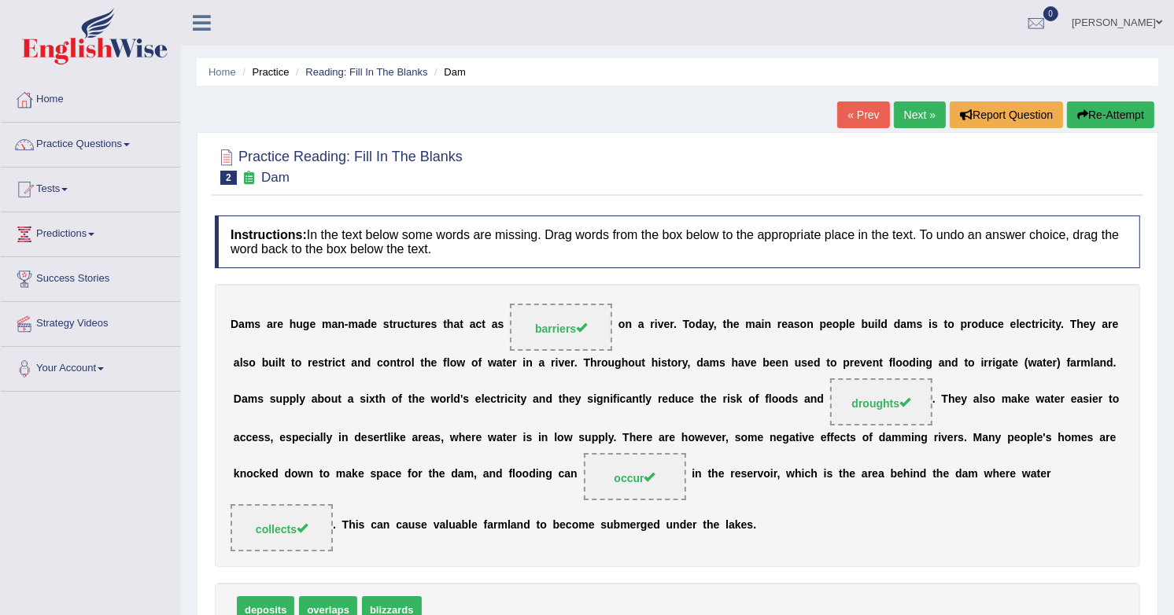
scroll to position [0, 0]
click at [917, 114] on link "Next »" at bounding box center [920, 114] width 52 height 27
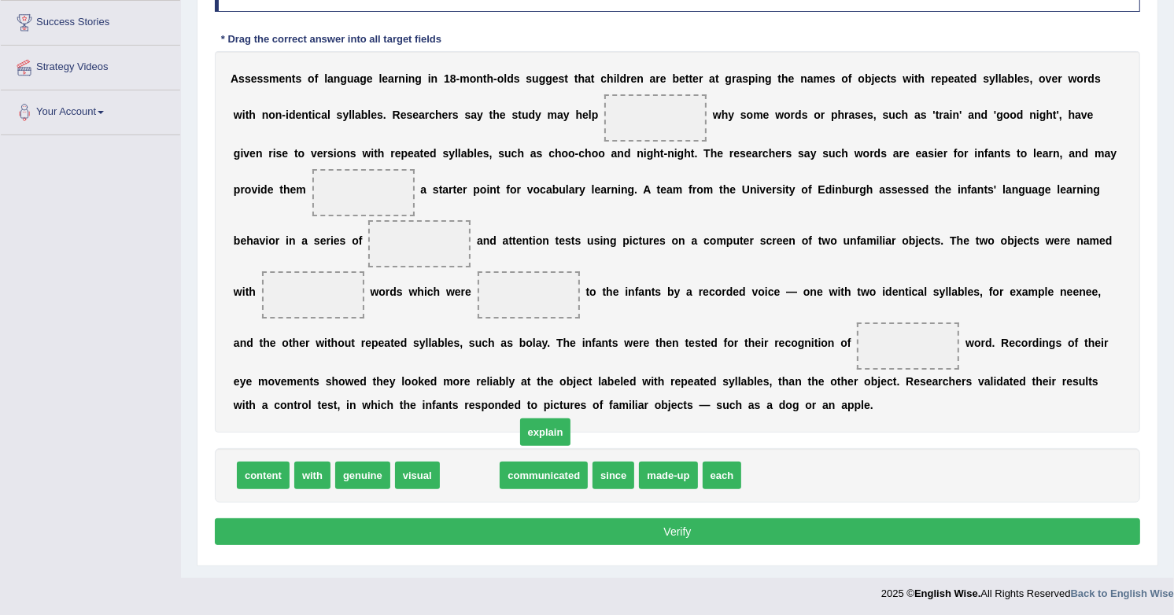
drag, startPoint x: 463, startPoint y: 467, endPoint x: 537, endPoint y: 426, distance: 85.2
click at [463, 467] on div "content with genuine visual explain communicated since made-up each" at bounding box center [677, 475] width 925 height 54
drag, startPoint x: 467, startPoint y: 476, endPoint x: 656, endPoint y: 111, distance: 411.3
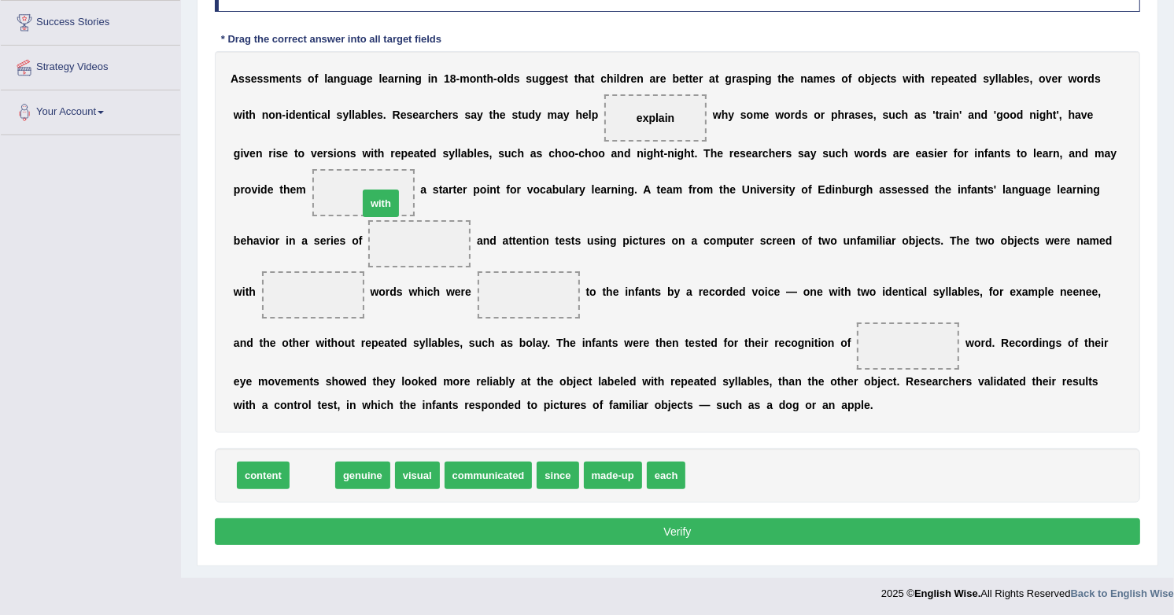
drag, startPoint x: 308, startPoint y: 481, endPoint x: 377, endPoint y: 208, distance: 280.7
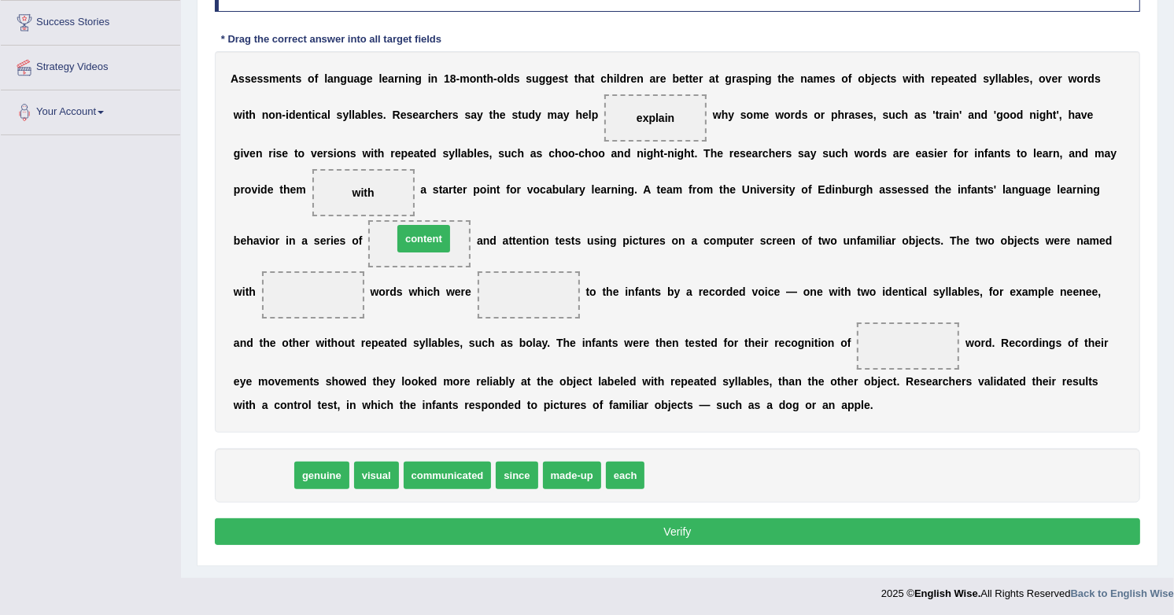
drag, startPoint x: 260, startPoint y: 481, endPoint x: 420, endPoint y: 245, distance: 285.4
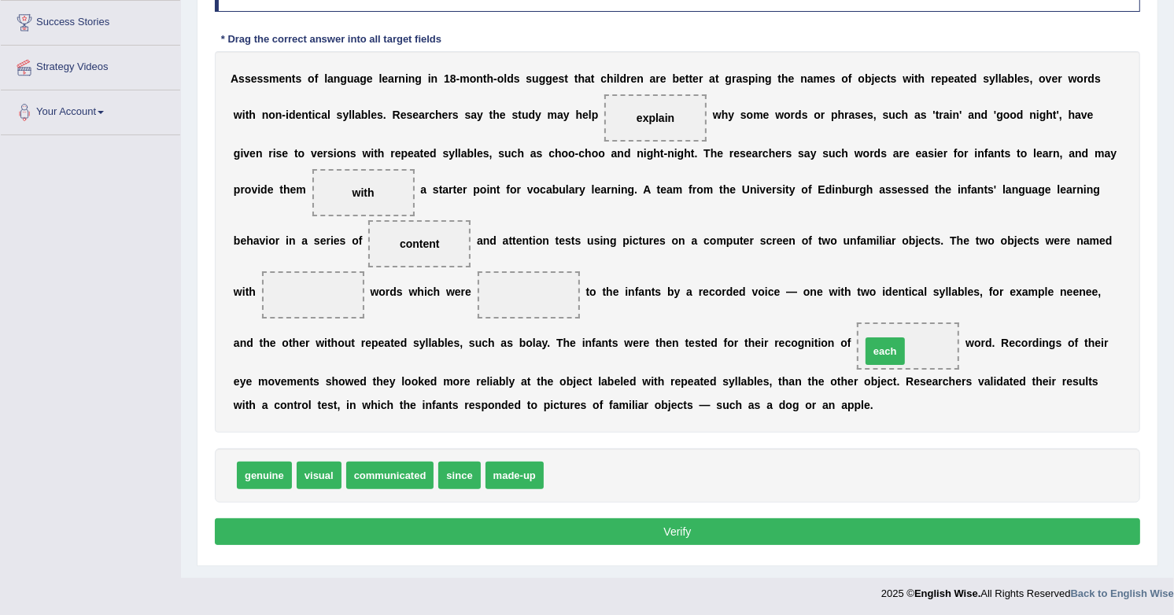
drag, startPoint x: 567, startPoint y: 477, endPoint x: 884, endPoint y: 352, distance: 340.5
drag, startPoint x: 314, startPoint y: 469, endPoint x: 302, endPoint y: 286, distance: 182.9
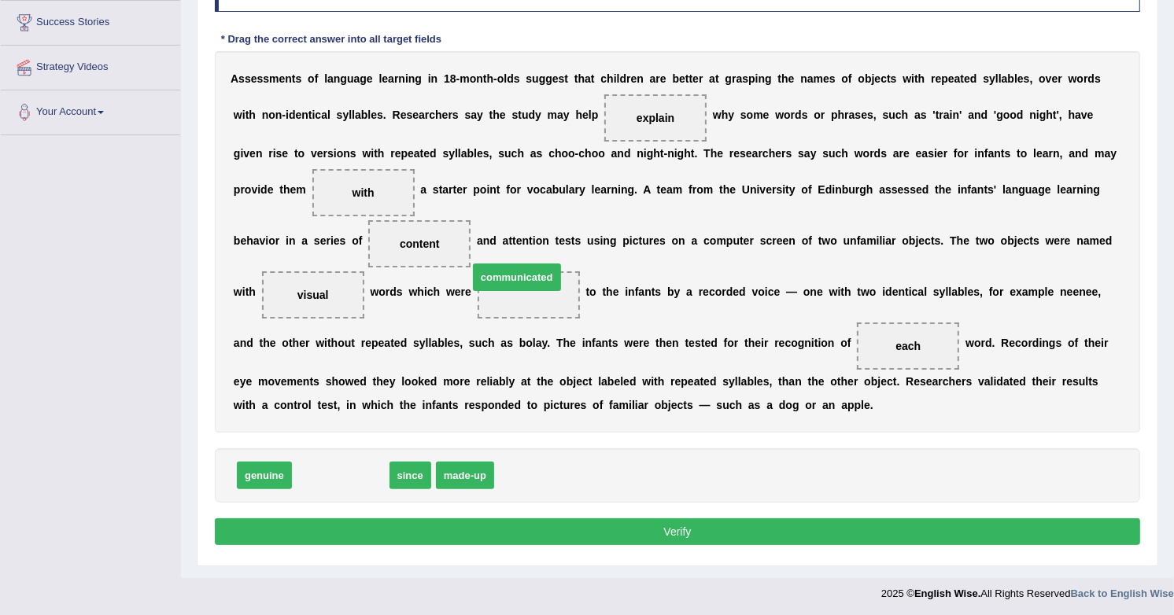
drag, startPoint x: 349, startPoint y: 473, endPoint x: 525, endPoint y: 288, distance: 254.9
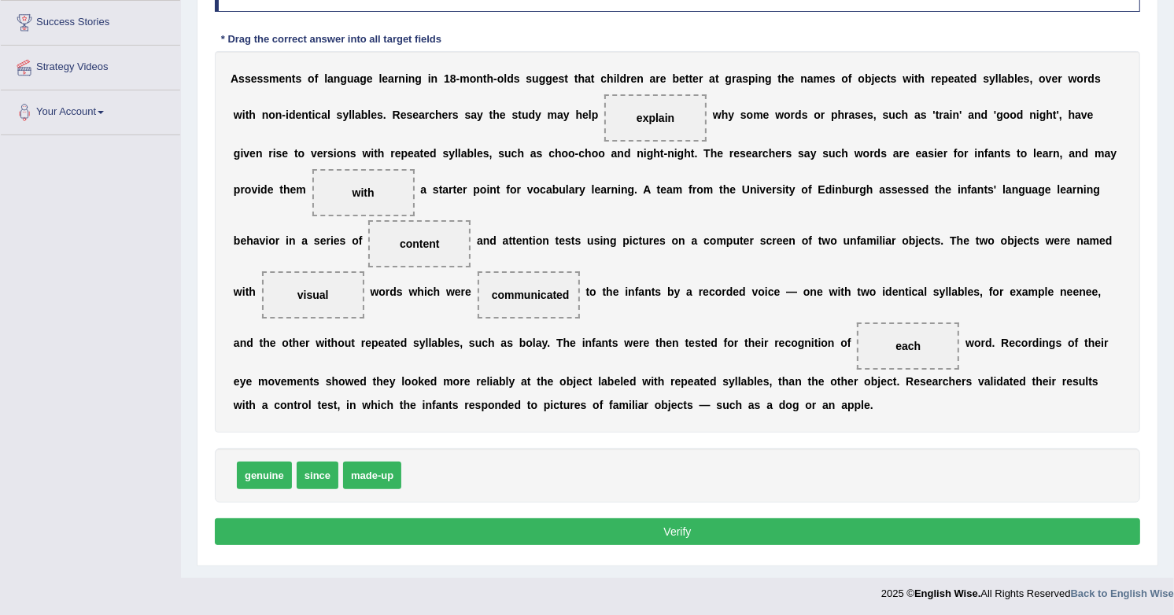
drag, startPoint x: 769, startPoint y: 251, endPoint x: 561, endPoint y: 458, distance: 293.2
click at [561, 458] on div "genuine since made-up" at bounding box center [677, 475] width 925 height 54
click at [601, 537] on button "Verify" at bounding box center [677, 531] width 925 height 27
click at [602, 536] on div "Instructions: In the text below some words are missing. Drag words from the box…" at bounding box center [677, 254] width 933 height 607
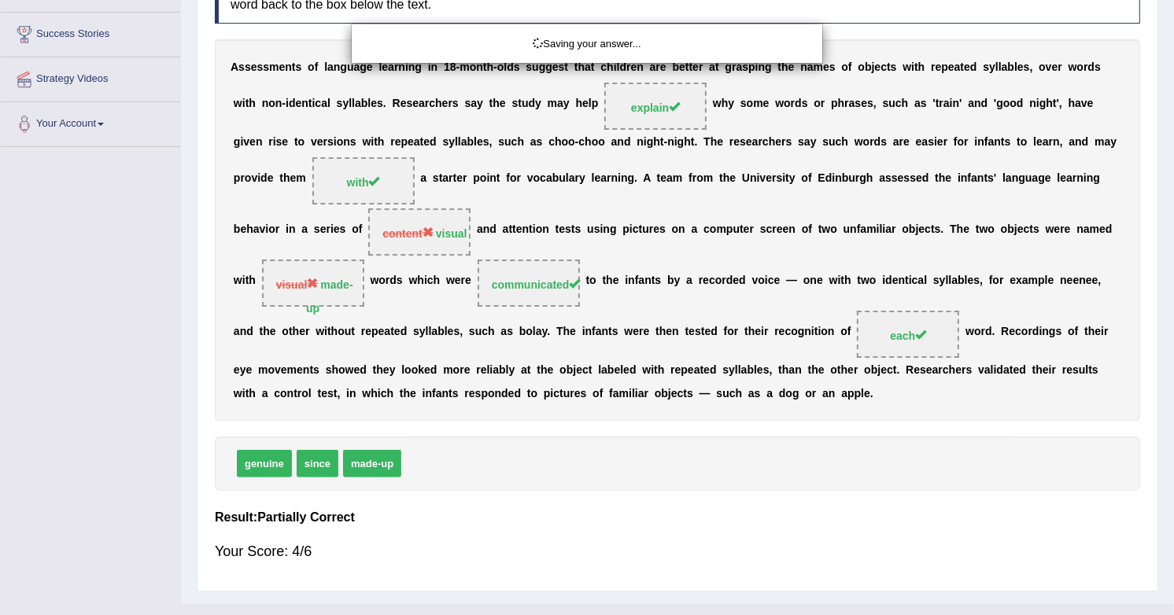
scroll to position [256, 0]
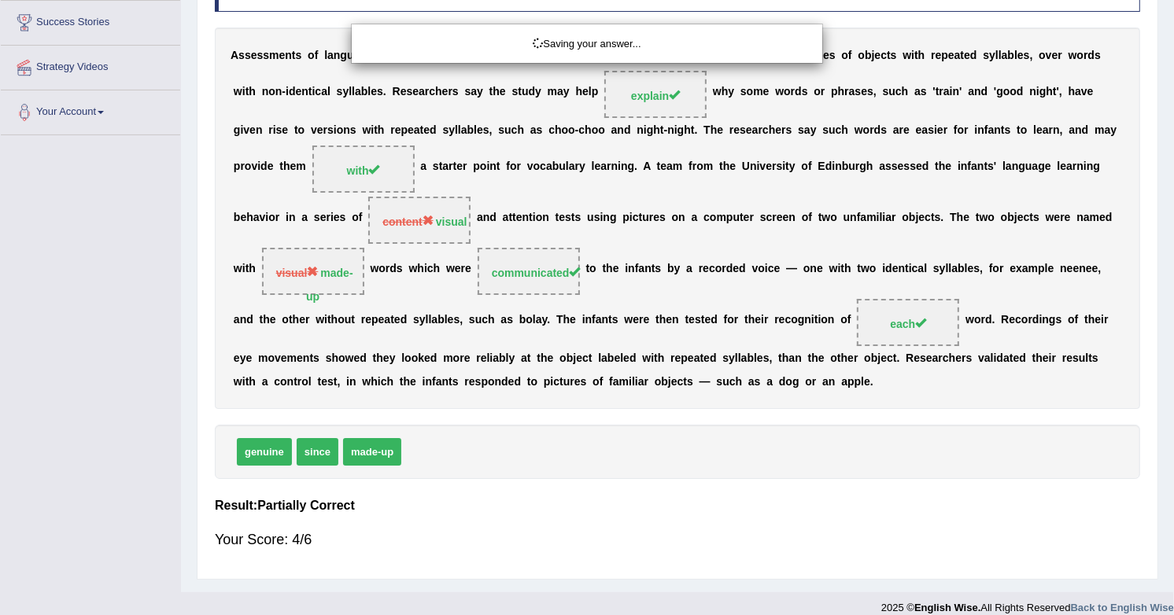
click at [603, 536] on div "Saving your answer..." at bounding box center [587, 307] width 1174 height 615
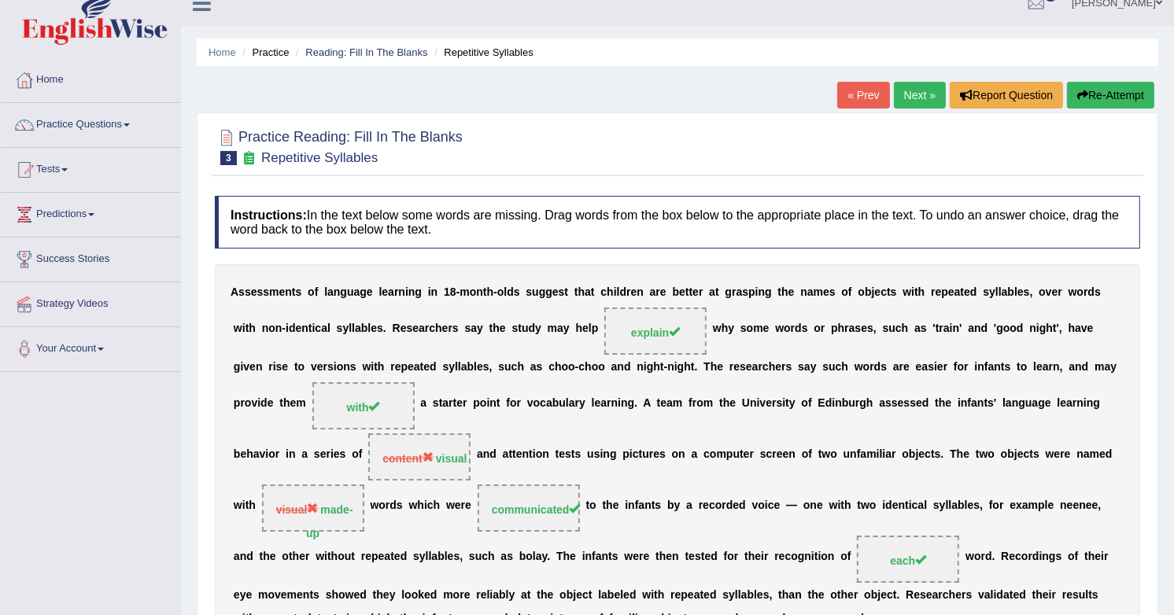
scroll to position [0, 0]
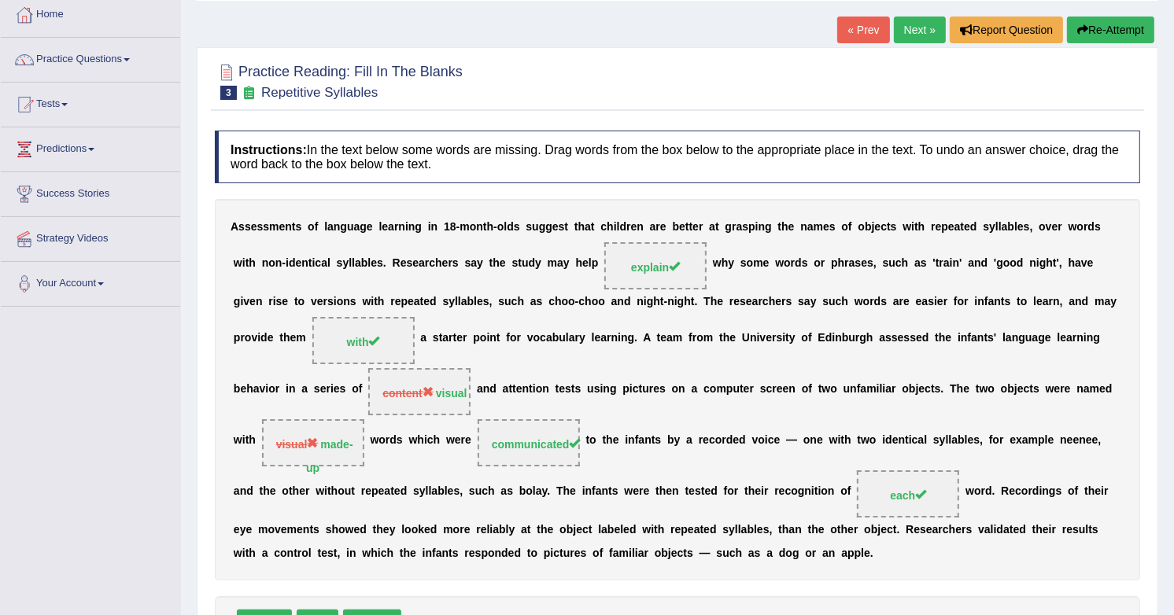
click at [768, 254] on div "A s s e s s m e n t s o f l a n g u a g e l e a r n i n g i n 1 8 - m o n t h -…" at bounding box center [677, 390] width 925 height 382
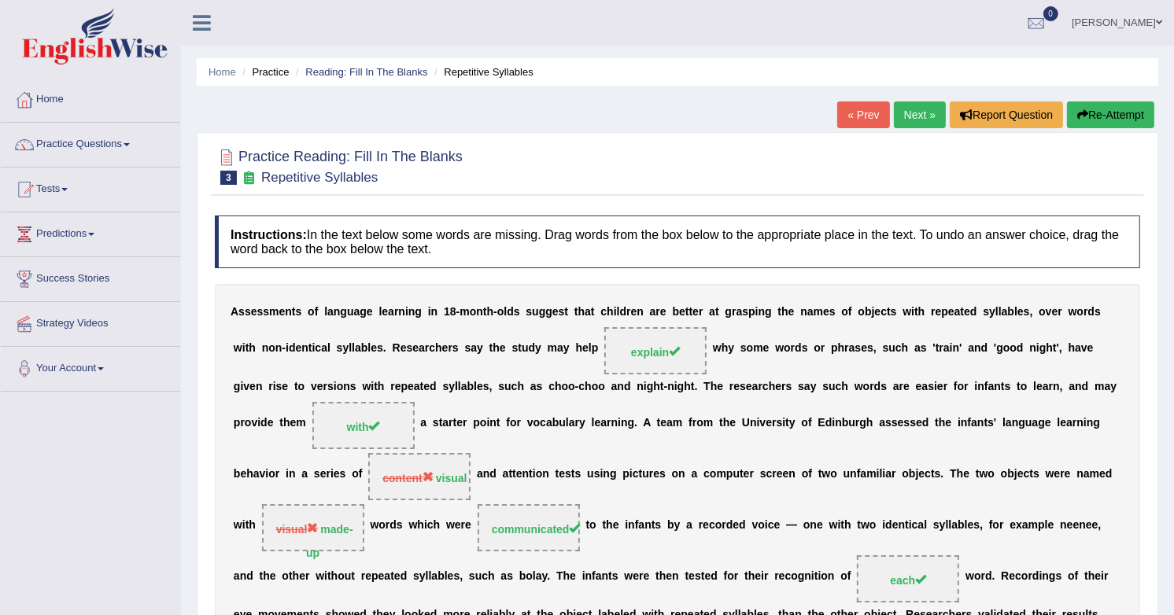
click at [917, 68] on ul "Home Practice Reading: Fill In The Blanks Repetitive Syllables" at bounding box center [677, 72] width 961 height 28
click at [913, 118] on link "Next »" at bounding box center [920, 114] width 52 height 27
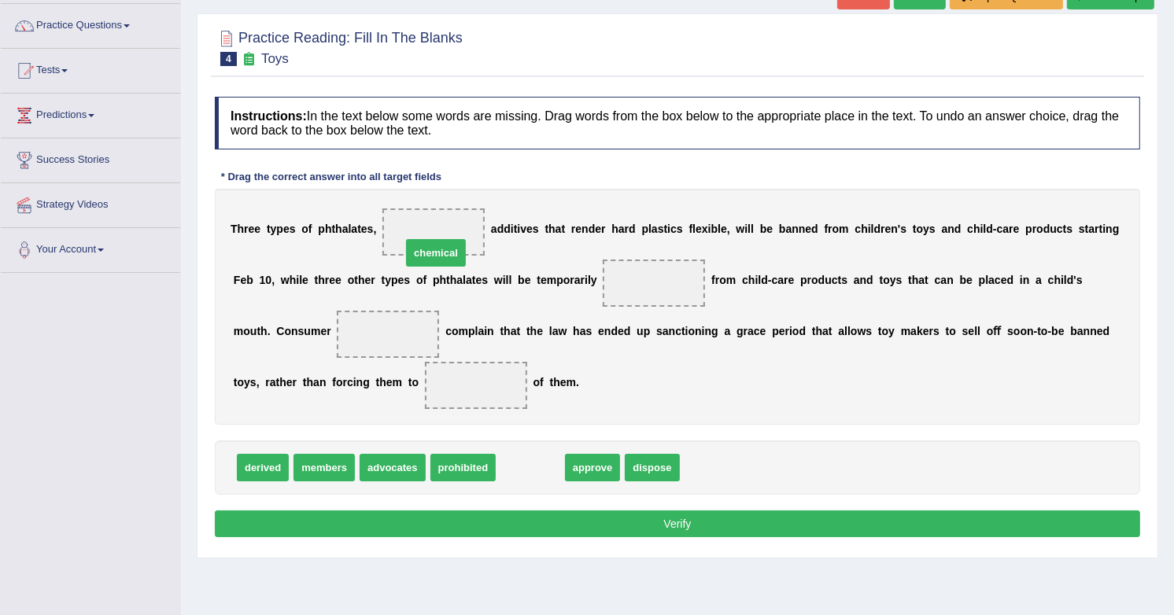
drag, startPoint x: 0, startPoint y: 0, endPoint x: 442, endPoint y: 231, distance: 499.0
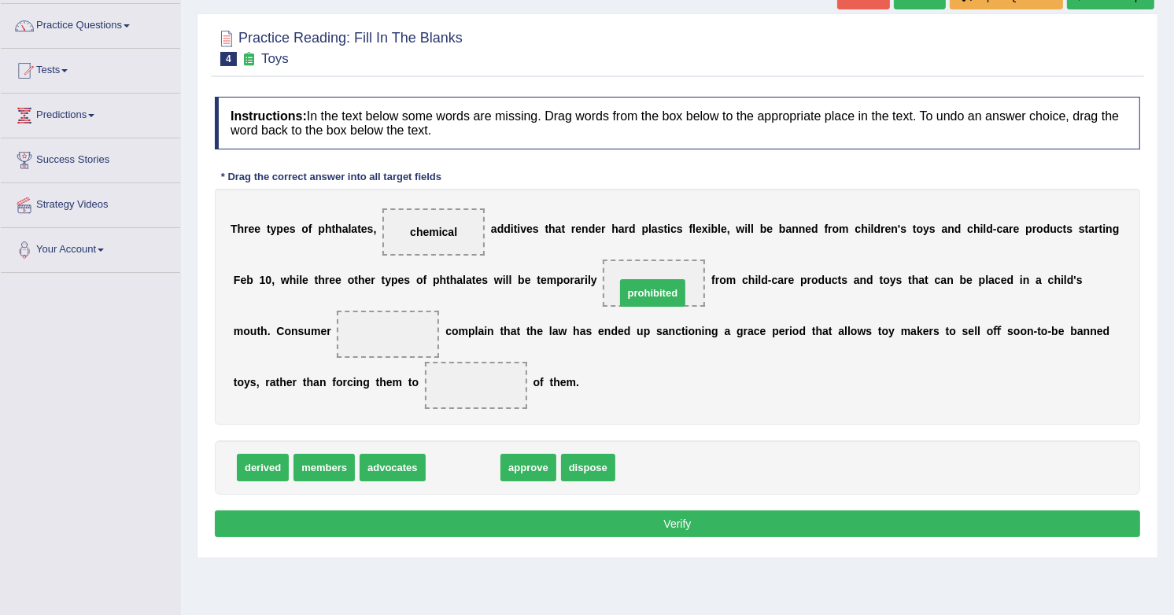
drag, startPoint x: 468, startPoint y: 471, endPoint x: 660, endPoint y: 295, distance: 260.6
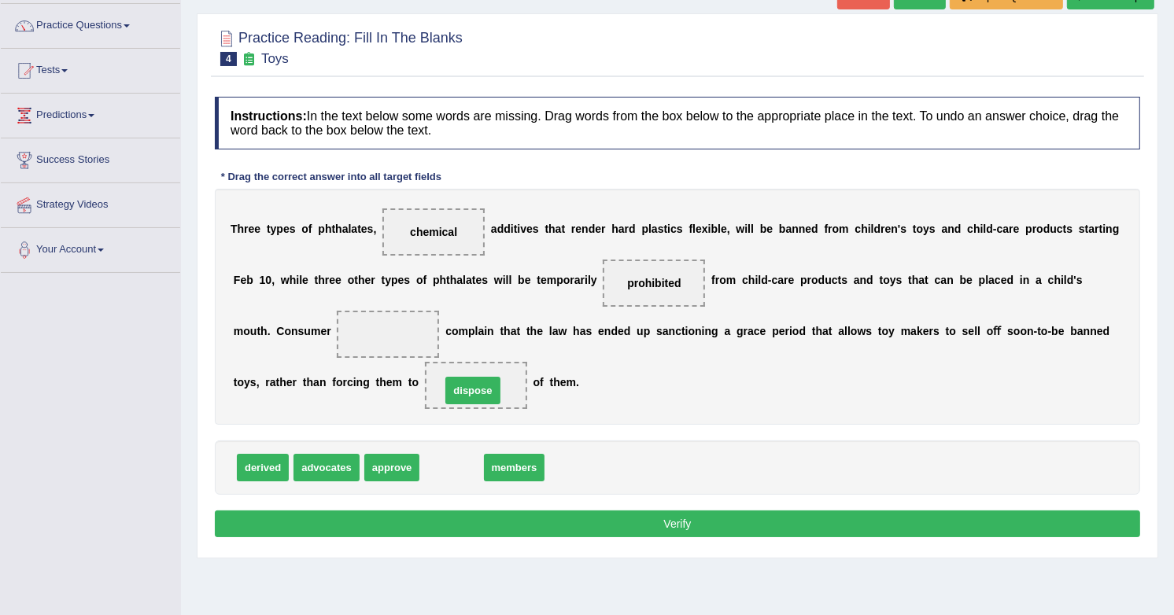
drag, startPoint x: 443, startPoint y: 458, endPoint x: 464, endPoint y: 382, distance: 79.2
drag, startPoint x: 260, startPoint y: 470, endPoint x: 388, endPoint y: 360, distance: 168.4
click at [437, 435] on div "Instructions: In the text below some words are missing. Drag words from the box…" at bounding box center [677, 319] width 933 height 461
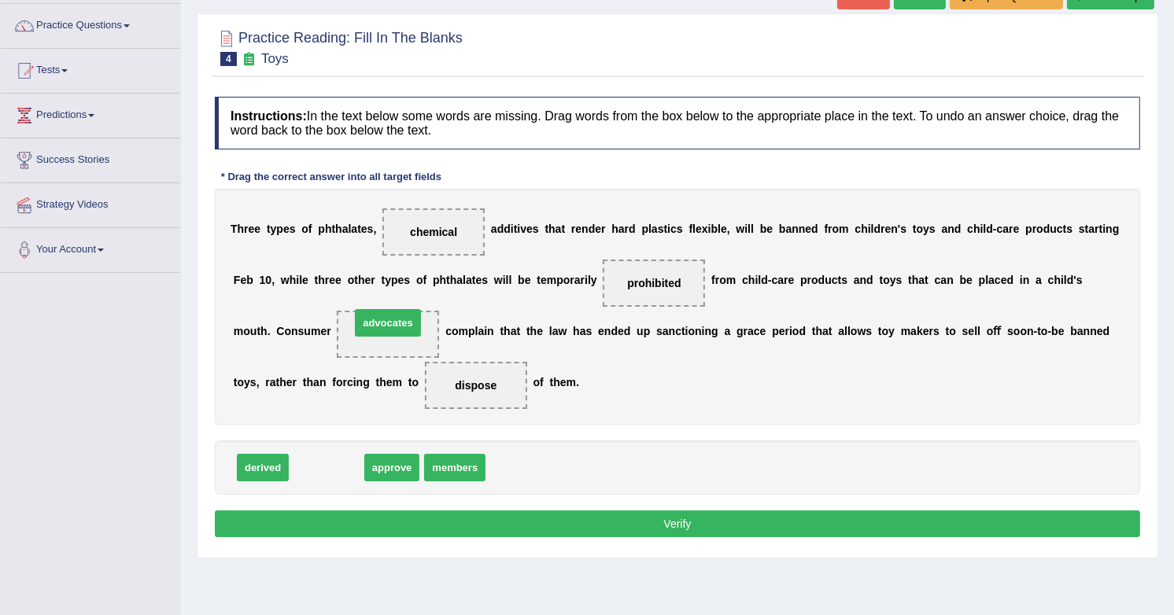
drag, startPoint x: 324, startPoint y: 462, endPoint x: 385, endPoint y: 319, distance: 155.8
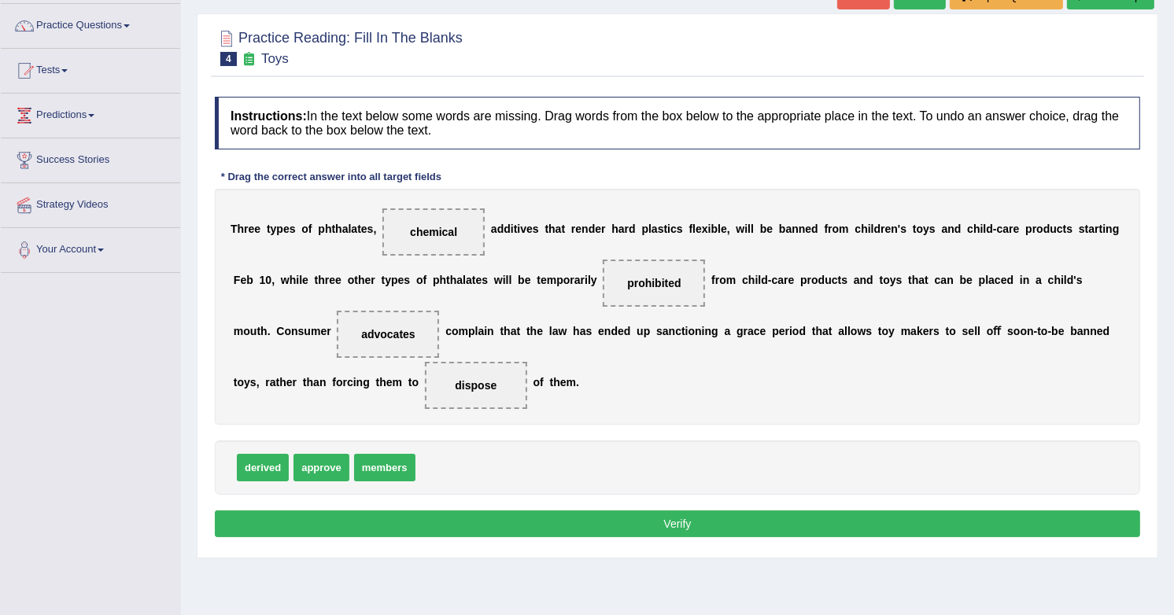
click at [649, 524] on button "Verify" at bounding box center [677, 524] width 925 height 27
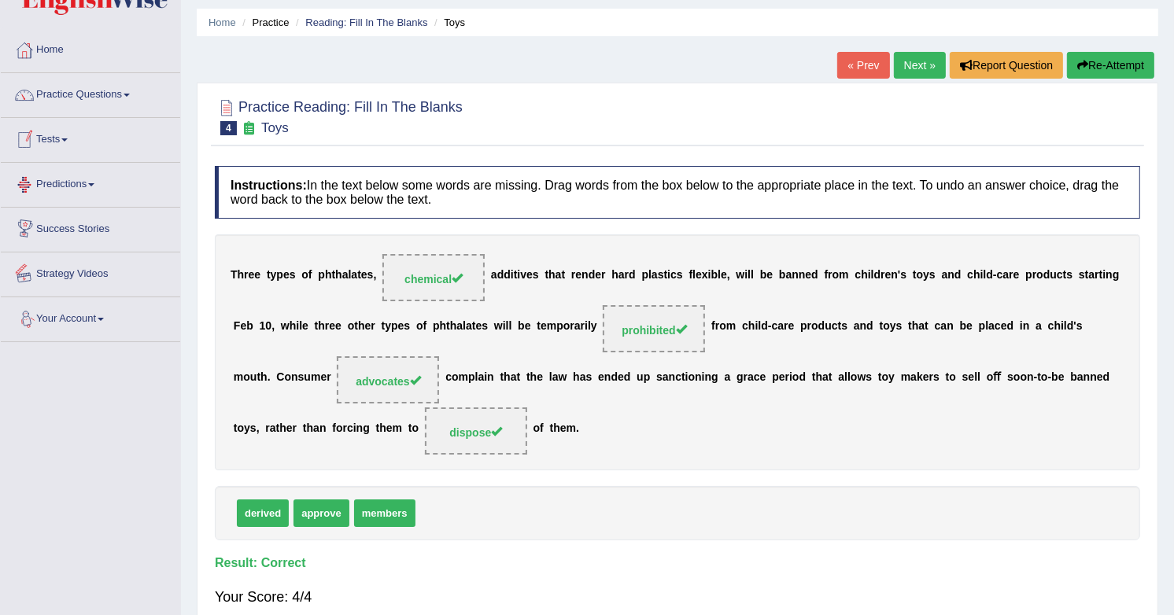
scroll to position [34, 0]
